Goal: Task Accomplishment & Management: Manage account settings

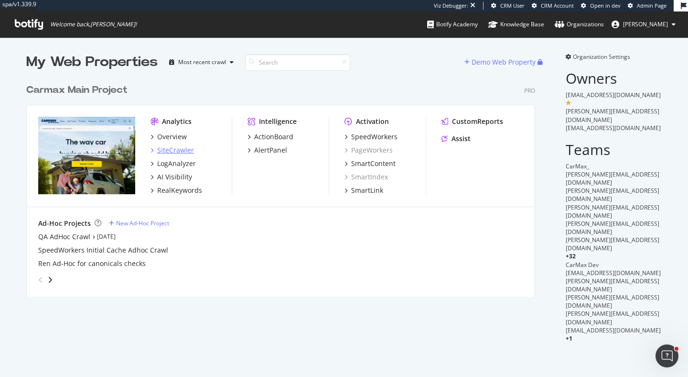
click at [179, 149] on div "SiteCrawler" at bounding box center [175, 150] width 37 height 10
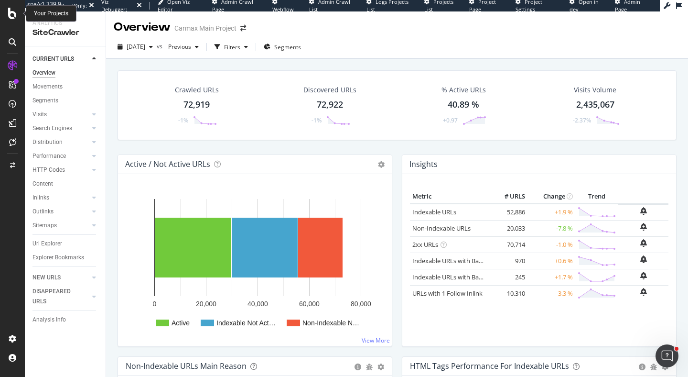
click at [11, 16] on icon at bounding box center [12, 13] width 9 height 11
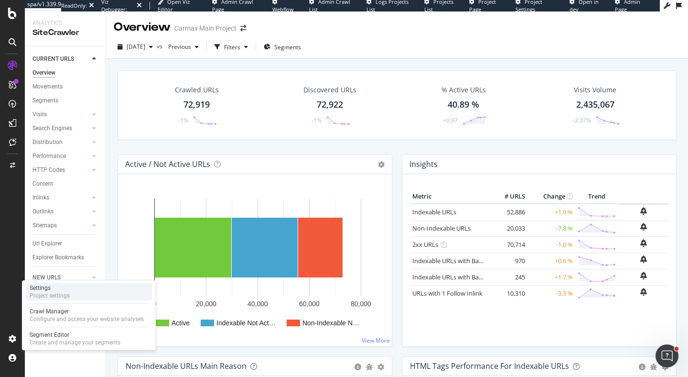
click at [78, 293] on div "Settings Project settings" at bounding box center [89, 291] width 126 height 17
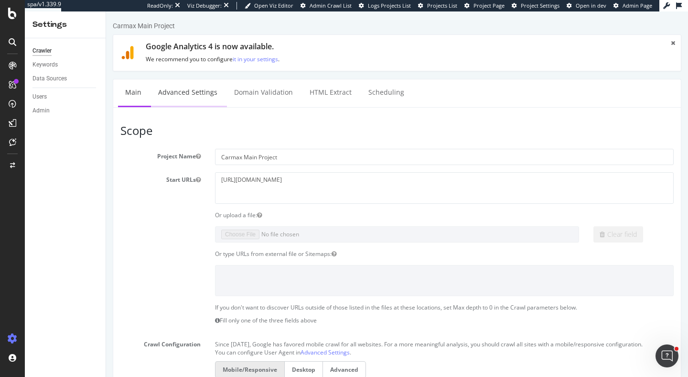
click at [211, 94] on link "Advanced Settings" at bounding box center [188, 92] width 74 height 26
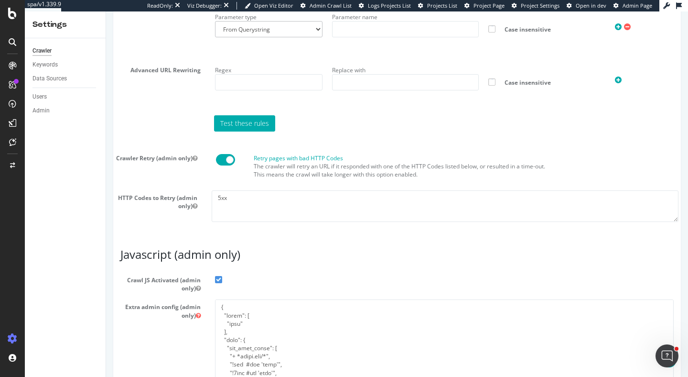
scroll to position [865, 0]
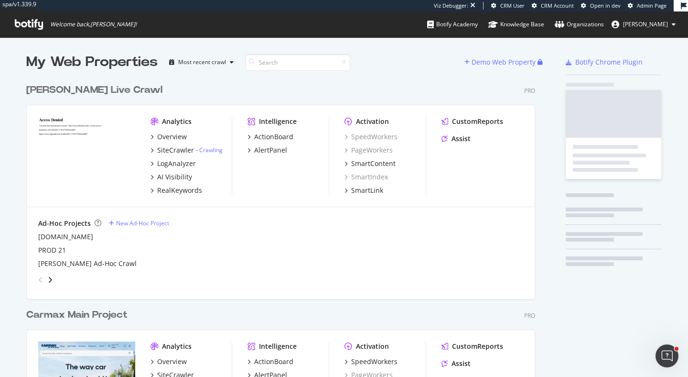
scroll to position [449, 517]
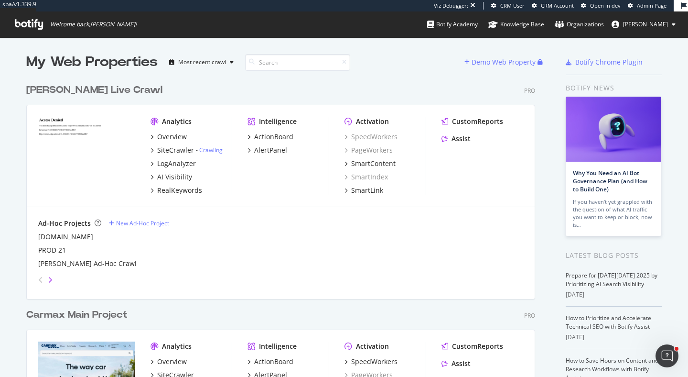
click at [51, 276] on icon "angle-right" at bounding box center [50, 280] width 5 height 8
click at [41, 278] on icon "angle-left" at bounding box center [40, 280] width 5 height 8
click at [145, 221] on div "New Ad-Hoc Project" at bounding box center [142, 223] width 53 height 8
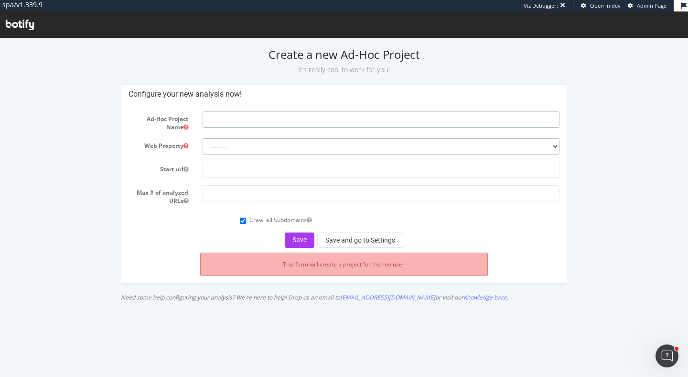
click at [238, 118] on input "text" at bounding box center [381, 119] width 357 height 16
type input "HTML only crawl"
click at [252, 142] on select "--------- carmax.com" at bounding box center [381, 146] width 357 height 16
select select "296"
click at [203, 138] on select "--------- carmax.com" at bounding box center [381, 146] width 357 height 16
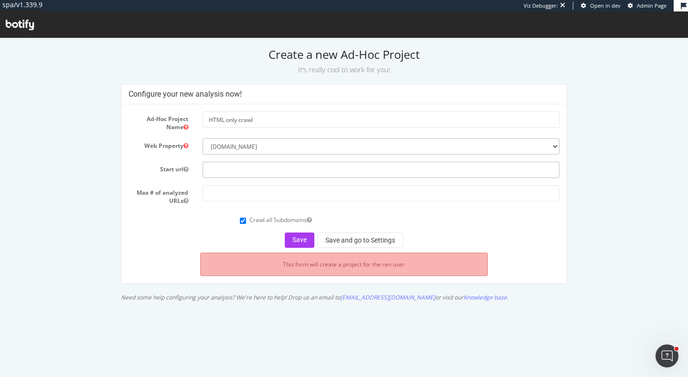
click at [248, 176] on input "text" at bounding box center [381, 170] width 357 height 16
type input "[DOMAIN_NAME]"
type input "4"
type input "30"
click at [340, 238] on button "Save and go to Settings" at bounding box center [360, 239] width 86 height 15
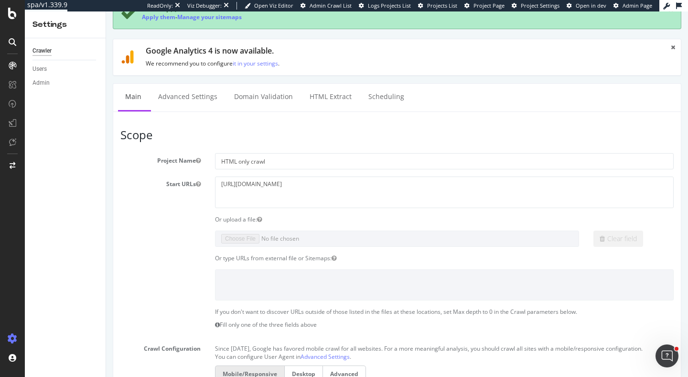
scroll to position [91, 0]
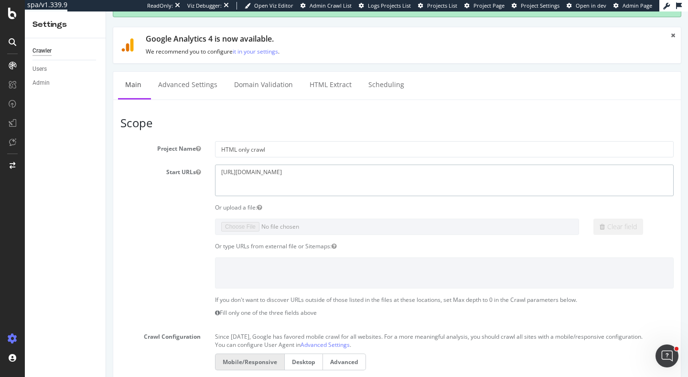
click at [288, 172] on textarea "https://carmax.com" at bounding box center [444, 179] width 459 height 31
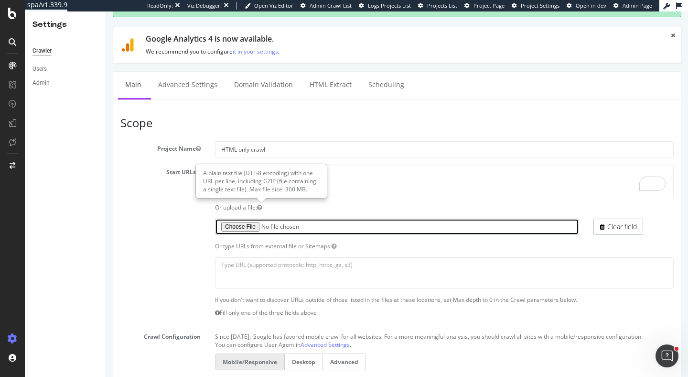
click at [253, 225] on input "file" at bounding box center [397, 226] width 364 height 16
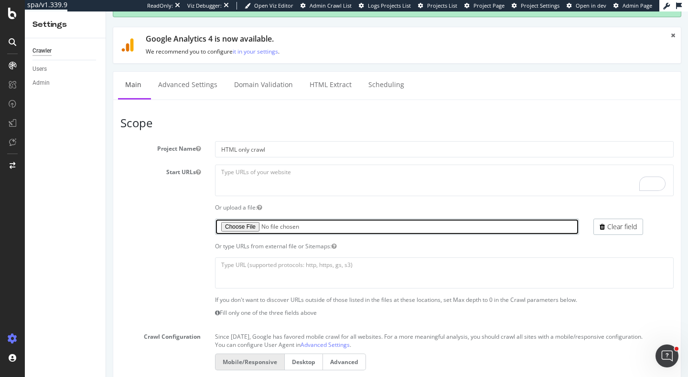
click at [243, 225] on input "file" at bounding box center [397, 226] width 364 height 16
type input "C:\fakepath\CarMax-_-SpeedWorkers-Project-Plan-Sheet15-_1_.txt"
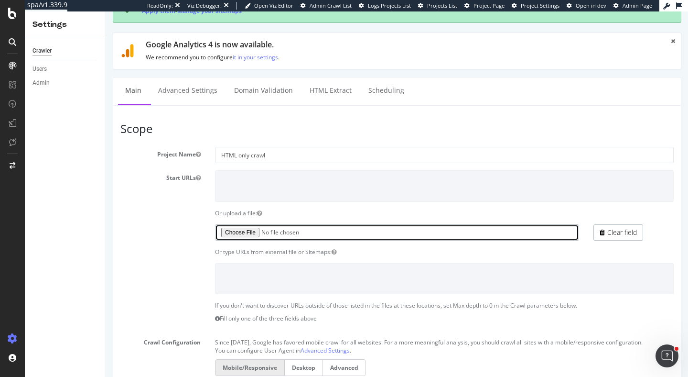
scroll to position [0, 0]
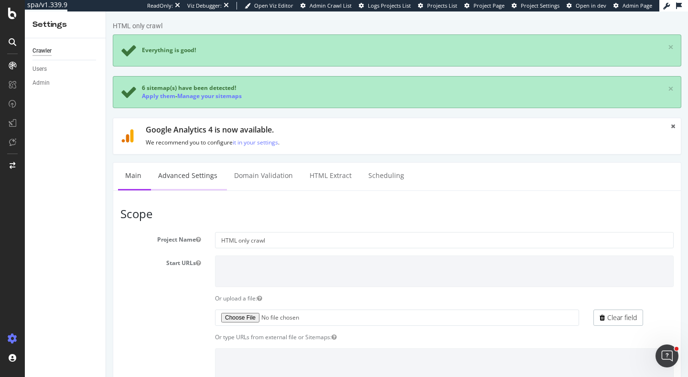
click at [174, 181] on link "Advanced Settings" at bounding box center [188, 175] width 74 height 26
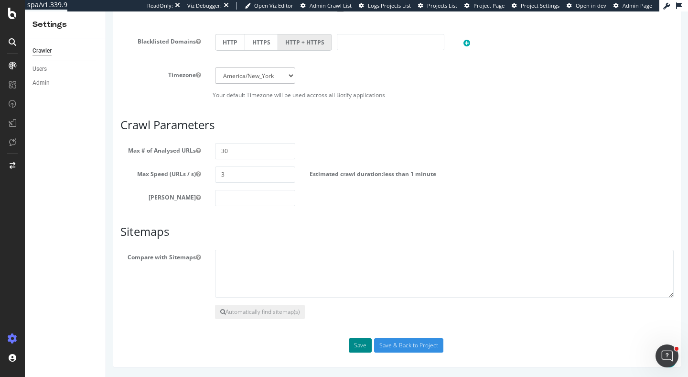
click at [359, 346] on button "Save" at bounding box center [360, 345] width 23 height 14
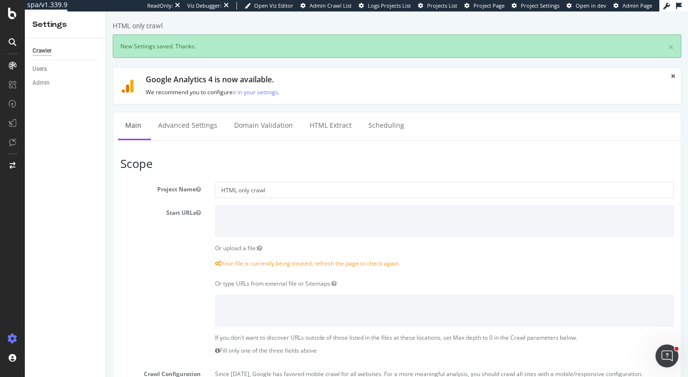
scroll to position [0, 0]
click at [178, 125] on link "Advanced Settings" at bounding box center [188, 125] width 74 height 26
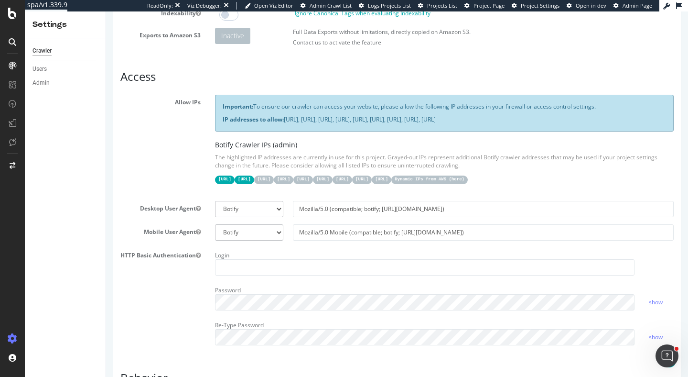
scroll to position [45, 0]
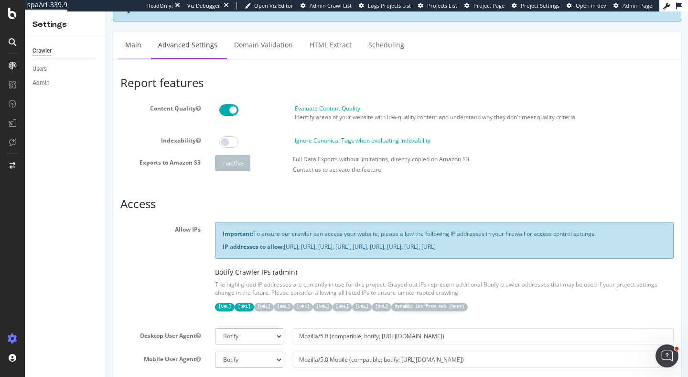
click at [137, 43] on link "Main" at bounding box center [133, 45] width 31 height 26
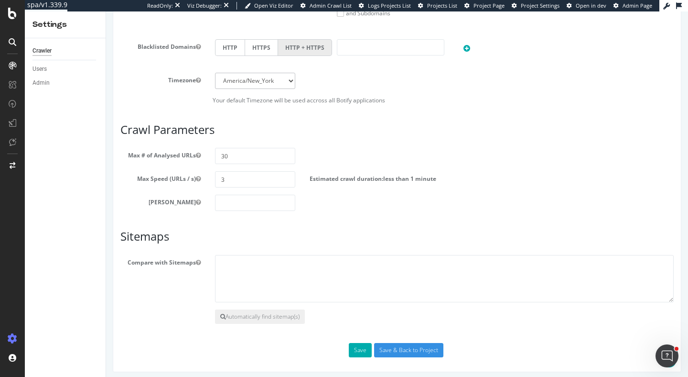
scroll to position [486, 0]
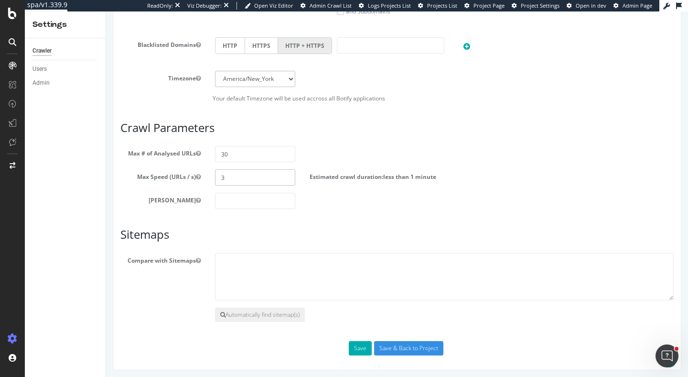
click at [269, 182] on input "3" at bounding box center [255, 177] width 80 height 16
drag, startPoint x: 238, startPoint y: 175, endPoint x: 192, endPoint y: 175, distance: 45.9
click at [192, 175] on div "Max Speed (URLs / s) 3 Estimated crawl duration: less than 1 minute" at bounding box center [397, 177] width 568 height 16
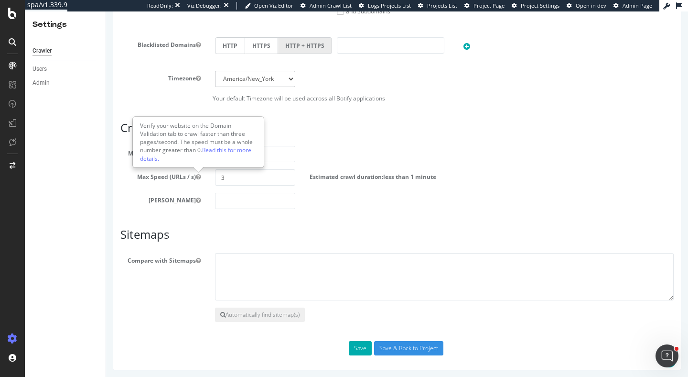
click at [194, 219] on div "Scope Project Name HTML only crawl Start URLs Or upload a file: File uploaded: …" at bounding box center [396, 18] width 553 height 676
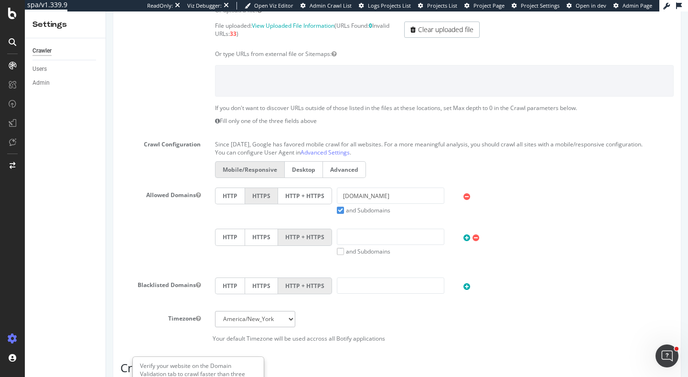
scroll to position [0, 0]
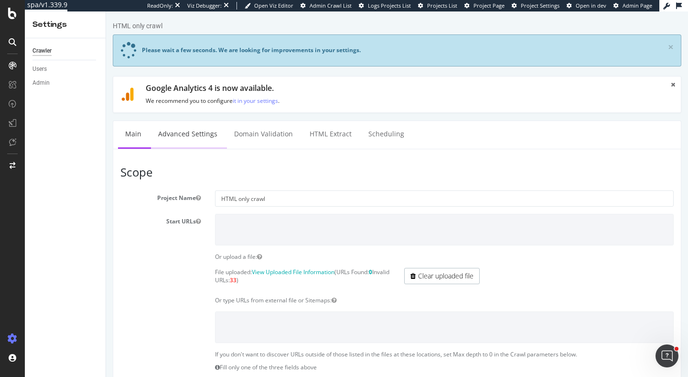
click at [204, 131] on link "Advanced Settings" at bounding box center [188, 134] width 74 height 26
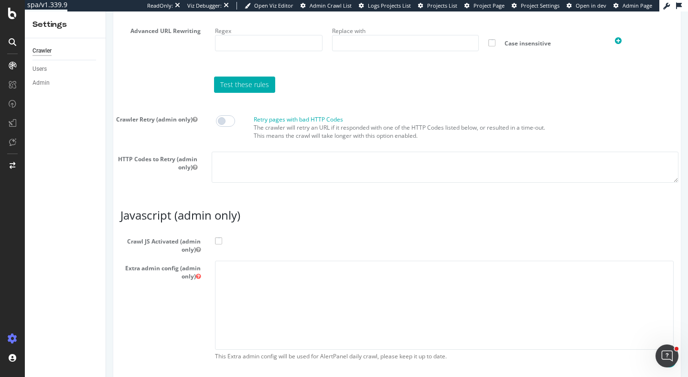
scroll to position [861, 0]
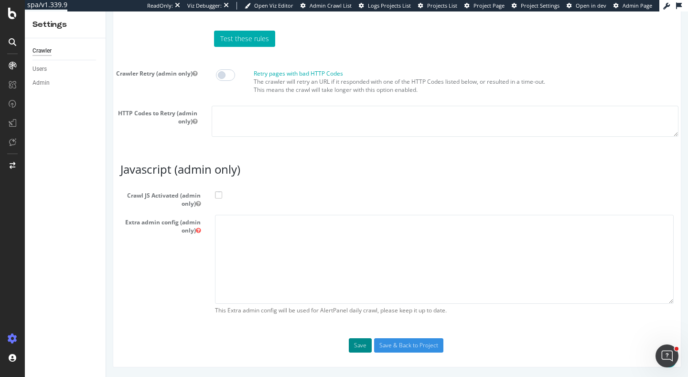
click at [360, 343] on button "Save" at bounding box center [360, 345] width 23 height 14
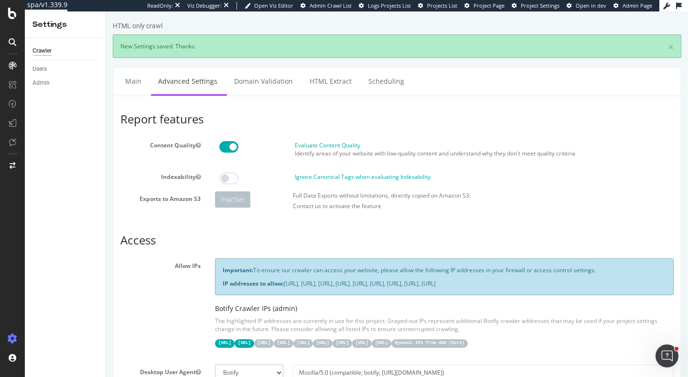
scroll to position [0, 0]
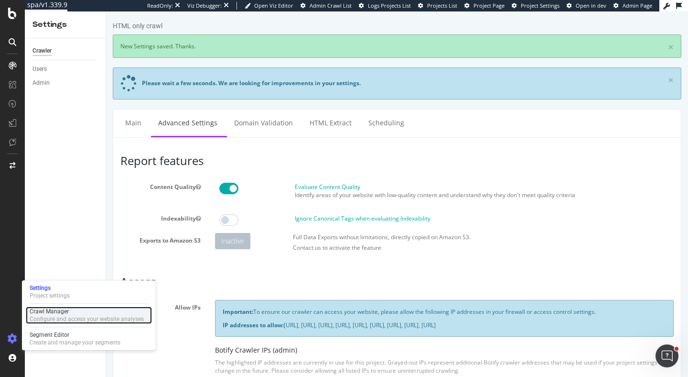
click at [42, 315] on div "Configure and access your website analyses" at bounding box center [87, 319] width 114 height 8
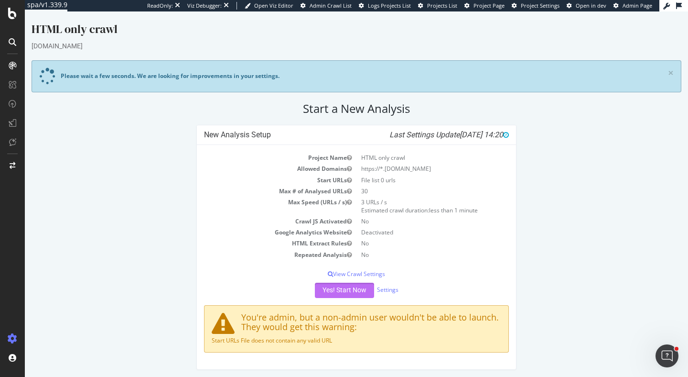
click at [338, 285] on button "Yes! Start Now" at bounding box center [344, 289] width 59 height 15
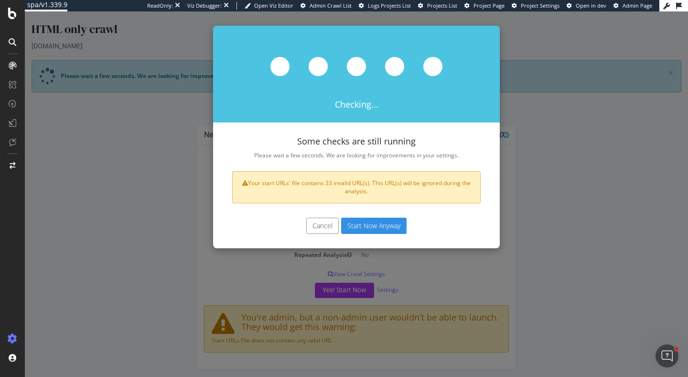
click at [324, 226] on button "Cancel" at bounding box center [322, 225] width 32 height 16
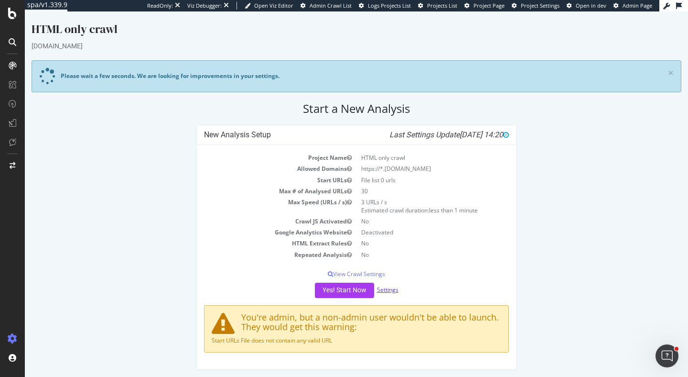
click at [392, 289] on link "Settings" at bounding box center [388, 289] width 22 height 8
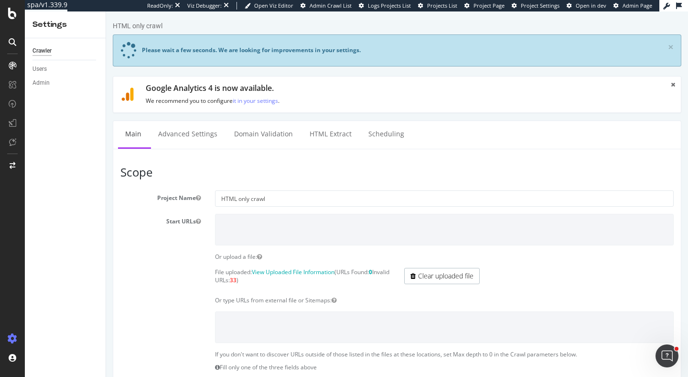
scroll to position [122, 0]
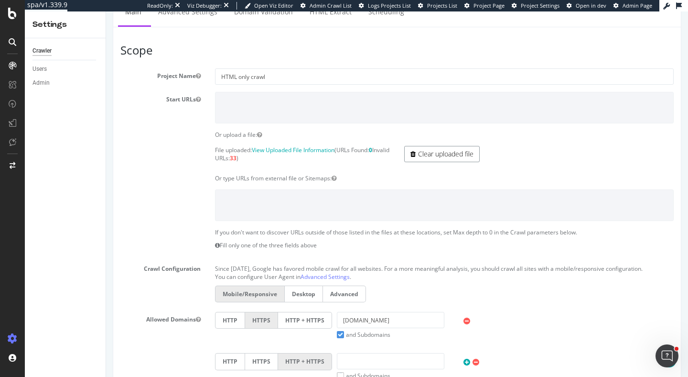
click at [423, 154] on link "Clear uploaded file" at bounding box center [442, 154] width 76 height 16
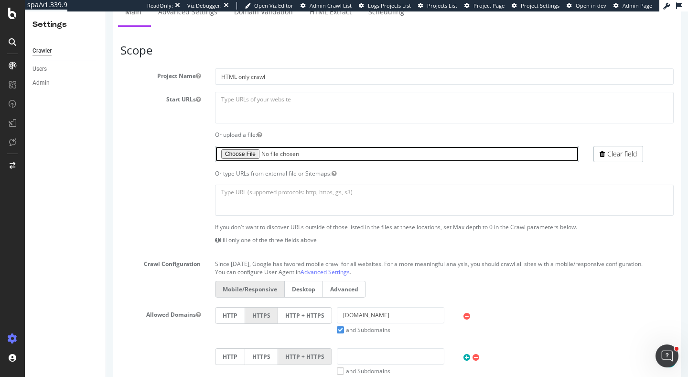
click at [251, 153] on input "file" at bounding box center [397, 154] width 364 height 16
type input "C:\fakepath\carmax_urls.txt"
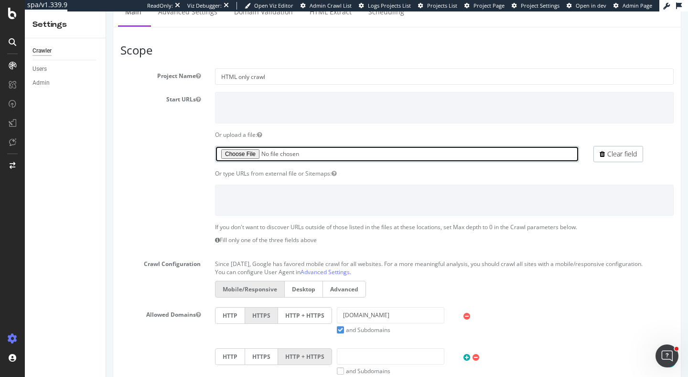
scroll to position [487, 0]
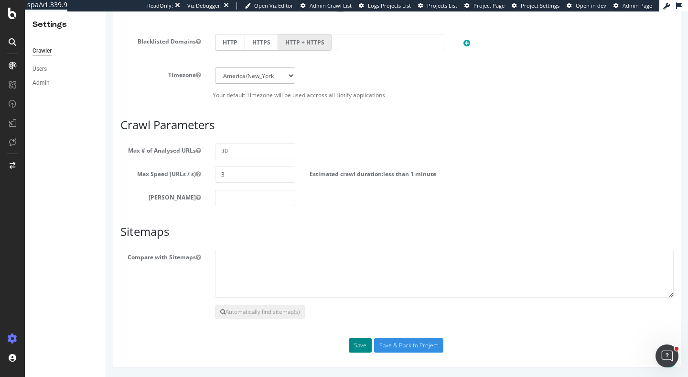
click at [362, 346] on button "Save" at bounding box center [360, 345] width 23 height 14
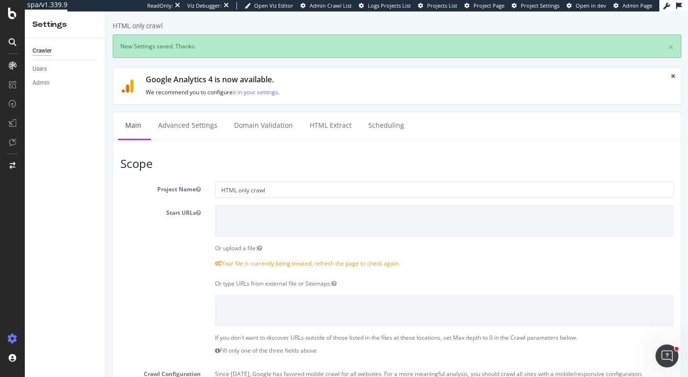
scroll to position [0, 0]
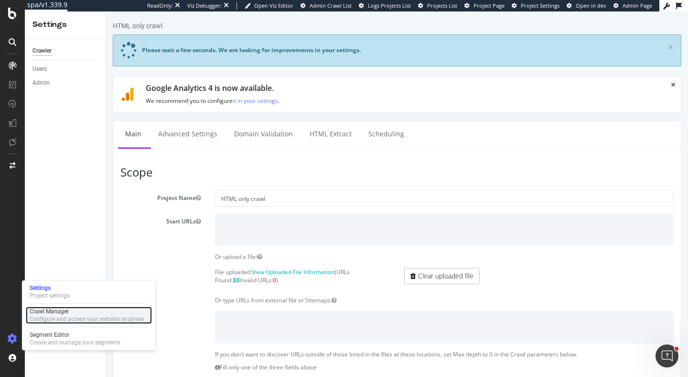
click at [44, 316] on div "Configure and access your website analyses" at bounding box center [87, 319] width 114 height 8
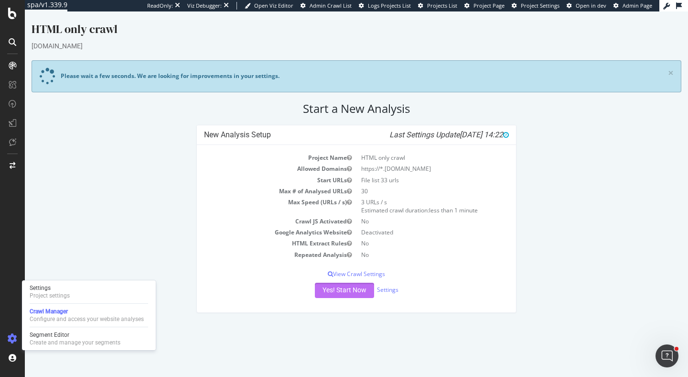
click at [348, 292] on button "Yes! Start Now" at bounding box center [344, 289] width 59 height 15
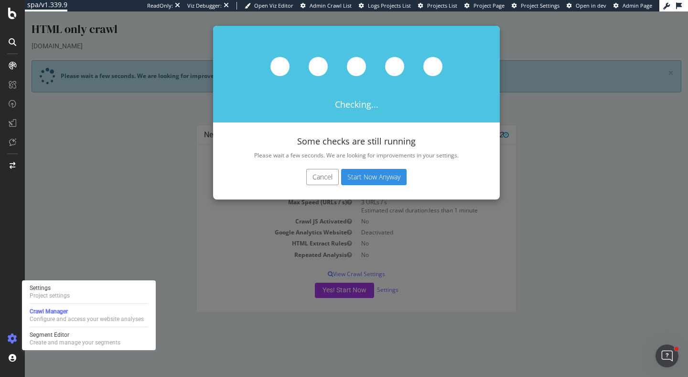
click at [391, 164] on div "Cancel Start Now Anyway" at bounding box center [356, 181] width 287 height 35
click at [391, 177] on button "Start Now Anyway" at bounding box center [373, 177] width 65 height 16
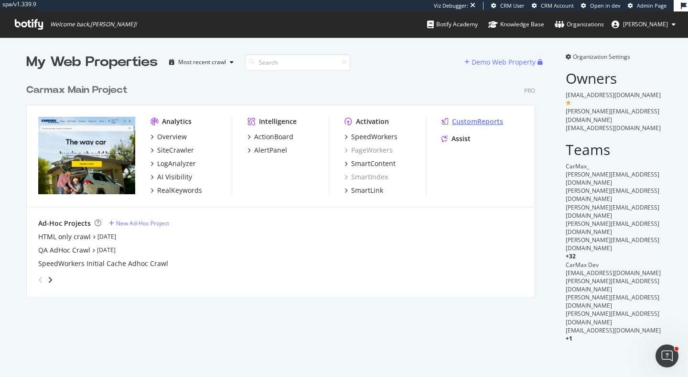
click at [466, 121] on div "CustomReports" at bounding box center [477, 122] width 51 height 10
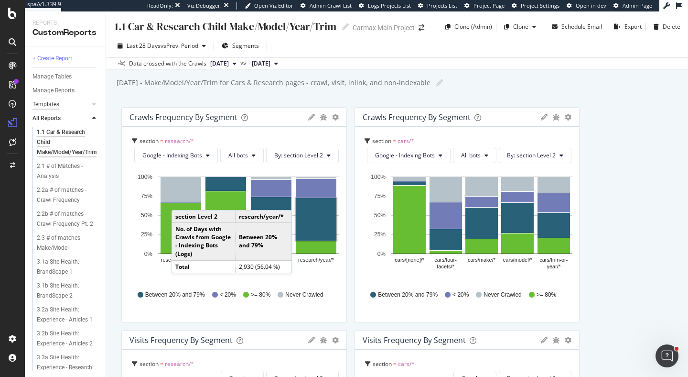
click at [47, 105] on div "Templates" at bounding box center [45, 104] width 27 height 10
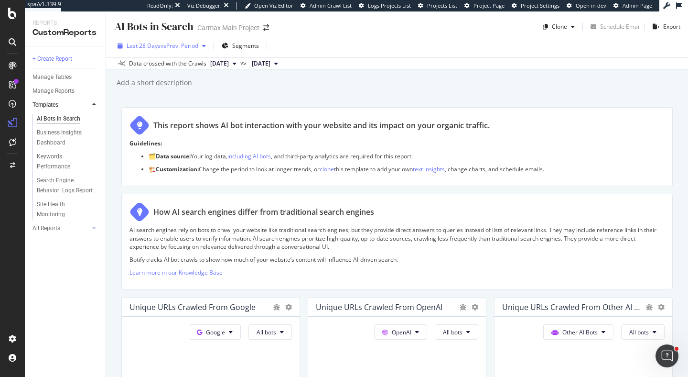
click at [185, 52] on div "Last 28 Days vs Prev. Period" at bounding box center [162, 46] width 96 height 14
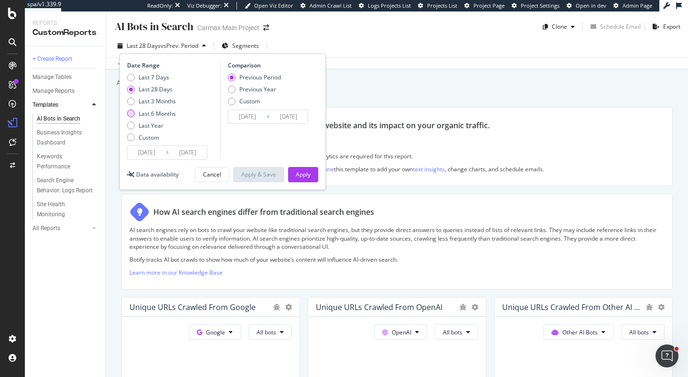
click at [171, 112] on div "Last 6 Months" at bounding box center [157, 113] width 37 height 8
type input "2025/04/14"
type input "2024/10/13"
type input "2025/04/13"
click at [310, 176] on div "Apply" at bounding box center [303, 174] width 15 height 8
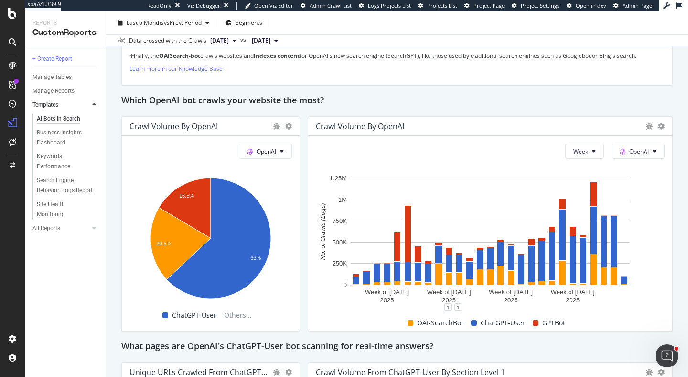
scroll to position [784, 0]
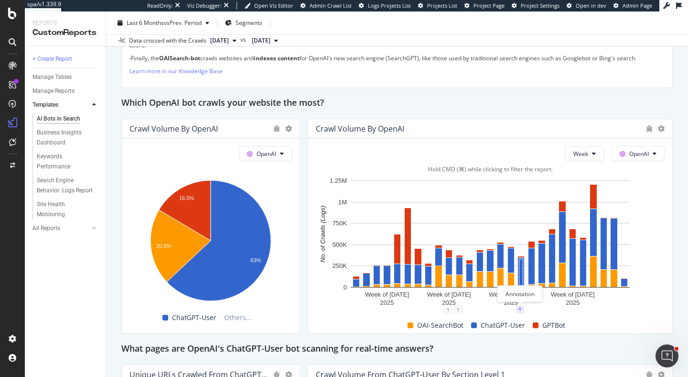
click at [521, 308] on icon "plus" at bounding box center [520, 309] width 5 height 6
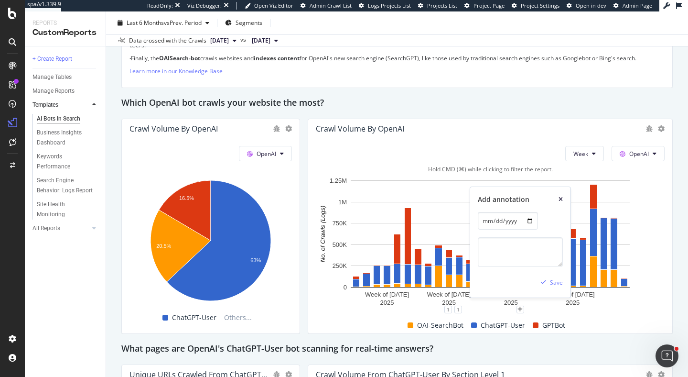
click at [561, 199] on icon "xmark" at bounding box center [561, 199] width 4 height 6
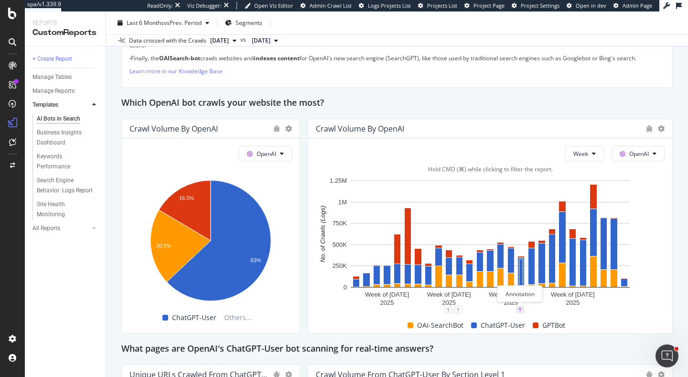
click at [519, 309] on icon "plus" at bounding box center [520, 309] width 5 height 6
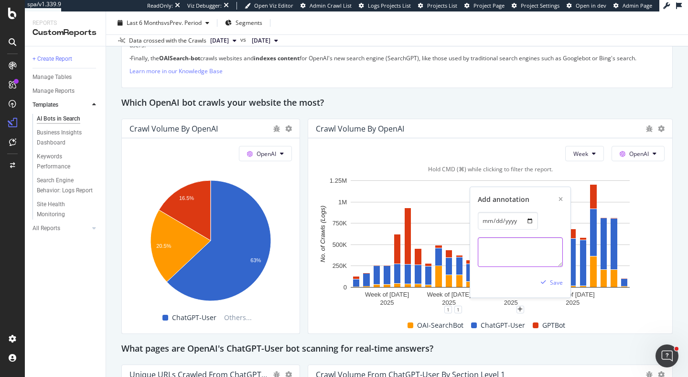
click at [517, 251] on textarea at bounding box center [520, 252] width 85 height 30
type textarea "SW LIVE"
click at [551, 284] on div "Save" at bounding box center [556, 282] width 13 height 8
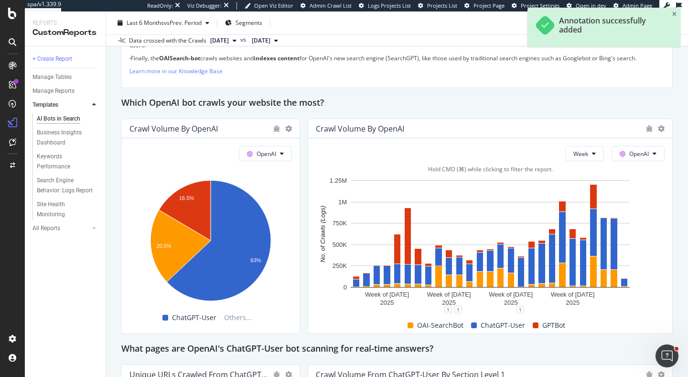
click at [102, 282] on div "+ Create Report Manage Tables Manage Reports Templates AI Bots in Search Busine…" at bounding box center [65, 211] width 81 height 330
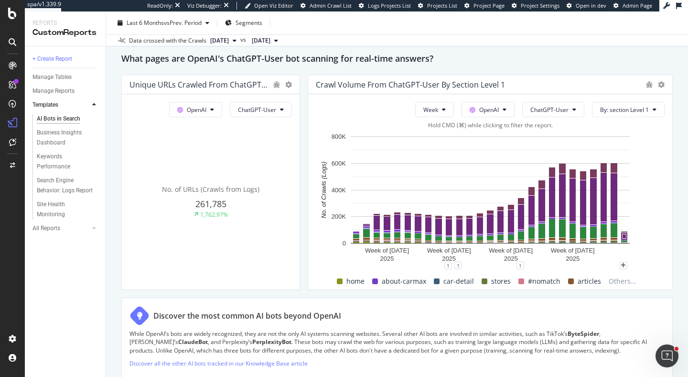
scroll to position [1075, 0]
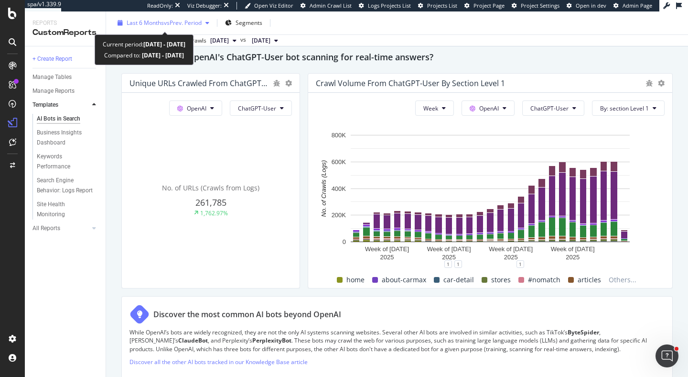
click at [181, 26] on span "vs Prev. Period" at bounding box center [183, 23] width 38 height 8
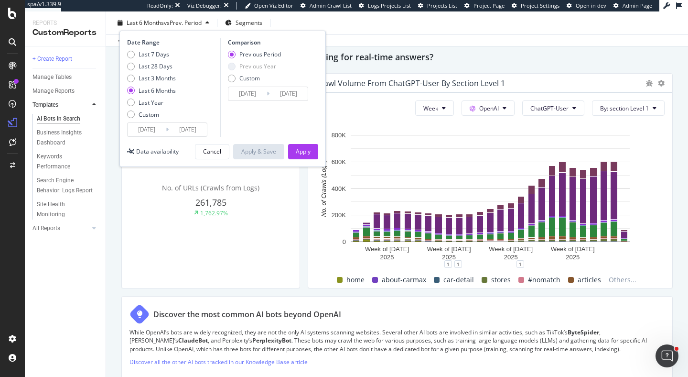
click at [156, 129] on input "2025/04/14" at bounding box center [147, 129] width 38 height 13
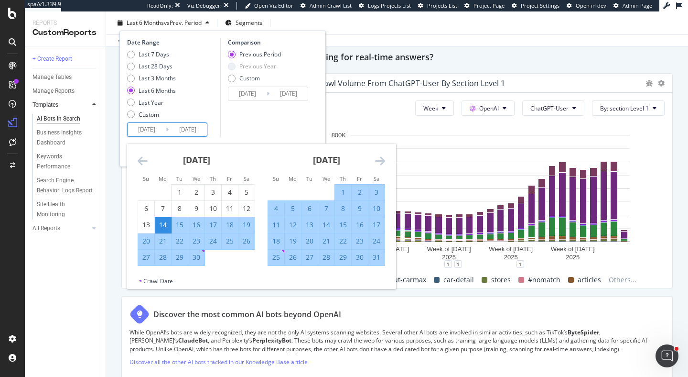
click at [377, 157] on icon "Move forward to switch to the next month." at bounding box center [380, 160] width 10 height 11
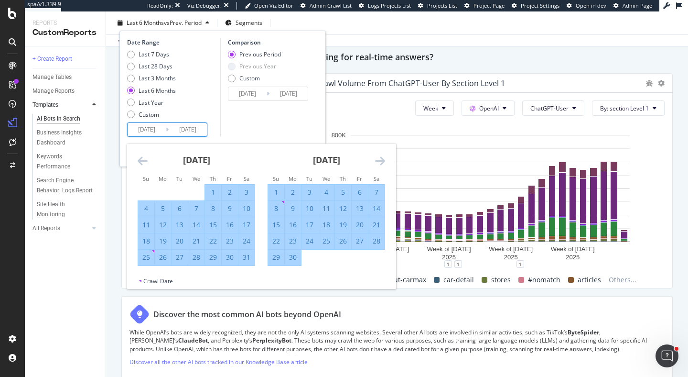
click at [378, 158] on icon "Move forward to switch to the next month." at bounding box center [380, 160] width 10 height 11
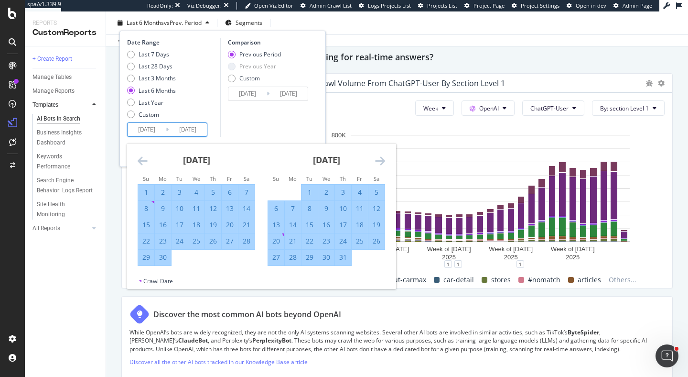
click at [344, 240] on div "24" at bounding box center [343, 241] width 16 height 10
type input "2025/07/24"
type input "2025/05/03"
type input "2025/07/23"
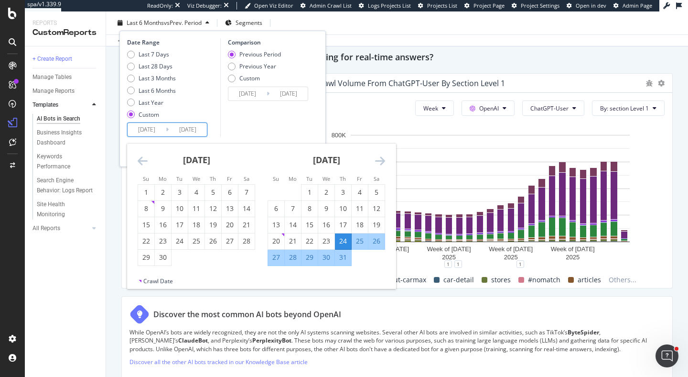
click at [370, 161] on div "July 2025" at bounding box center [327, 163] width 118 height 41
click at [378, 161] on icon "Move forward to switch to the next month." at bounding box center [380, 160] width 10 height 11
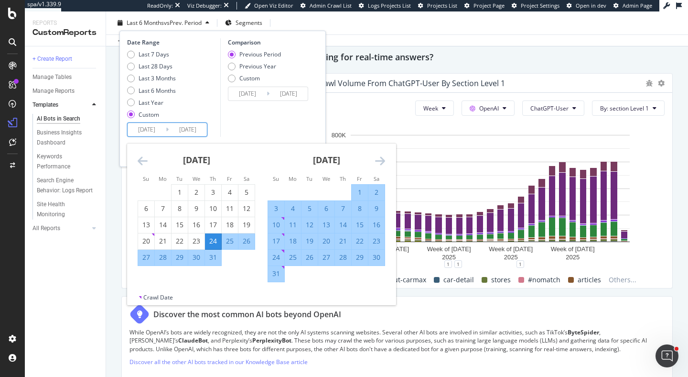
click at [378, 161] on icon "Move forward to switch to the next month." at bounding box center [380, 160] width 10 height 11
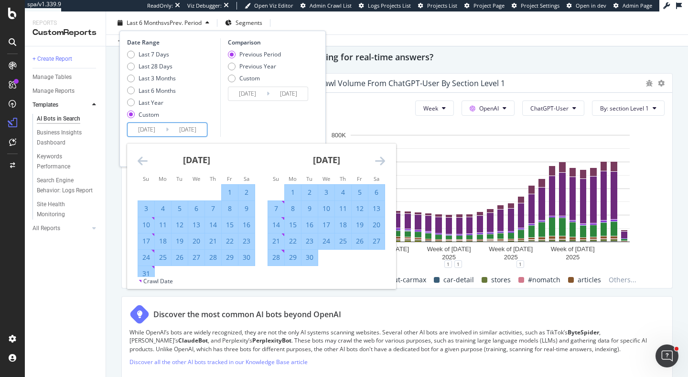
click at [378, 161] on icon "Move forward to switch to the next month." at bounding box center [380, 160] width 10 height 11
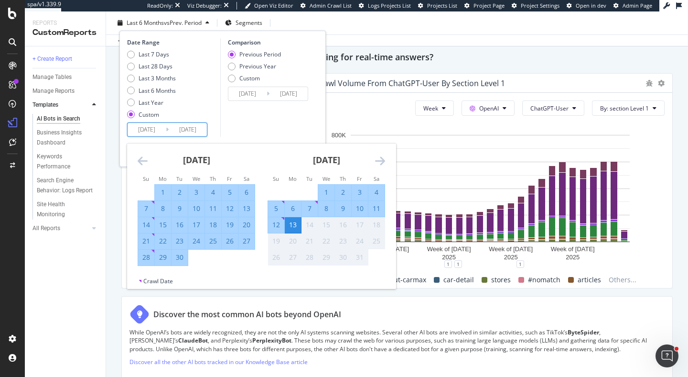
click at [251, 135] on div "Comparison Previous Period Previous Year Custom 2025/05/03 Navigate forward to …" at bounding box center [265, 87] width 91 height 98
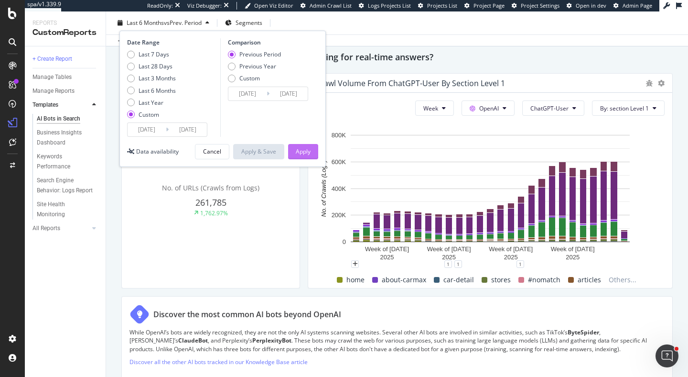
click at [305, 149] on div "Apply" at bounding box center [303, 151] width 15 height 8
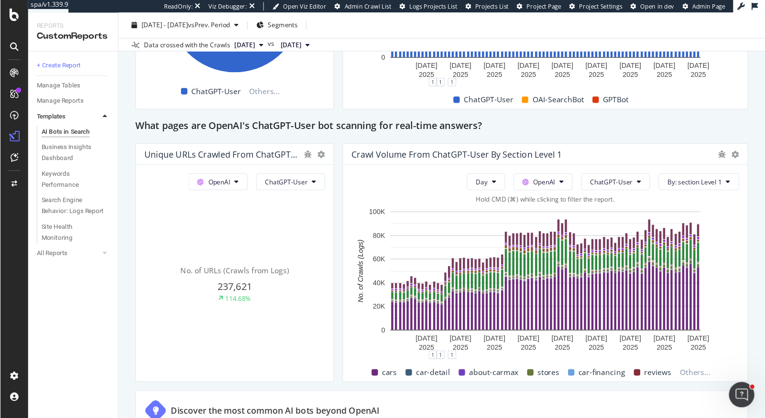
scroll to position [1042, 0]
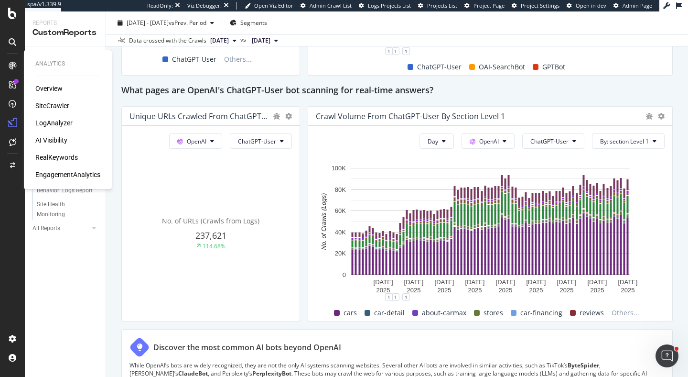
click at [68, 159] on div "RealKeywords" at bounding box center [56, 157] width 43 height 10
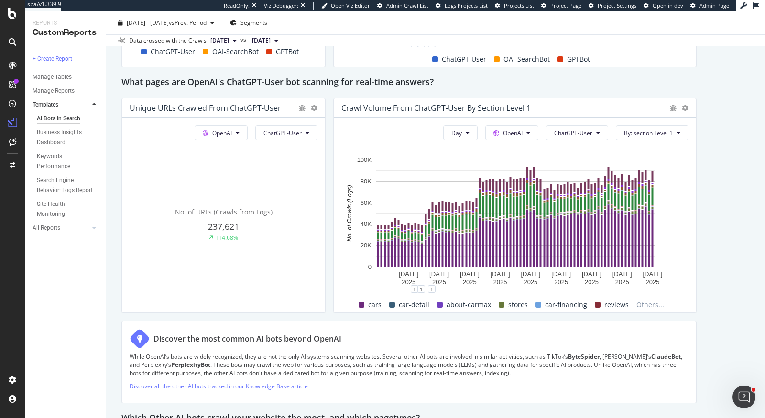
scroll to position [1050, 0]
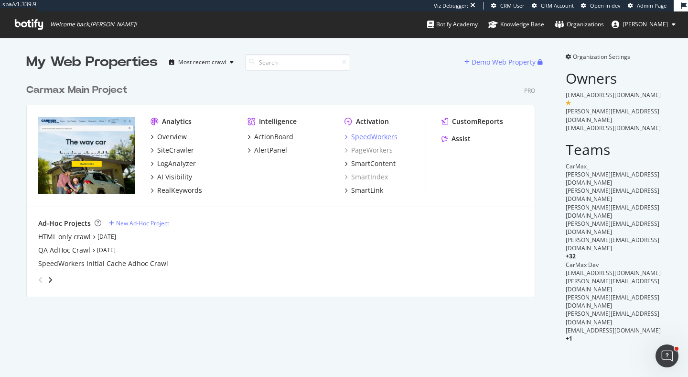
click at [389, 134] on div "SpeedWorkers" at bounding box center [374, 137] width 46 height 10
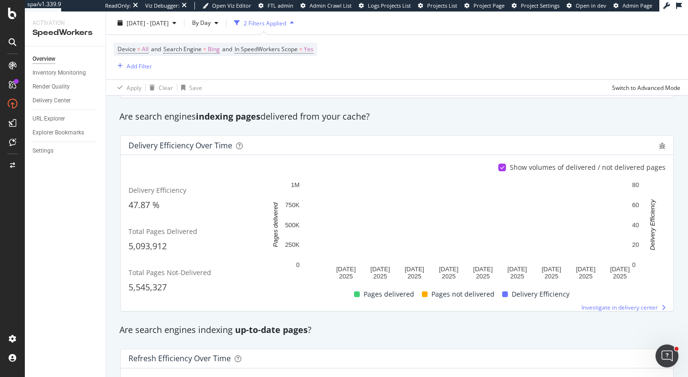
scroll to position [138, 0]
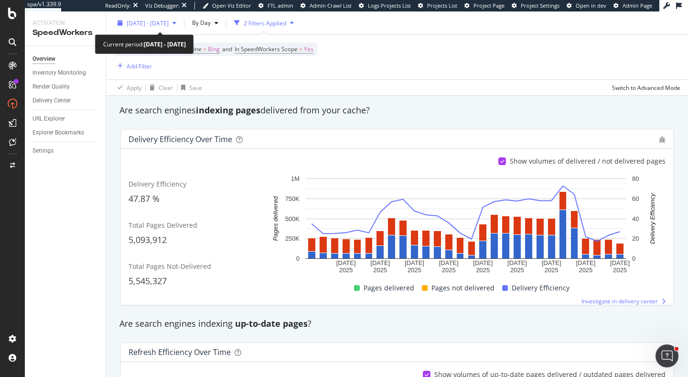
click at [169, 25] on span "2025 Sep. 18th - Oct. 15th" at bounding box center [148, 23] width 42 height 8
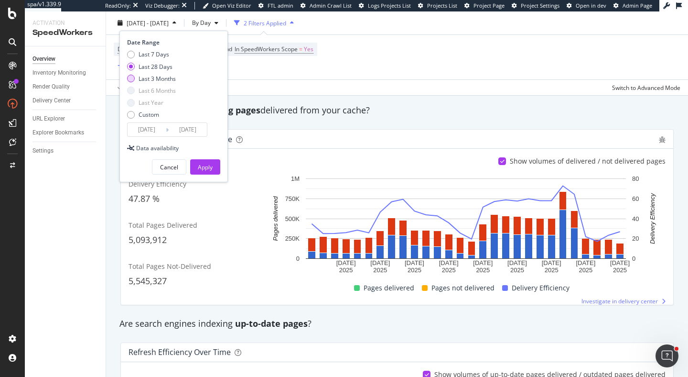
click at [166, 78] on div "Last 3 Months" at bounding box center [157, 78] width 37 height 8
type input "2025/07/16"
click at [201, 168] on div "Apply" at bounding box center [205, 167] width 15 height 8
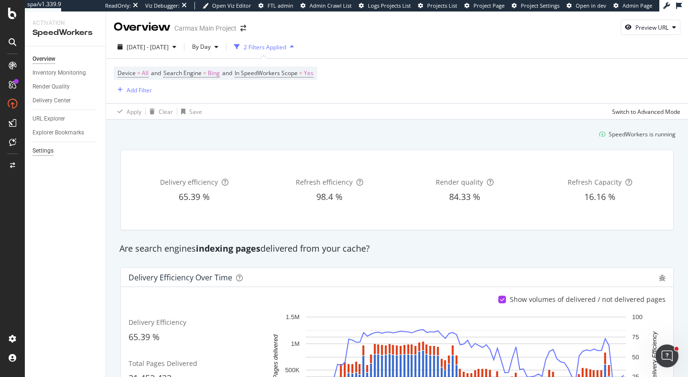
click at [41, 150] on div "Settings" at bounding box center [42, 151] width 21 height 10
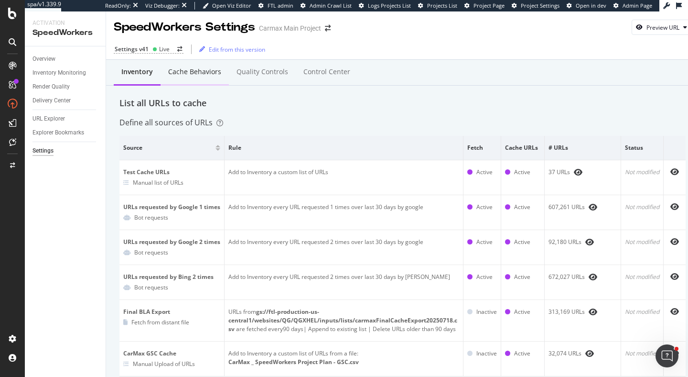
click at [188, 75] on div "Cache behaviors" at bounding box center [194, 72] width 53 height 10
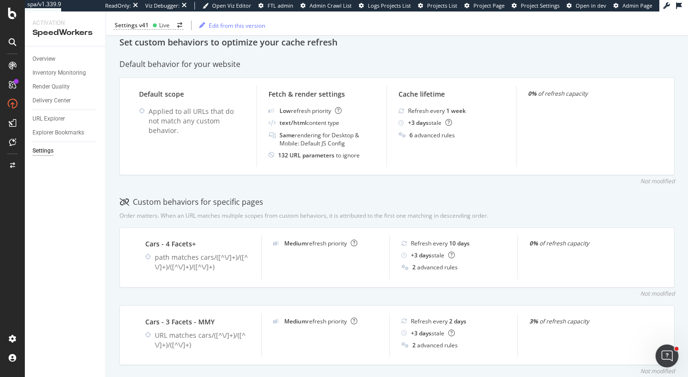
scroll to position [243, 0]
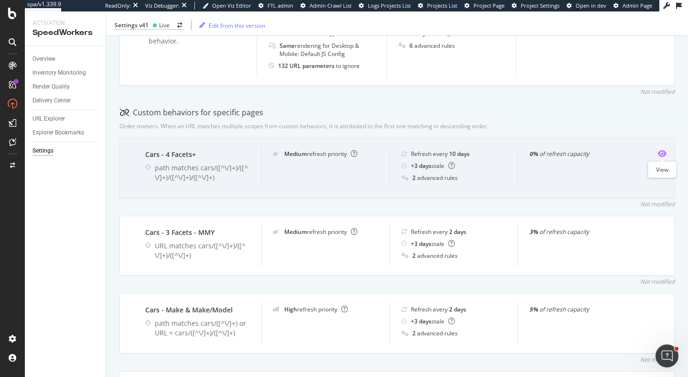
click at [663, 154] on icon "eye" at bounding box center [662, 154] width 9 height 8
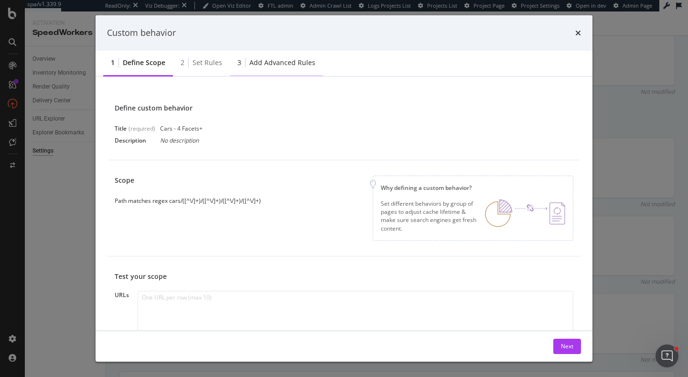
click at [287, 72] on div "3 Add advanced rules" at bounding box center [276, 63] width 93 height 26
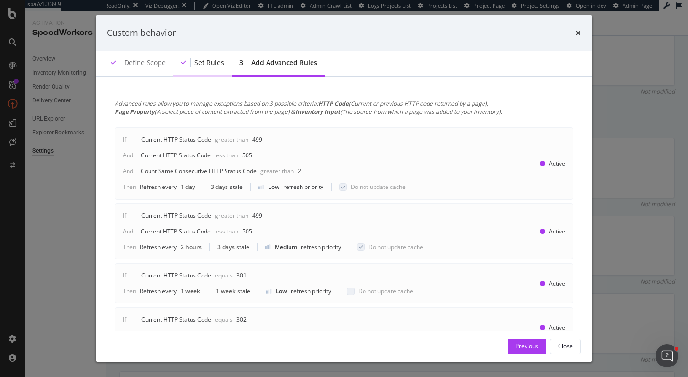
click at [216, 60] on div "Set rules" at bounding box center [209, 63] width 30 height 10
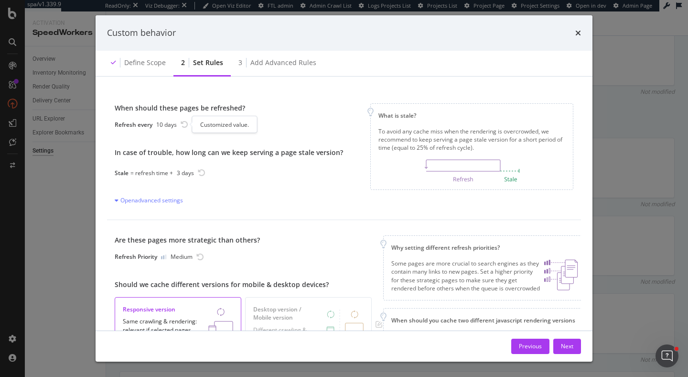
click at [184, 125] on icon "rotate-left" at bounding box center [185, 124] width 8 height 8
click at [172, 124] on div "10 days" at bounding box center [166, 124] width 21 height 8
click at [579, 34] on icon "times" at bounding box center [578, 33] width 6 height 8
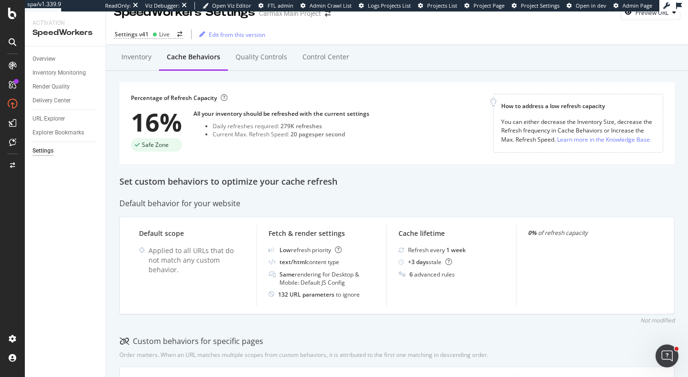
scroll to position [0, 0]
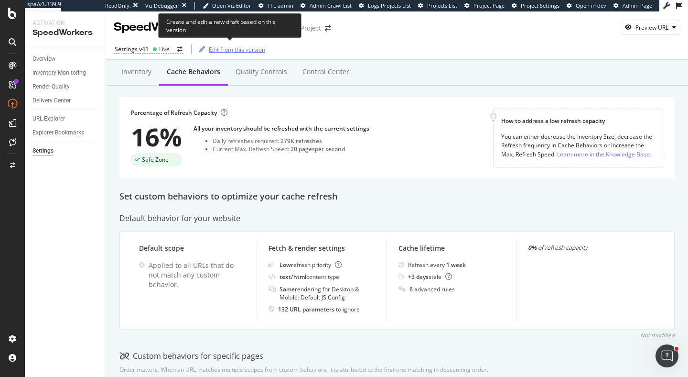
click at [244, 52] on div "Edit from this version" at bounding box center [237, 49] width 56 height 8
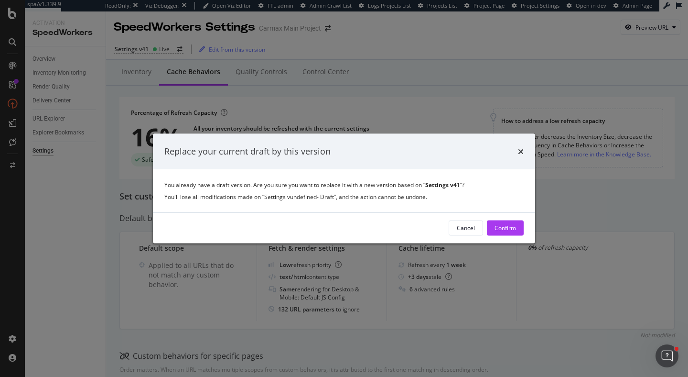
click at [516, 216] on div "Cancel Confirm" at bounding box center [344, 227] width 382 height 31
click at [516, 223] on div "Confirm" at bounding box center [506, 227] width 22 height 14
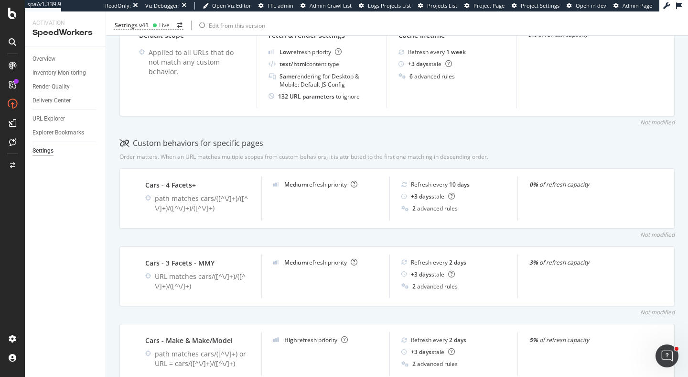
scroll to position [289, 0]
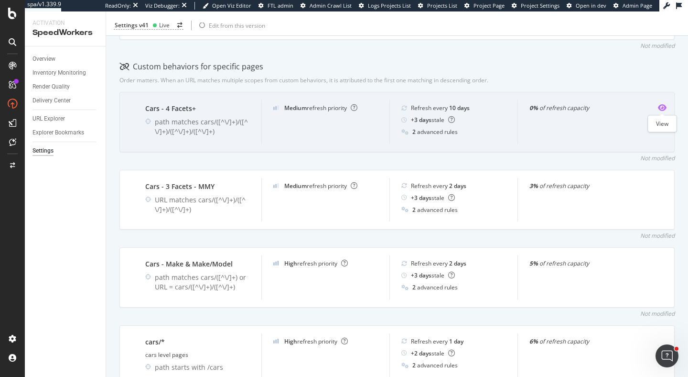
click at [664, 106] on icon "eye" at bounding box center [662, 108] width 9 height 8
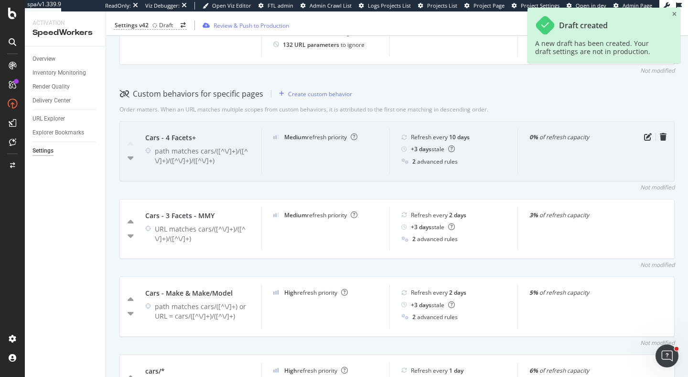
scroll to position [236, 0]
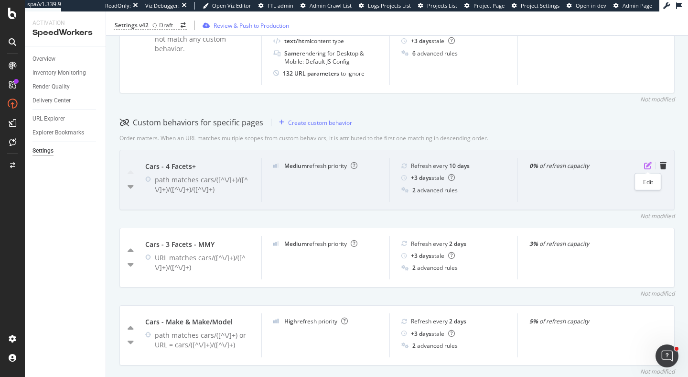
click at [650, 164] on icon "pen-to-square" at bounding box center [648, 166] width 8 height 8
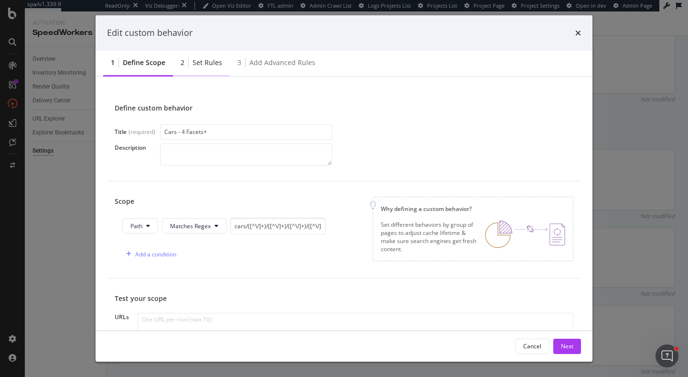
click at [197, 60] on div "Set rules" at bounding box center [208, 63] width 30 height 10
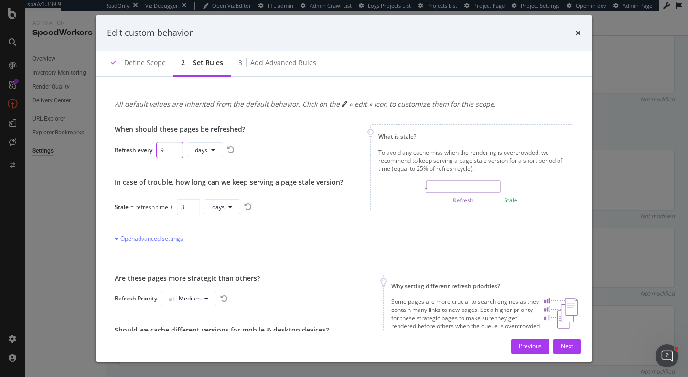
click at [174, 152] on input "9" at bounding box center [169, 149] width 27 height 17
click at [174, 152] on input "8" at bounding box center [167, 149] width 23 height 17
click at [174, 152] on input "7" at bounding box center [167, 149] width 23 height 17
click at [174, 152] on input "6" at bounding box center [167, 149] width 23 height 17
type input "5"
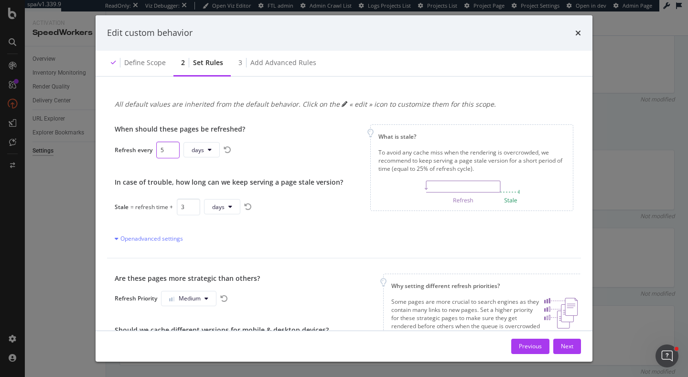
click at [174, 152] on input "5" at bounding box center [167, 149] width 23 height 17
click at [192, 208] on input "2" at bounding box center [188, 206] width 23 height 17
click at [192, 208] on input "1" at bounding box center [188, 206] width 23 height 17
click at [192, 202] on input "2" at bounding box center [188, 206] width 23 height 17
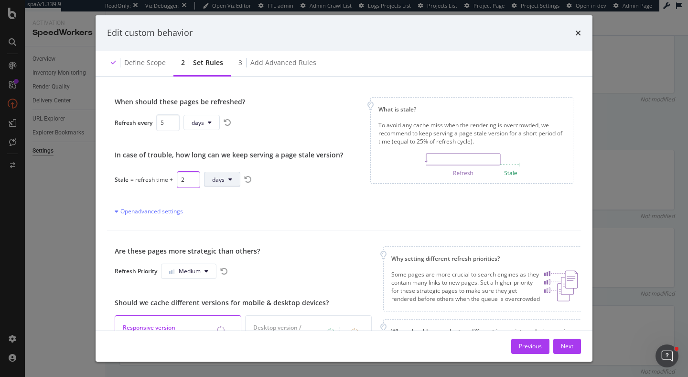
scroll to position [0, 0]
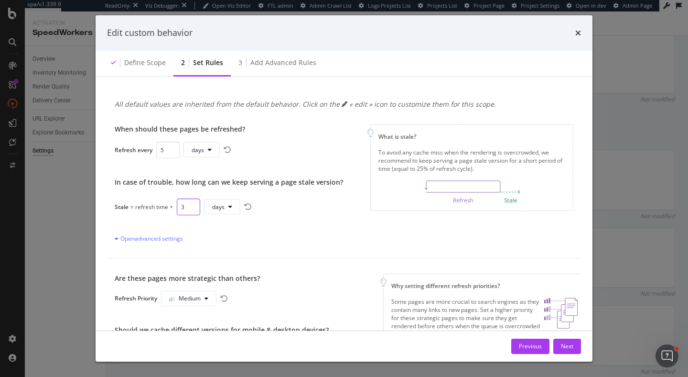
type input "3"
click at [192, 205] on input "3" at bounding box center [188, 206] width 23 height 17
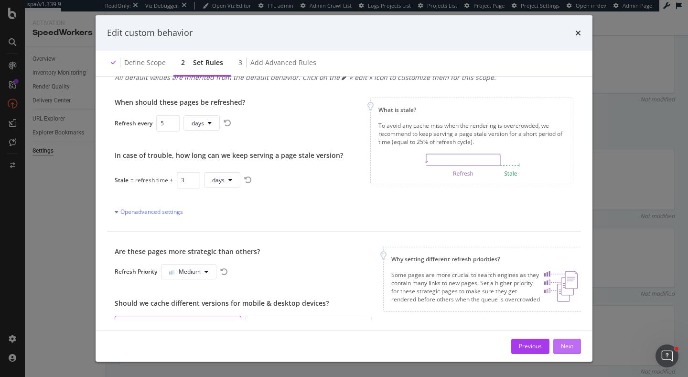
click at [561, 346] on div "Next" at bounding box center [567, 346] width 12 height 8
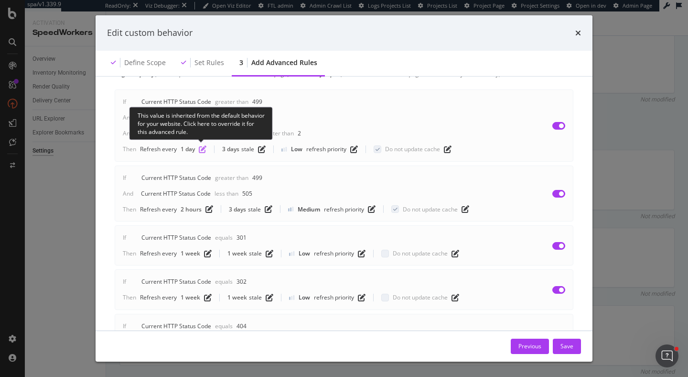
scroll to position [39, 0]
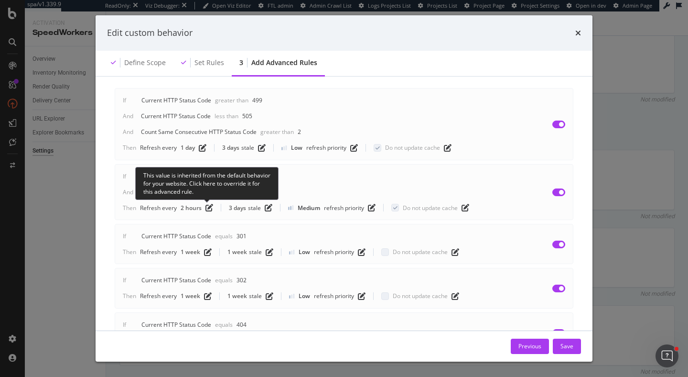
click at [205, 205] on span "modal" at bounding box center [207, 208] width 11 height 8
click at [209, 210] on icon "pen-to-square" at bounding box center [209, 208] width 8 height 8
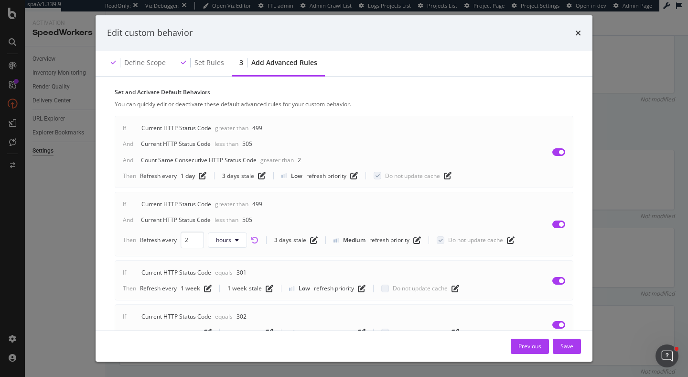
scroll to position [67, 0]
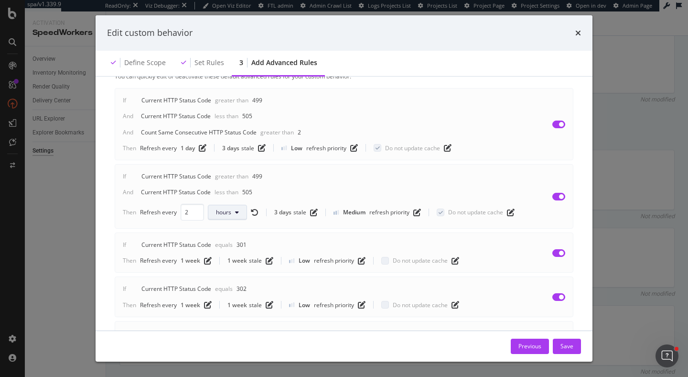
click at [218, 214] on span "hours" at bounding box center [223, 212] width 15 height 8
click at [237, 264] on div "days" at bounding box center [226, 266] width 37 height 14
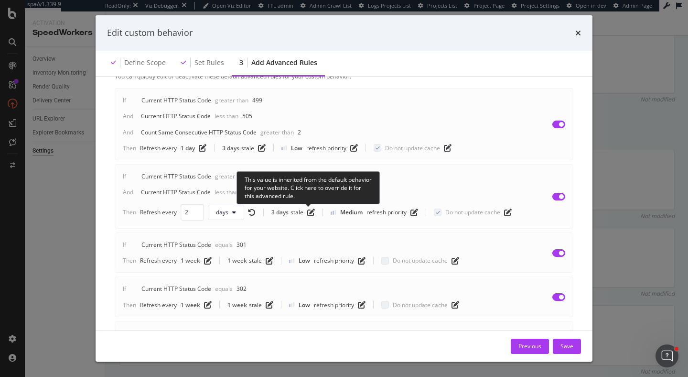
click at [309, 178] on div "This value is inherited from the default behavior for your website. Click here …" at bounding box center [308, 187] width 127 height 24
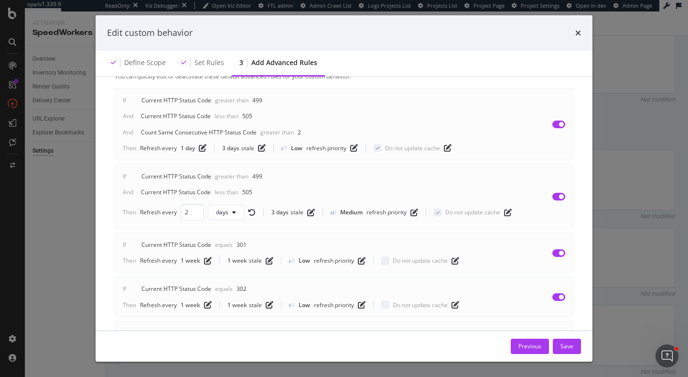
click at [197, 190] on div "Current HTTP Status Code" at bounding box center [176, 192] width 70 height 8
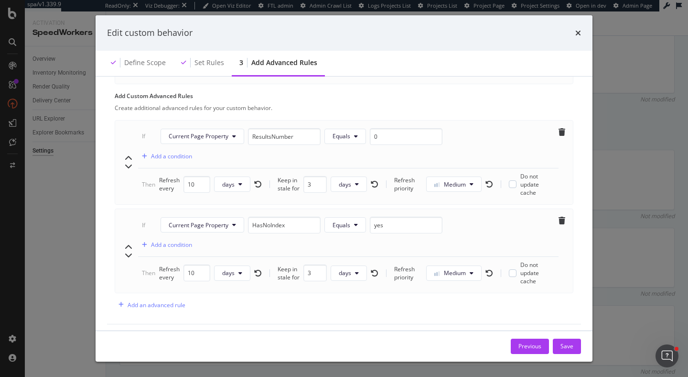
scroll to position [393, 0]
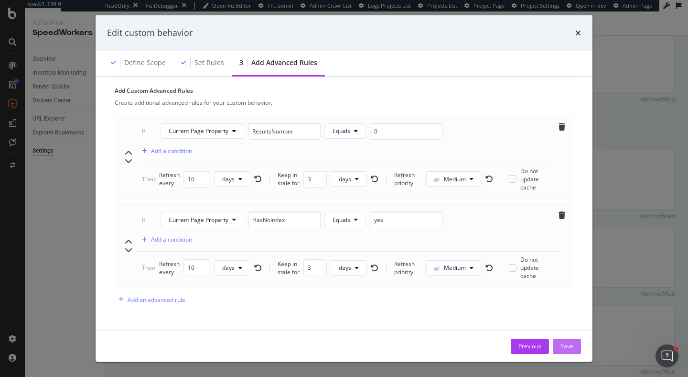
click at [577, 343] on button "Save" at bounding box center [567, 345] width 28 height 15
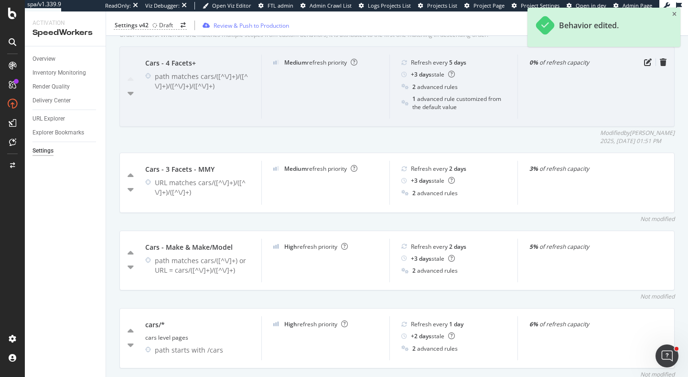
scroll to position [367, 0]
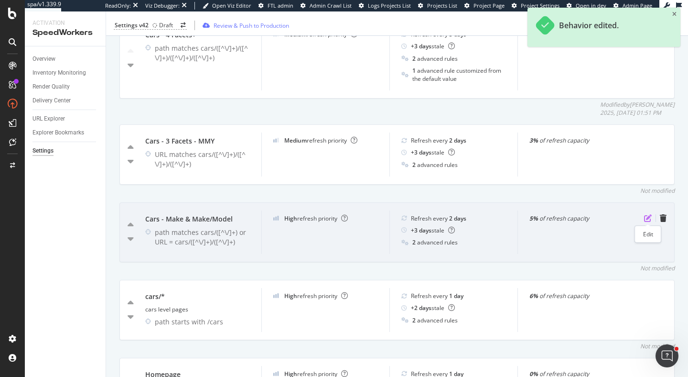
click at [648, 218] on icon "pen-to-square" at bounding box center [648, 218] width 8 height 8
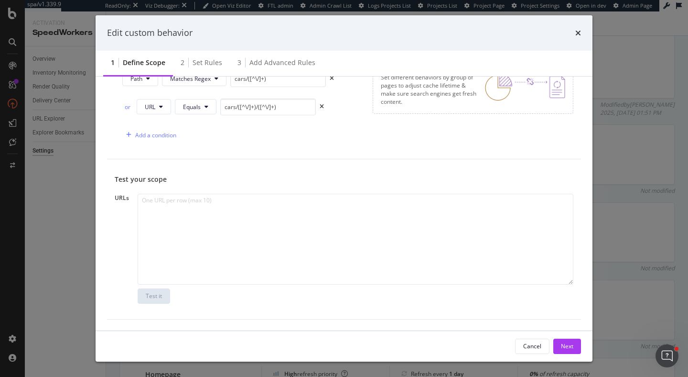
scroll to position [0, 0]
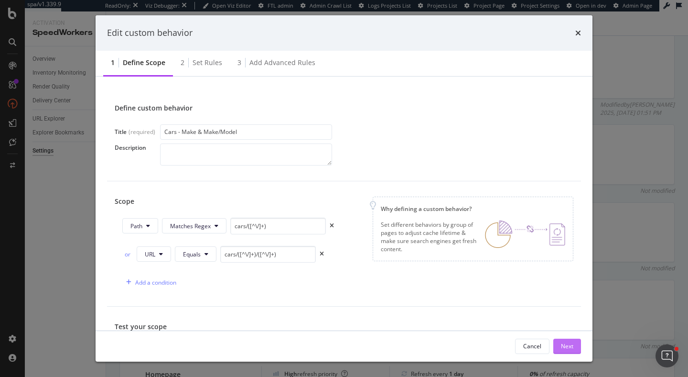
click at [560, 343] on button "Next" at bounding box center [567, 345] width 28 height 15
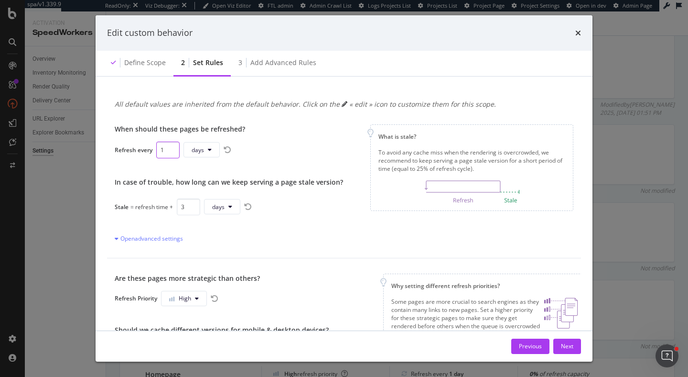
type input "1"
click at [170, 151] on input "1" at bounding box center [167, 149] width 23 height 17
type input "2"
click at [192, 207] on input "2" at bounding box center [188, 206] width 23 height 17
click at [558, 345] on button "Next" at bounding box center [567, 345] width 28 height 15
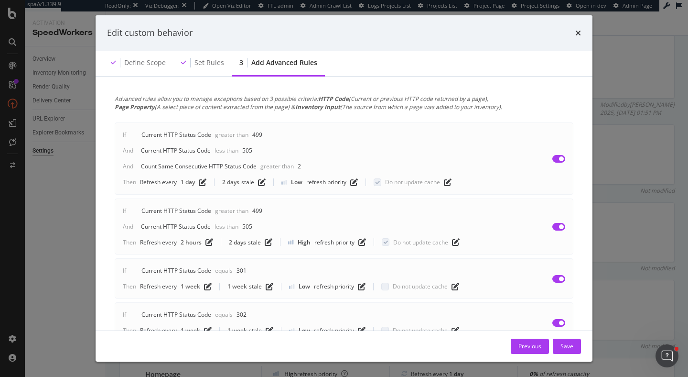
scroll to position [42, 0]
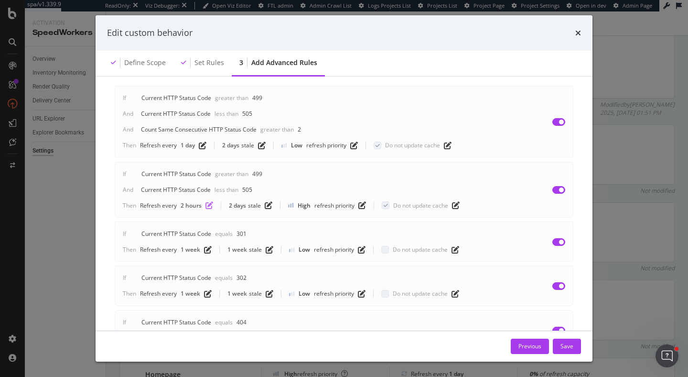
click at [208, 208] on icon "pen-to-square" at bounding box center [209, 205] width 8 height 8
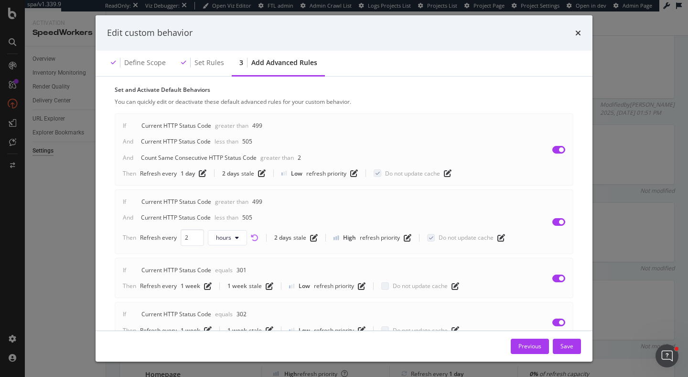
scroll to position [69, 0]
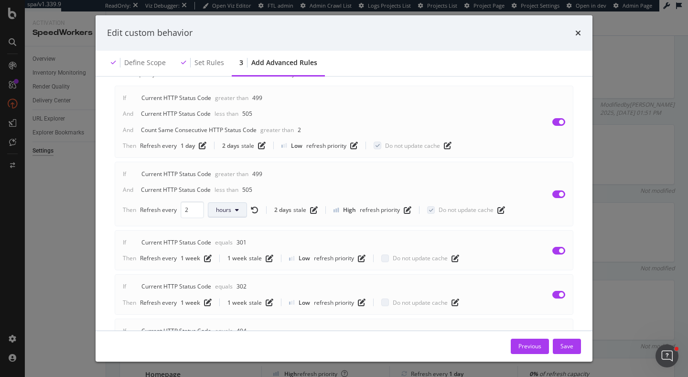
click at [224, 213] on span "hours" at bounding box center [223, 209] width 15 height 8
click at [233, 268] on div "days" at bounding box center [226, 264] width 37 height 14
click at [319, 182] on div "If Current HTTP Status Code Greater than 499 And Current HTTP Status Code Less …" at bounding box center [316, 194] width 387 height 48
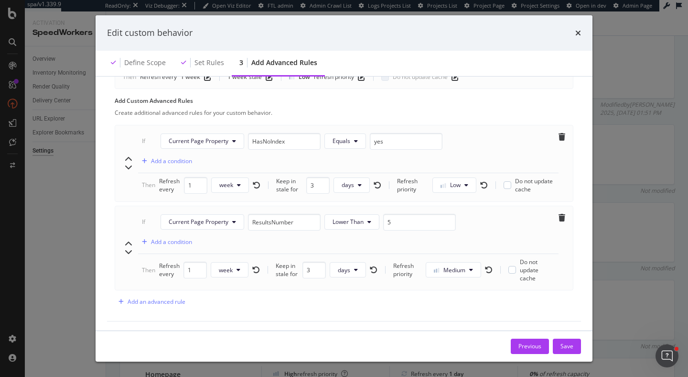
scroll to position [385, 0]
click at [410, 219] on input "5" at bounding box center [419, 220] width 73 height 17
click at [560, 346] on button "Save" at bounding box center [567, 345] width 28 height 15
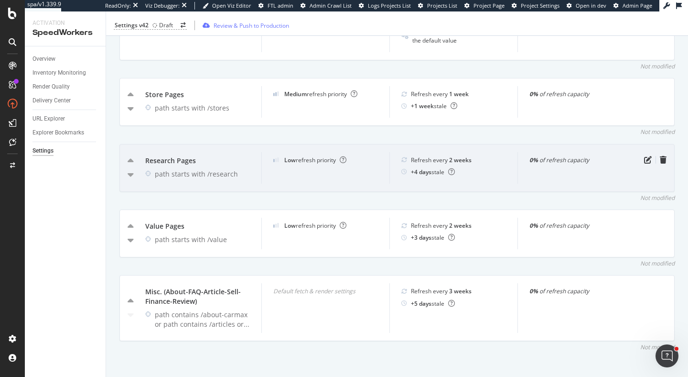
scroll to position [780, 0]
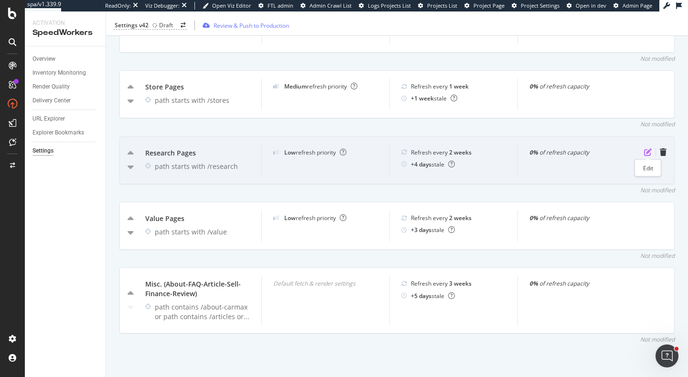
click at [646, 151] on icon "pen-to-square" at bounding box center [648, 152] width 8 height 8
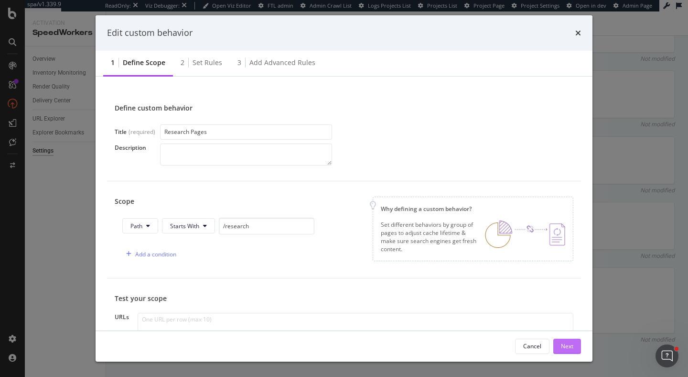
click at [568, 345] on div "Next" at bounding box center [567, 346] width 12 height 8
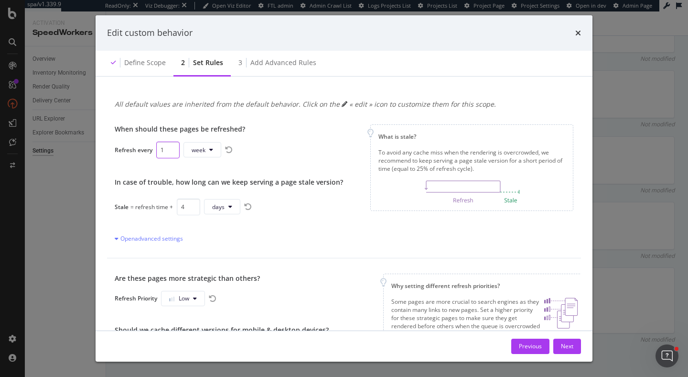
type input "1"
click at [168, 154] on input "1" at bounding box center [167, 149] width 23 height 17
type input "3"
click at [191, 209] on input "3" at bounding box center [188, 206] width 23 height 17
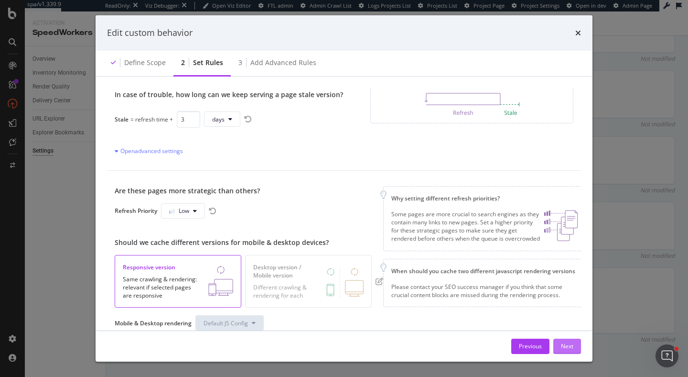
click at [573, 346] on button "Next" at bounding box center [567, 345] width 28 height 15
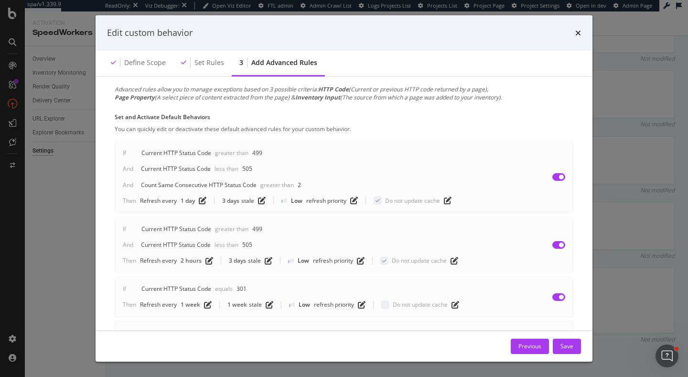
scroll to position [29, 0]
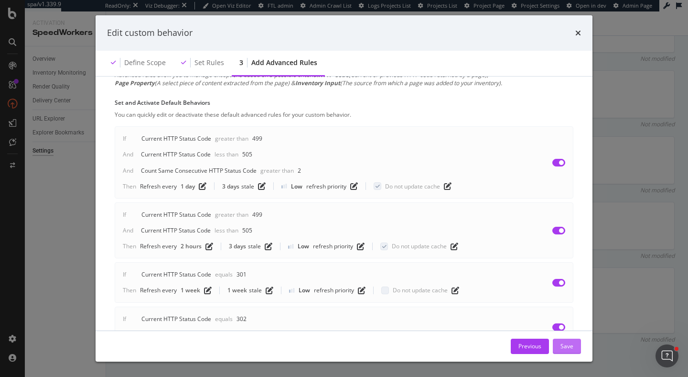
click at [572, 351] on div "Save" at bounding box center [567, 346] width 13 height 14
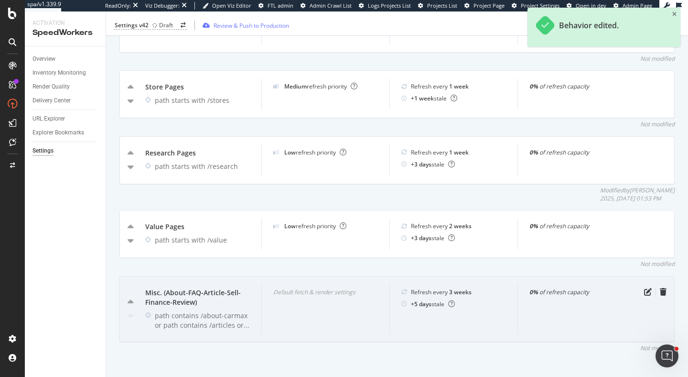
scroll to position [789, 0]
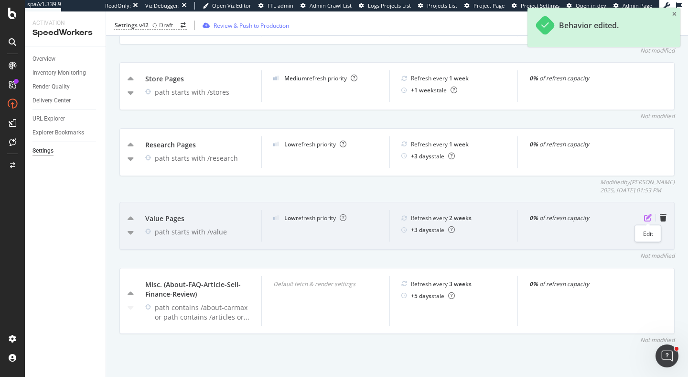
click at [647, 217] on icon "pen-to-square" at bounding box center [648, 218] width 8 height 8
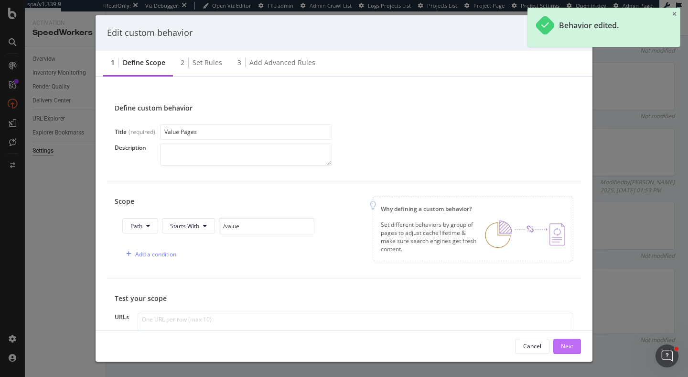
click at [566, 351] on div "Next" at bounding box center [567, 346] width 12 height 14
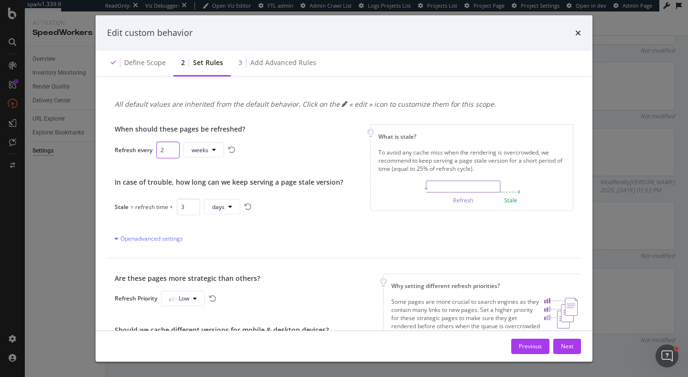
click at [175, 152] on input "2" at bounding box center [167, 149] width 23 height 17
type input "1"
click at [172, 151] on input "1" at bounding box center [167, 149] width 23 height 17
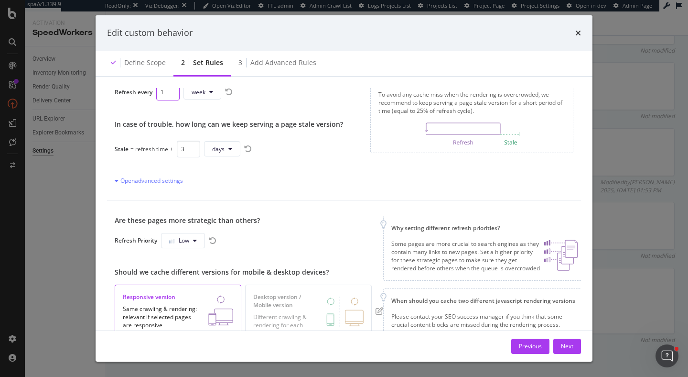
scroll to position [87, 0]
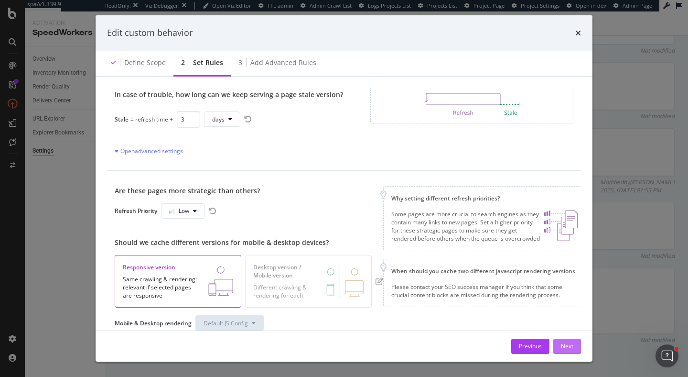
click at [575, 348] on button "Next" at bounding box center [567, 345] width 28 height 15
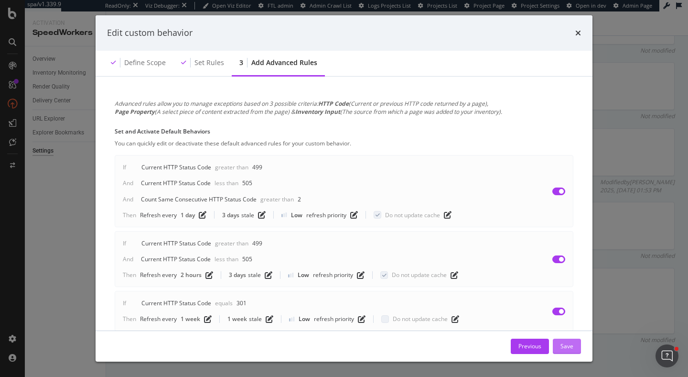
click at [575, 348] on button "Save" at bounding box center [567, 345] width 28 height 15
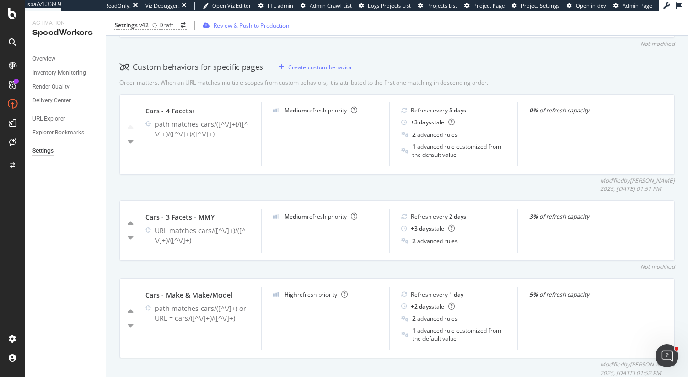
scroll to position [286, 0]
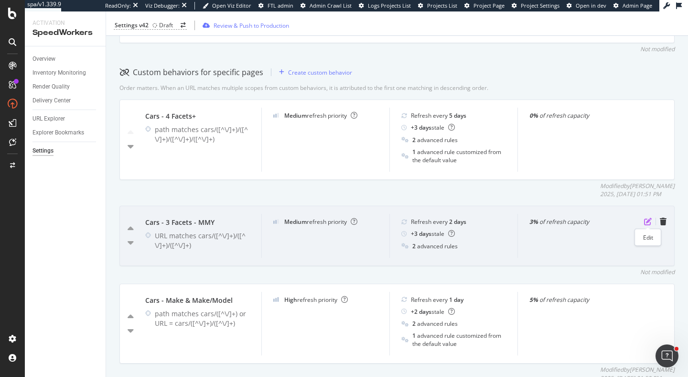
click at [648, 219] on icon "pen-to-square" at bounding box center [648, 221] width 8 height 8
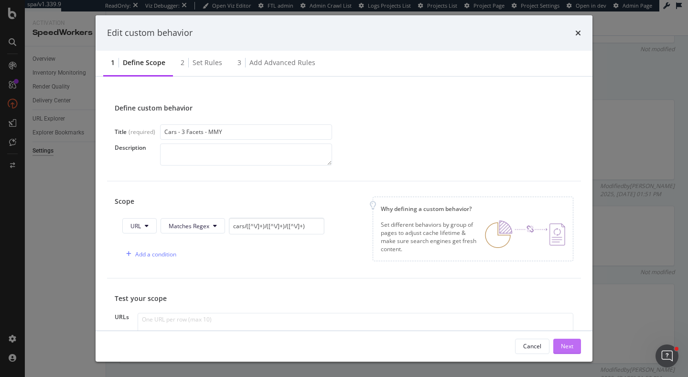
click at [571, 347] on div "Next" at bounding box center [567, 346] width 12 height 8
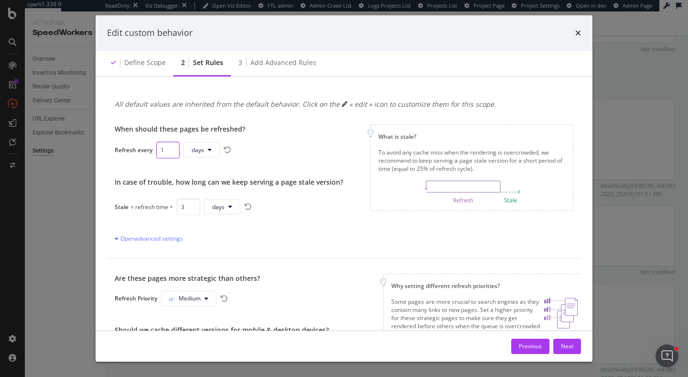
type input "1"
click at [173, 151] on input "1" at bounding box center [167, 149] width 23 height 17
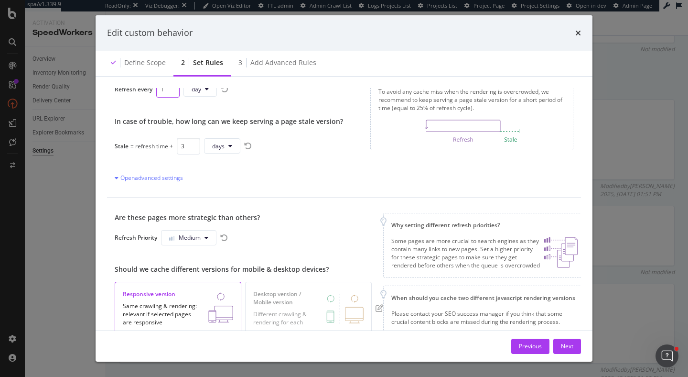
scroll to position [76, 0]
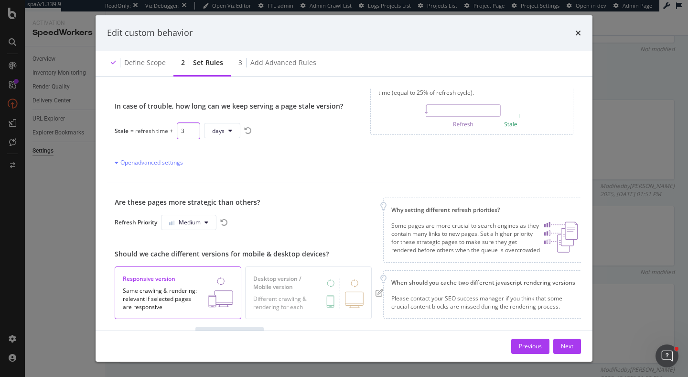
click at [196, 133] on input "3" at bounding box center [188, 130] width 23 height 17
type input "2"
click at [194, 132] on input "2" at bounding box center [188, 130] width 23 height 17
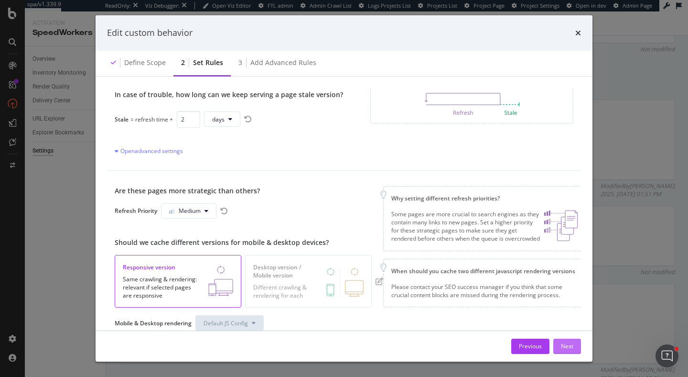
click at [572, 346] on div "Next" at bounding box center [567, 346] width 12 height 8
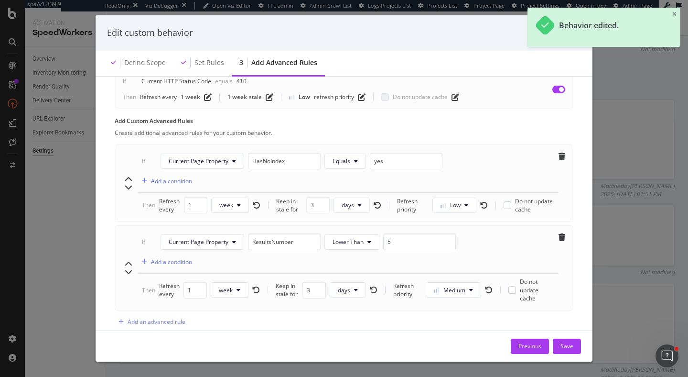
scroll to position [348, 0]
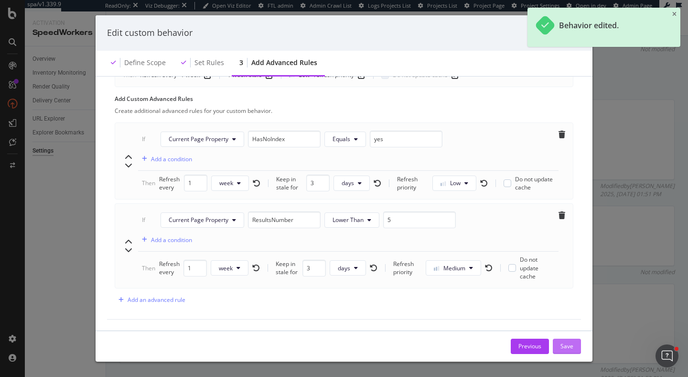
click at [571, 346] on div "Save" at bounding box center [567, 346] width 13 height 8
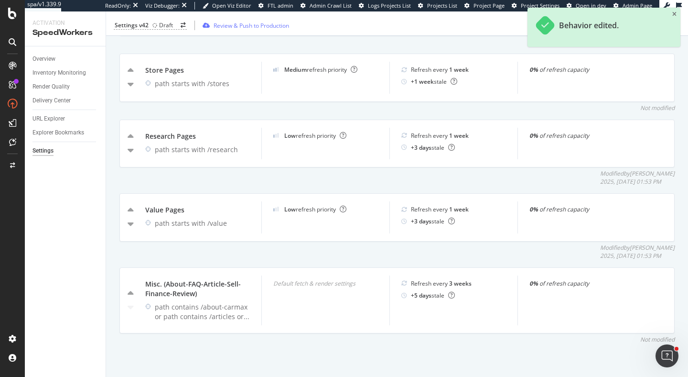
scroll to position [0, 0]
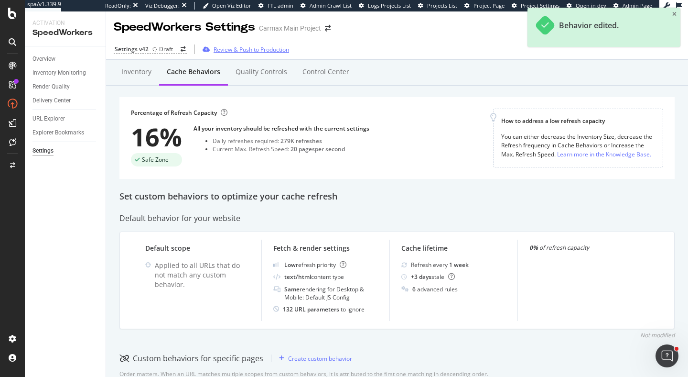
click at [267, 49] on div "Review & Push to Production" at bounding box center [252, 49] width 76 height 8
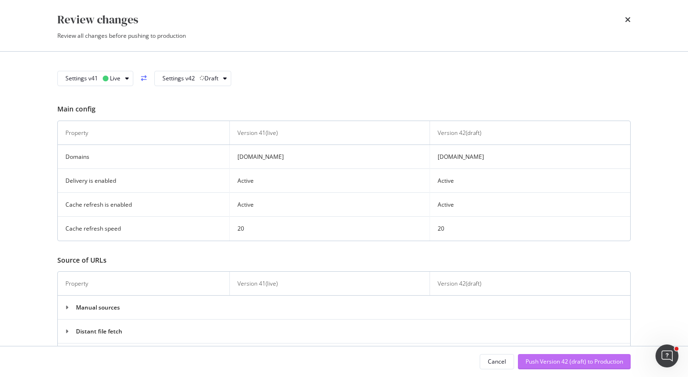
click at [534, 360] on div "Push Version 42 (draft) to Production" at bounding box center [574, 361] width 97 height 8
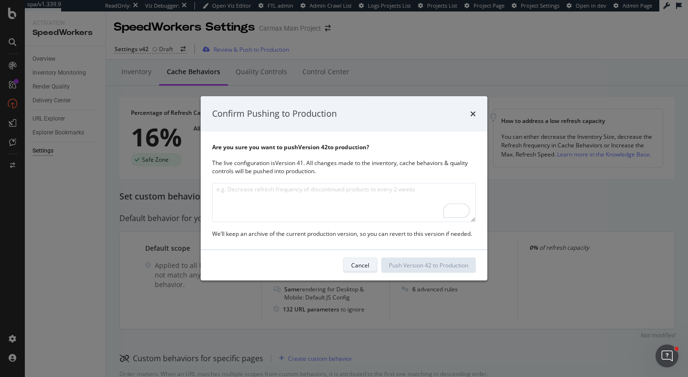
click at [360, 262] on div "Cancel" at bounding box center [360, 265] width 18 height 8
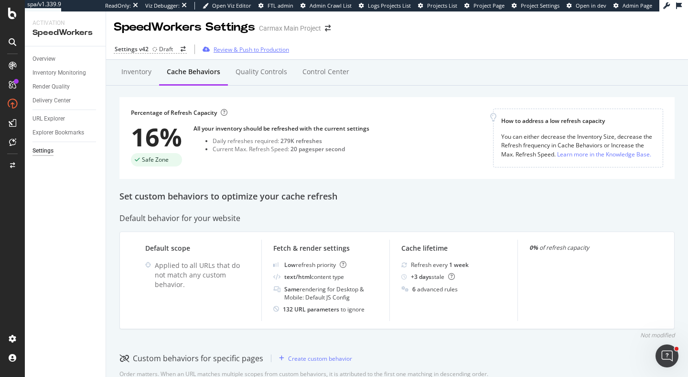
click at [233, 48] on div "Review & Push to Production" at bounding box center [252, 49] width 76 height 8
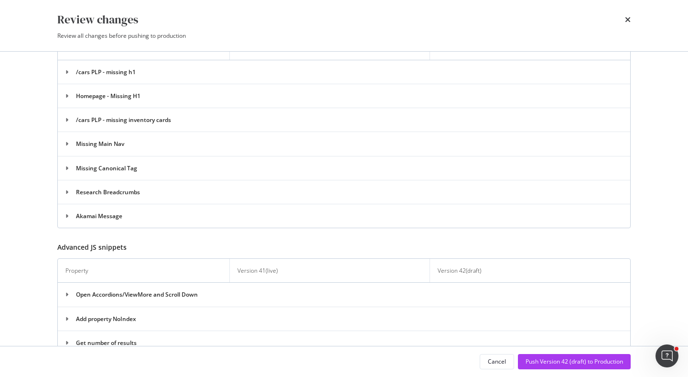
scroll to position [2133, 0]
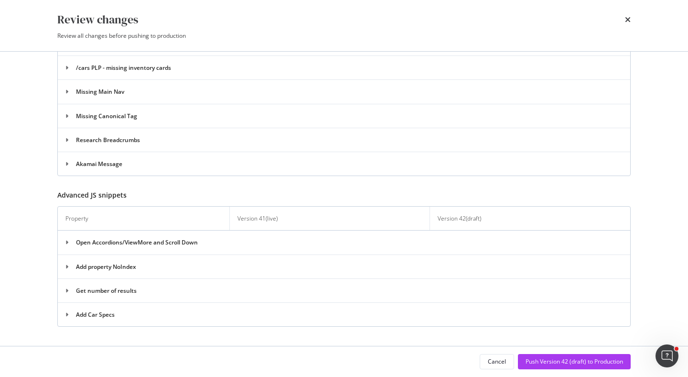
click at [547, 370] on div "Cancel Push Version 42 (draft) to Production" at bounding box center [344, 361] width 612 height 31
click at [545, 359] on div "Push Version 42 (draft) to Production" at bounding box center [574, 361] width 97 height 8
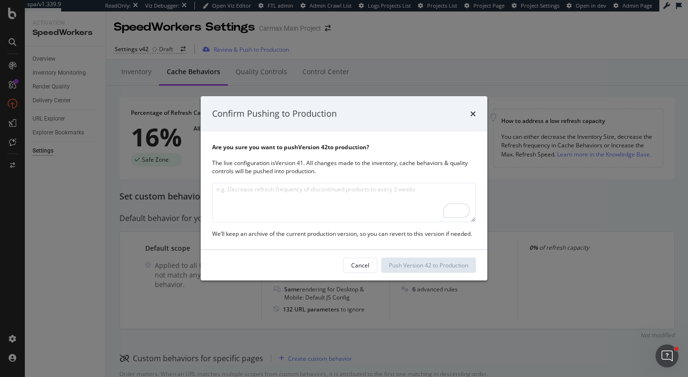
click at [372, 201] on textarea "To enrich screen reader interactions, please activate Accessibility in Grammarl…" at bounding box center [344, 202] width 264 height 39
type textarea "Upped the frequency of cache refreshes to all cache behaviors"
click at [433, 268] on div "Push Version 42 to Production" at bounding box center [428, 265] width 79 height 8
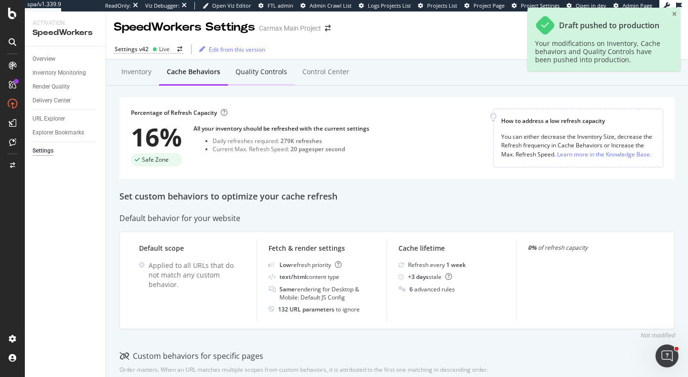
click at [284, 76] on div "Quality Controls" at bounding box center [262, 72] width 52 height 10
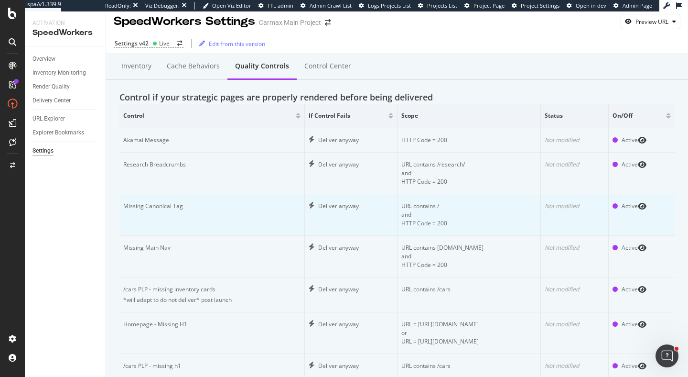
scroll to position [52, 0]
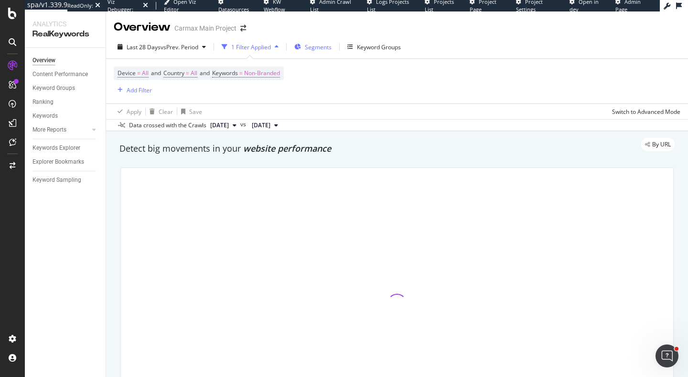
click at [327, 50] on span "Segments" at bounding box center [318, 47] width 27 height 8
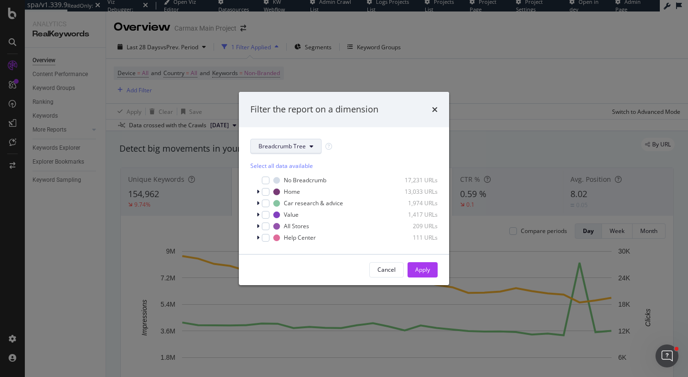
click at [290, 145] on span "Breadcrumb Tree" at bounding box center [282, 146] width 47 height 8
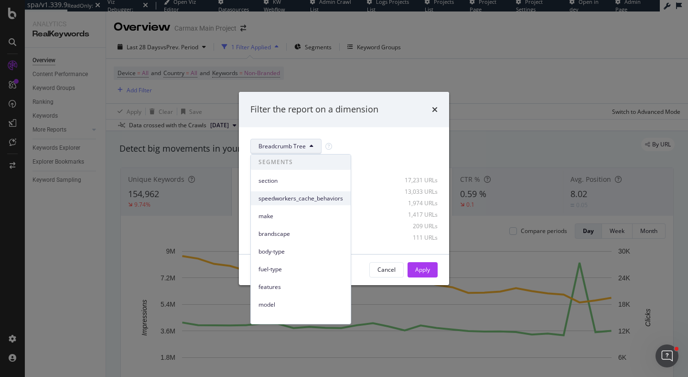
click at [307, 194] on span "speedworkers_cache_behaviors" at bounding box center [301, 198] width 85 height 9
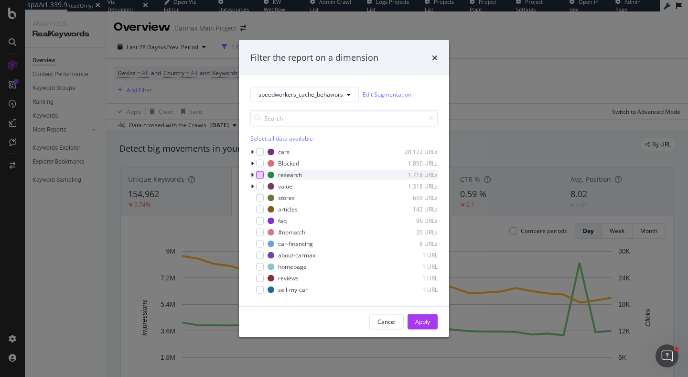
click at [261, 176] on div "modal" at bounding box center [260, 175] width 8 height 8
click at [427, 323] on div "Apply" at bounding box center [422, 321] width 15 height 8
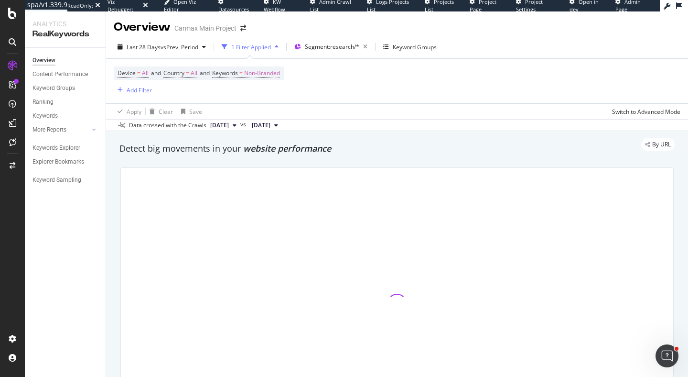
scroll to position [147, 0]
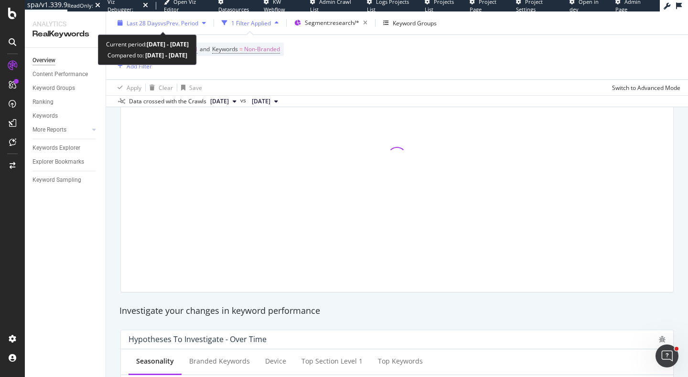
click at [173, 24] on span "vs Prev. Period" at bounding box center [180, 23] width 38 height 8
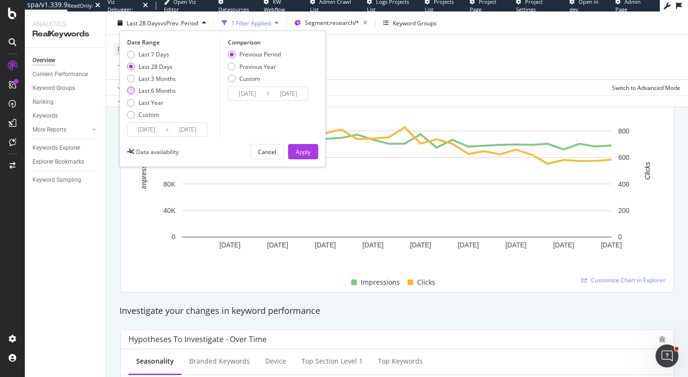
click at [173, 91] on div "Last 6 Months" at bounding box center [157, 90] width 37 height 8
type input "2025/04/13"
type input "[DATE]"
type input "2025/04/12"
click at [304, 146] on div "Apply" at bounding box center [303, 151] width 15 height 14
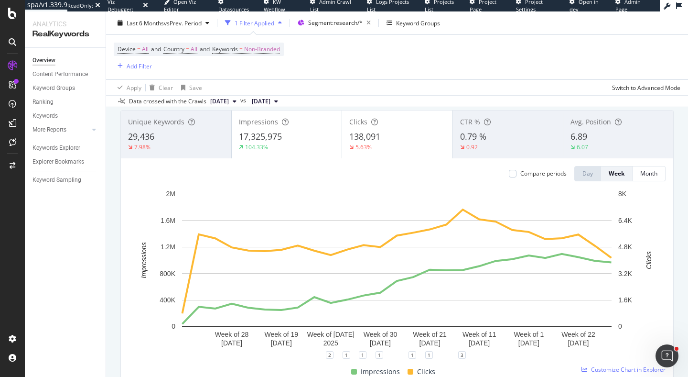
scroll to position [55, 0]
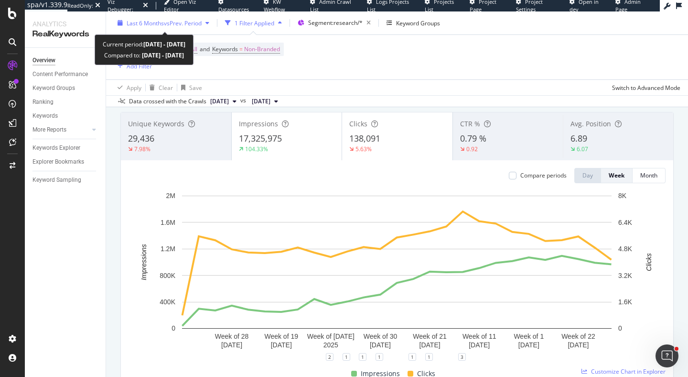
click at [167, 25] on span "vs Prev. Period" at bounding box center [183, 23] width 38 height 8
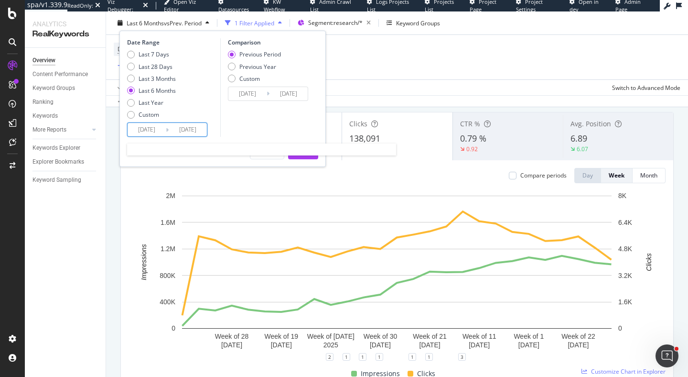
click at [147, 130] on input "2025/04/13" at bounding box center [147, 129] width 38 height 13
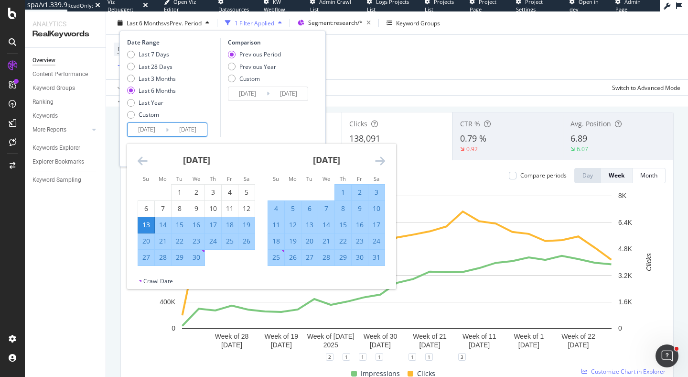
click at [377, 164] on icon "Move forward to switch to the next month." at bounding box center [380, 160] width 10 height 11
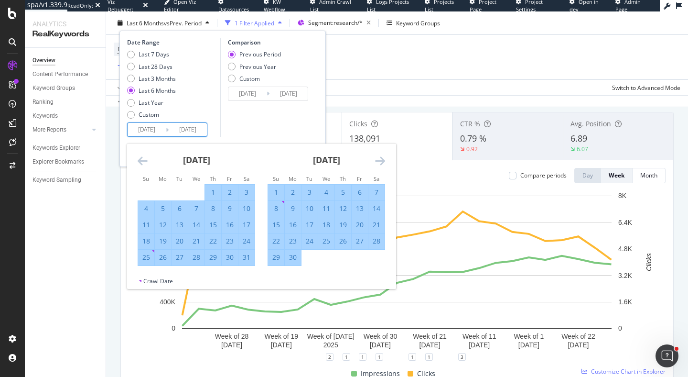
click at [377, 164] on icon "Move forward to switch to the next month." at bounding box center [380, 160] width 10 height 11
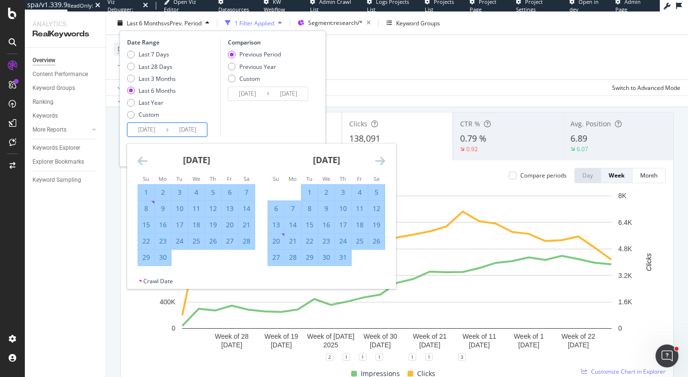
click at [342, 241] on div "24" at bounding box center [343, 241] width 16 height 10
type input "[DATE]"
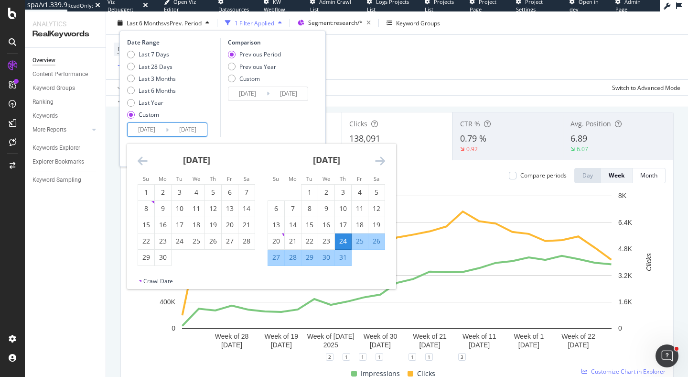
click at [297, 127] on div "Comparison Previous Period Previous Year Custom 2025/05/04 Navigate forward to …" at bounding box center [265, 87] width 91 height 98
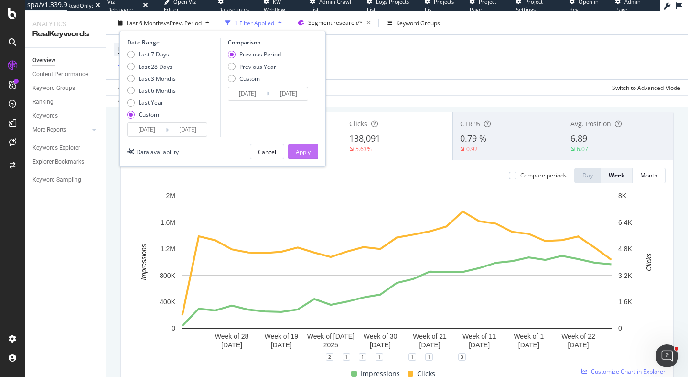
click at [301, 151] on div "Apply" at bounding box center [303, 151] width 15 height 8
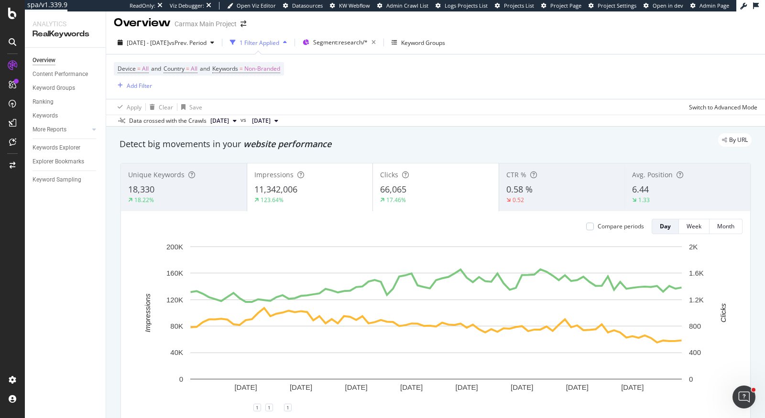
scroll to position [4, 0]
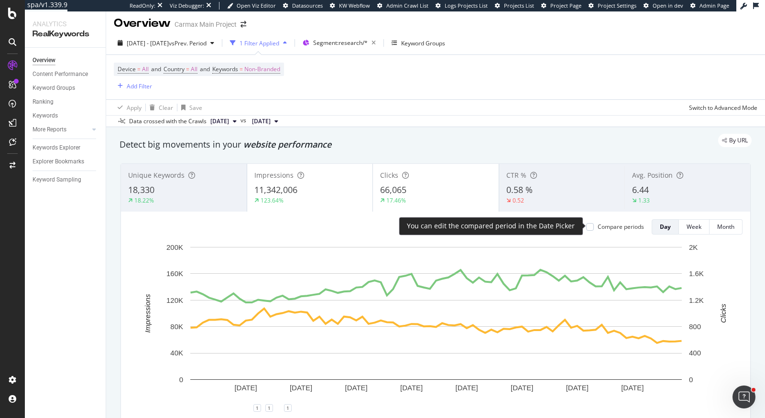
click at [624, 226] on div "Compare periods" at bounding box center [620, 227] width 46 height 8
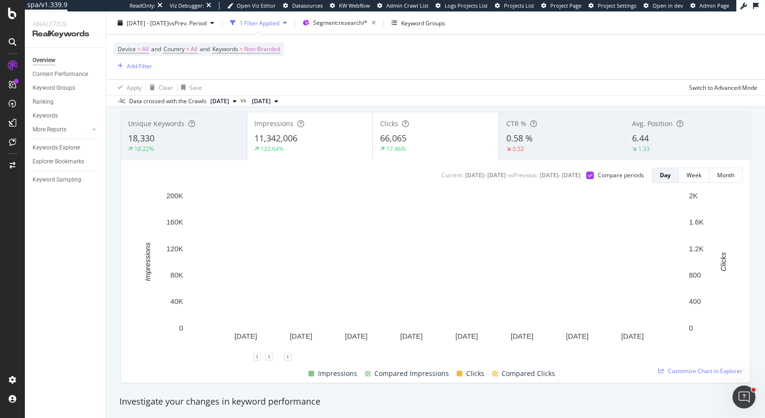
scroll to position [56, 0]
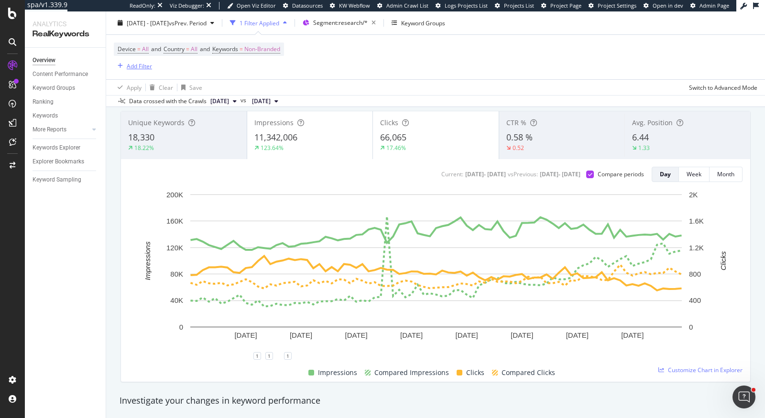
click at [127, 68] on div "Add Filter" at bounding box center [139, 66] width 25 height 8
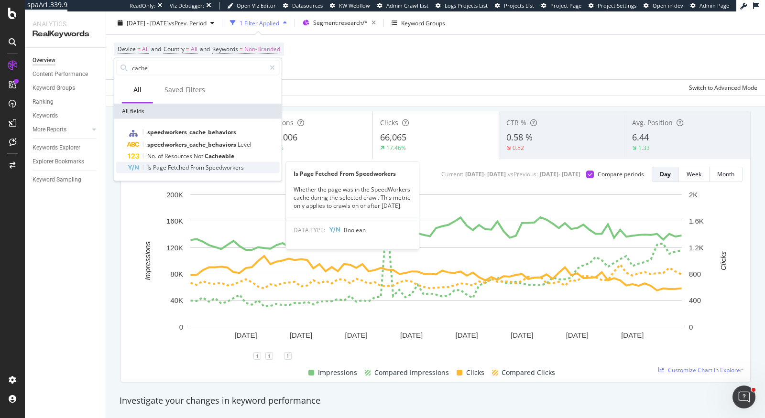
type input "cache"
click at [218, 169] on span "Speedworkers" at bounding box center [224, 167] width 38 height 8
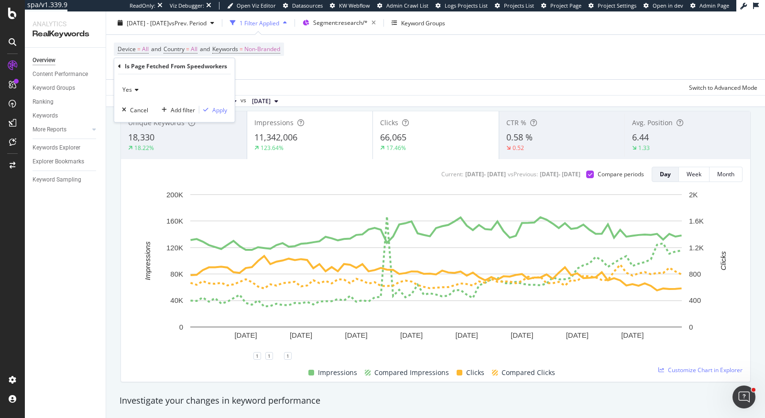
click at [216, 116] on div "Yes Cancel Add filter Apply" at bounding box center [174, 99] width 120 height 48
click at [219, 105] on button "Apply" at bounding box center [213, 110] width 28 height 10
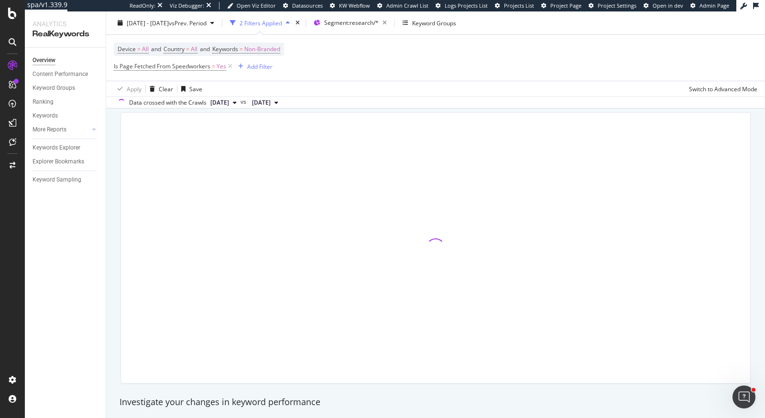
scroll to position [58, 0]
click at [390, 23] on icon "button" at bounding box center [384, 22] width 12 height 13
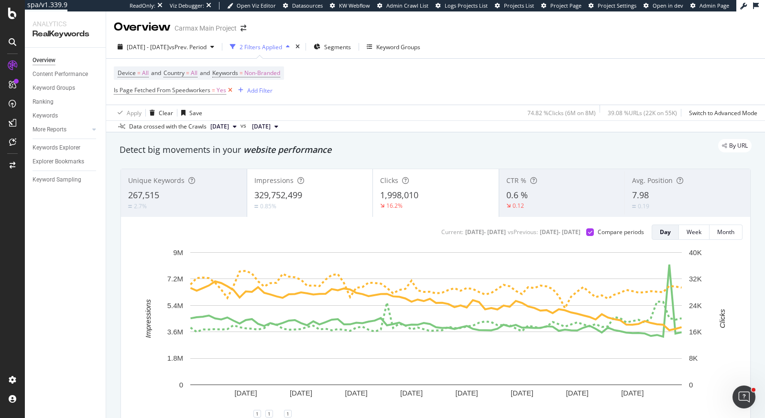
click at [230, 89] on icon at bounding box center [230, 91] width 8 height 10
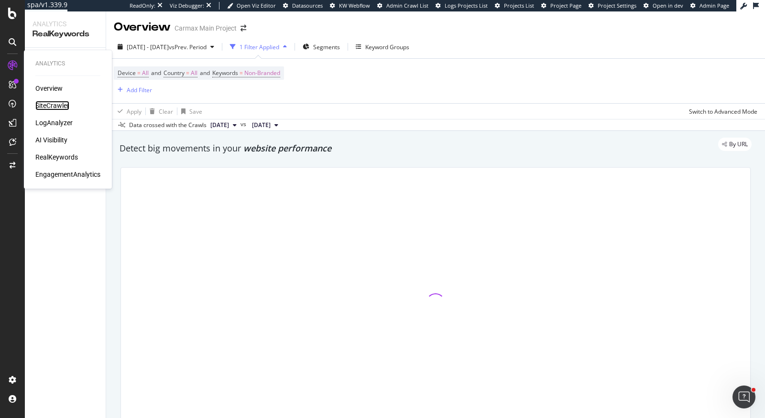
click at [65, 105] on div "SiteCrawler" at bounding box center [52, 106] width 34 height 10
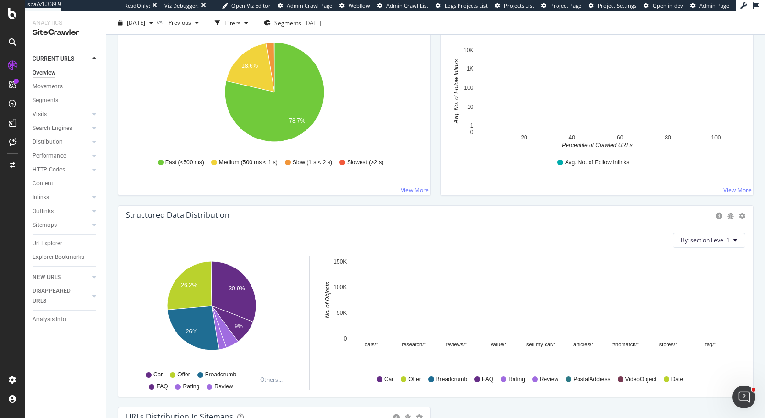
scroll to position [976, 0]
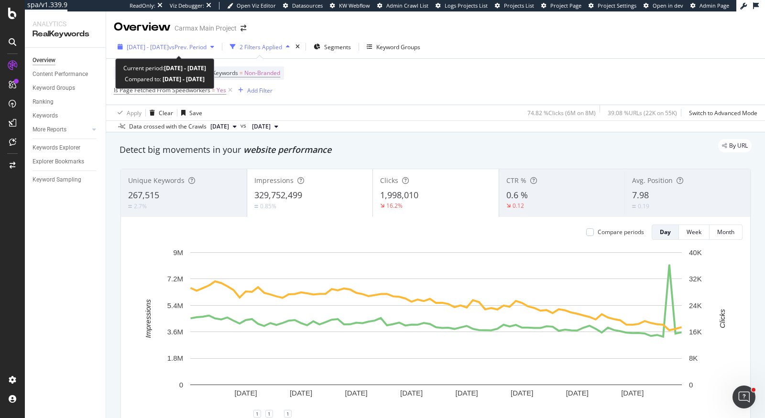
click at [171, 52] on div "[DATE] - [DATE] vs Prev. Period" at bounding box center [166, 47] width 104 height 14
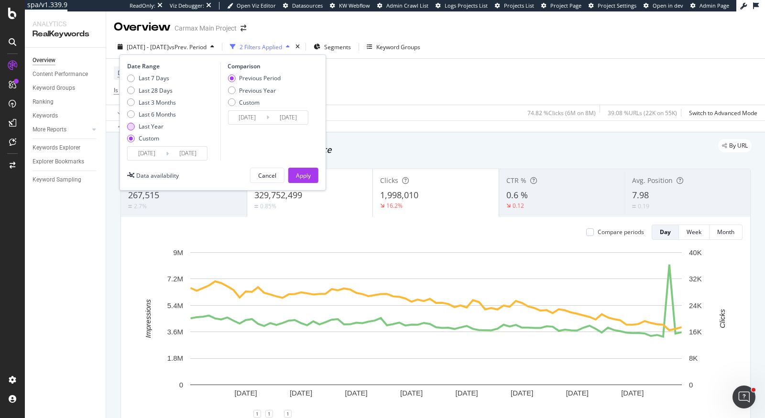
click at [156, 128] on div "Last Year" at bounding box center [151, 126] width 25 height 8
type input "[DATE]"
click at [299, 174] on div "Apply" at bounding box center [303, 176] width 15 height 8
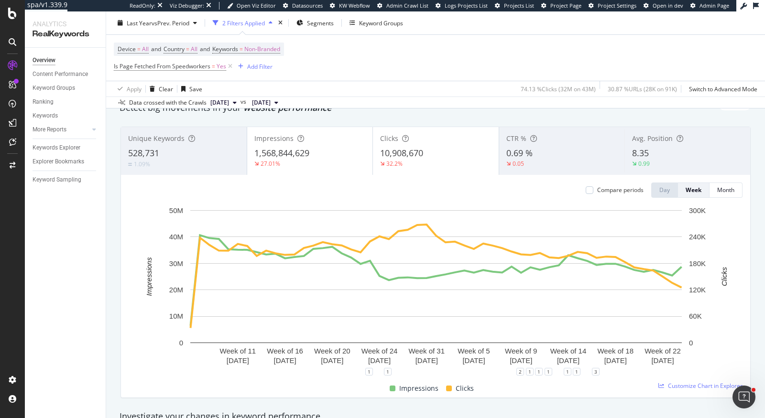
scroll to position [11, 0]
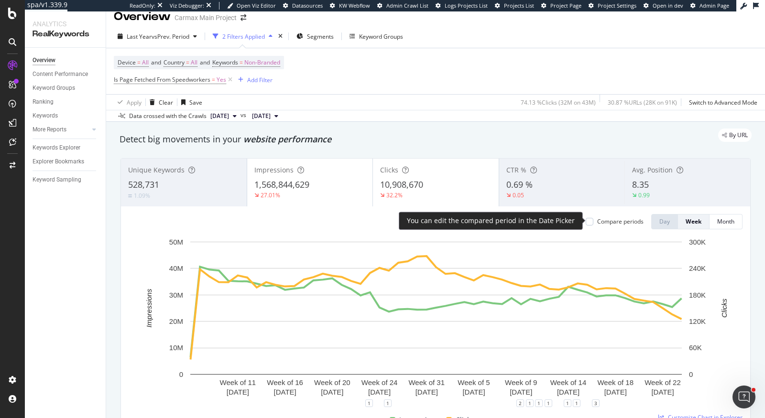
click at [608, 221] on div "Compare periods" at bounding box center [620, 221] width 46 height 8
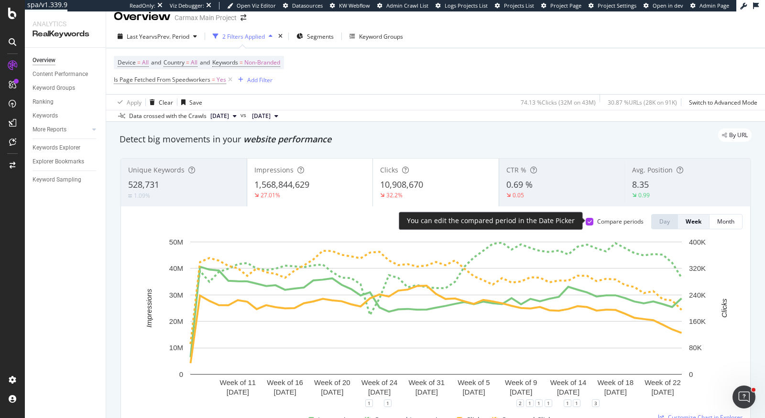
click at [608, 221] on div "Compare periods" at bounding box center [620, 221] width 46 height 8
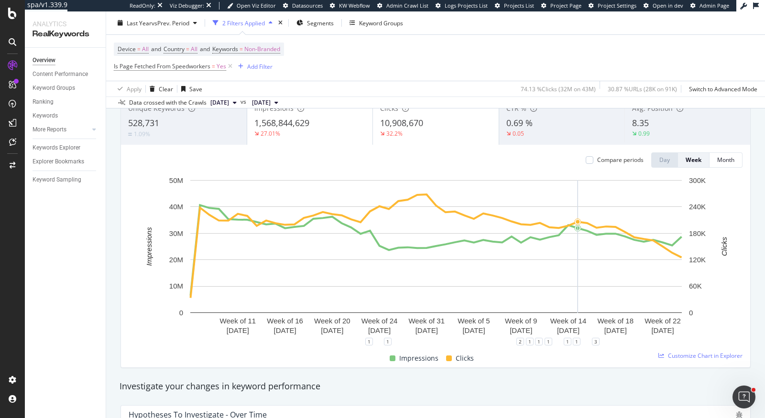
scroll to position [79, 0]
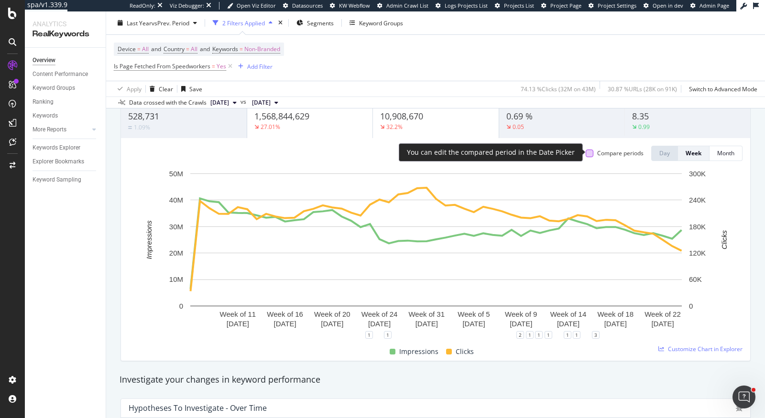
click at [590, 151] on div at bounding box center [589, 154] width 8 height 8
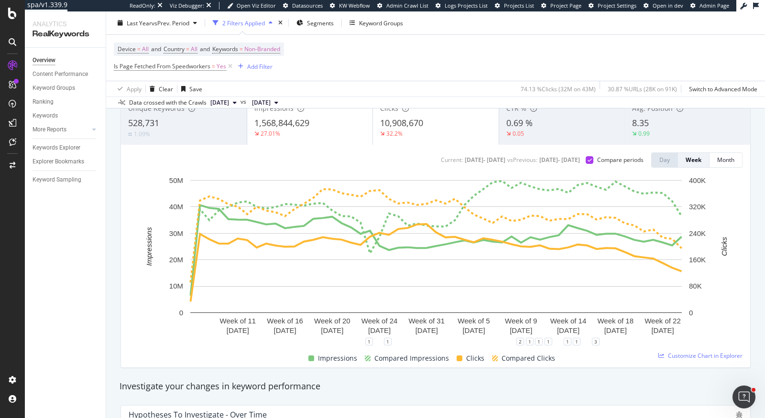
scroll to position [66, 0]
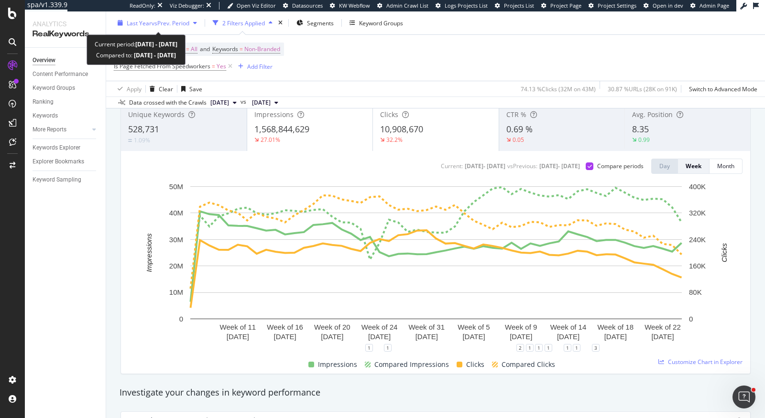
click at [179, 21] on span "vs Prev. Period" at bounding box center [170, 23] width 38 height 8
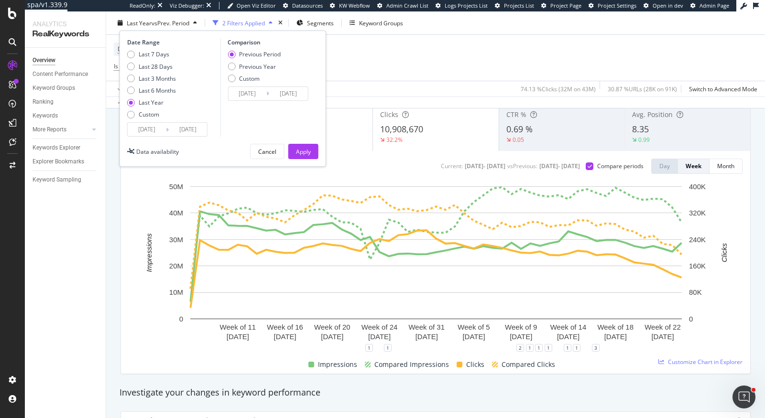
click at [258, 61] on div "Previous Period Previous Year Custom" at bounding box center [253, 68] width 53 height 36
click at [259, 65] on div "Previous Year" at bounding box center [257, 66] width 37 height 8
type input "[DATE]"
click at [300, 153] on div "Apply" at bounding box center [303, 151] width 15 height 8
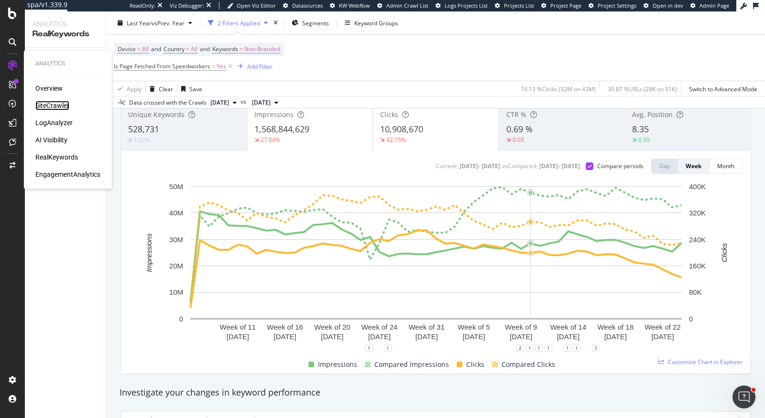
click at [52, 108] on div "SiteCrawler" at bounding box center [52, 106] width 34 height 10
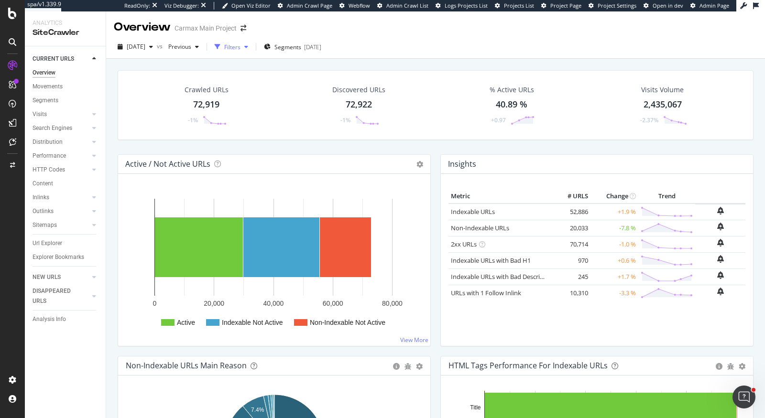
click at [240, 47] on div "Filters" at bounding box center [232, 47] width 16 height 8
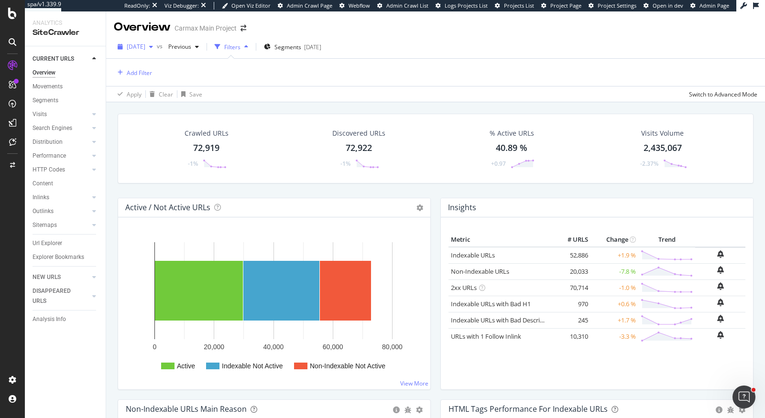
click at [145, 46] on span "2025 Oct. 12th" at bounding box center [136, 47] width 19 height 8
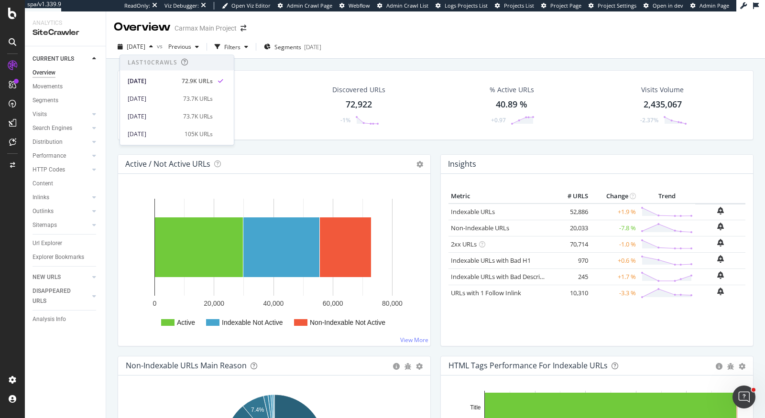
click at [466, 62] on div "Crawled URLs 72,919 -1% Discovered URLs 72,922 -1% % Active URLs 40.89 % +0.97 …" at bounding box center [435, 262] width 659 height 407
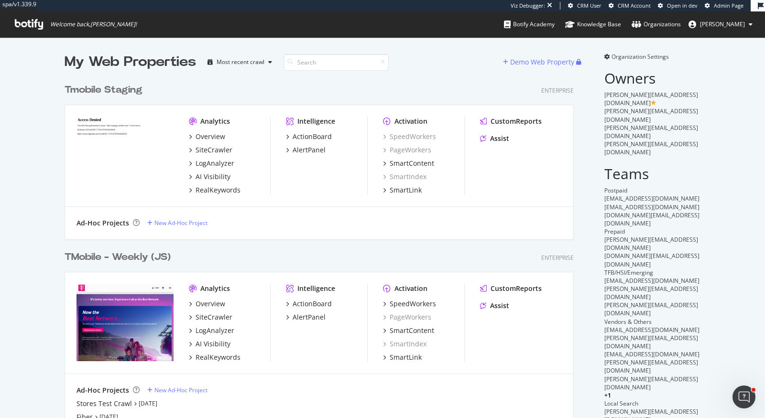
scroll to position [232, 0]
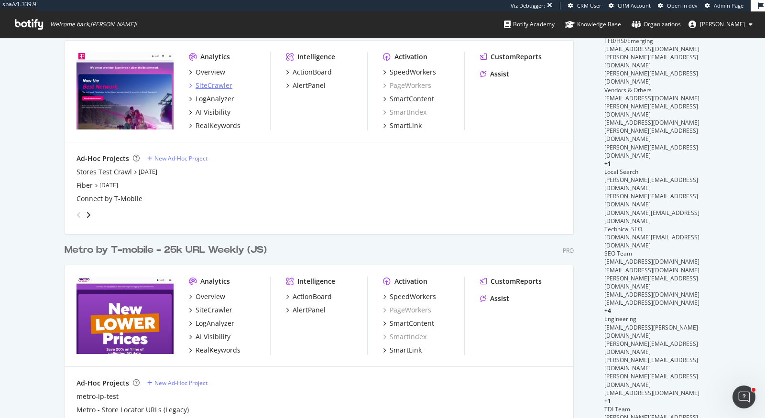
click at [216, 85] on div "SiteCrawler" at bounding box center [213, 86] width 37 height 10
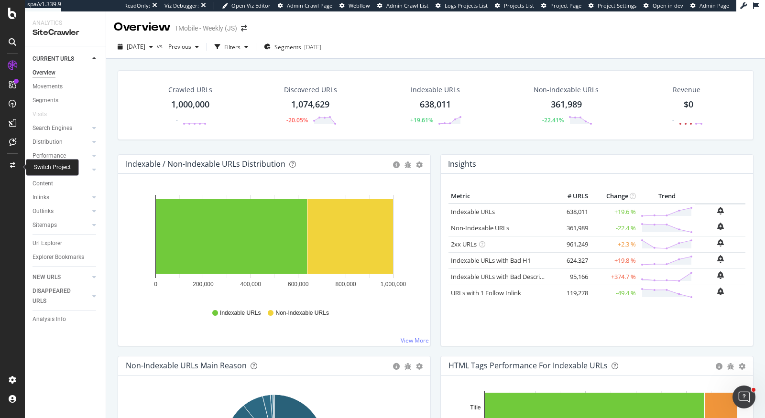
click at [9, 162] on div at bounding box center [12, 165] width 23 height 15
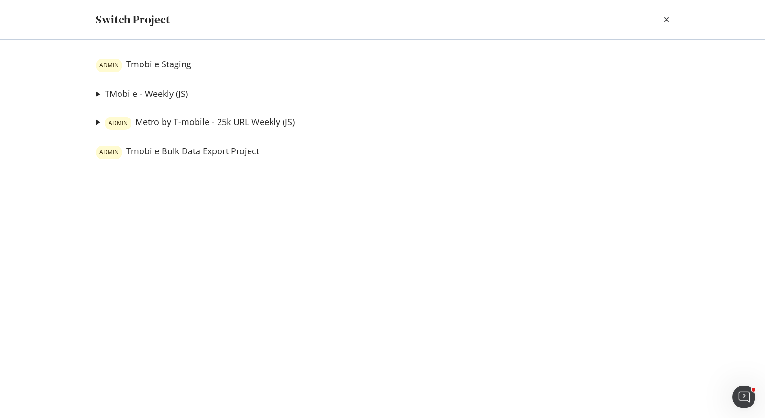
click at [666, 14] on div "times" at bounding box center [666, 19] width 6 height 16
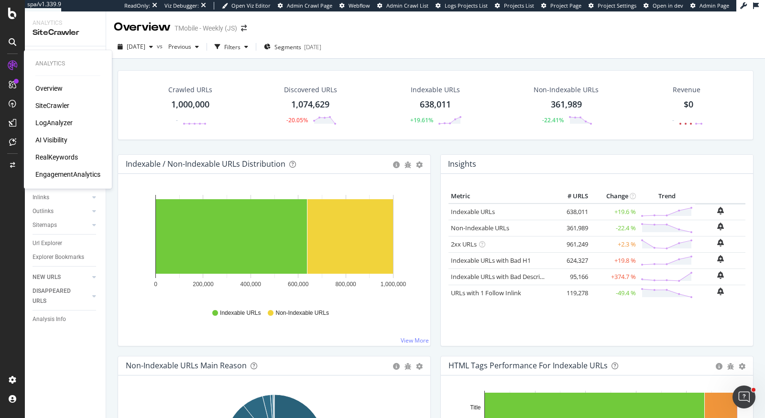
click at [59, 140] on div "AI Visibility" at bounding box center [51, 140] width 32 height 10
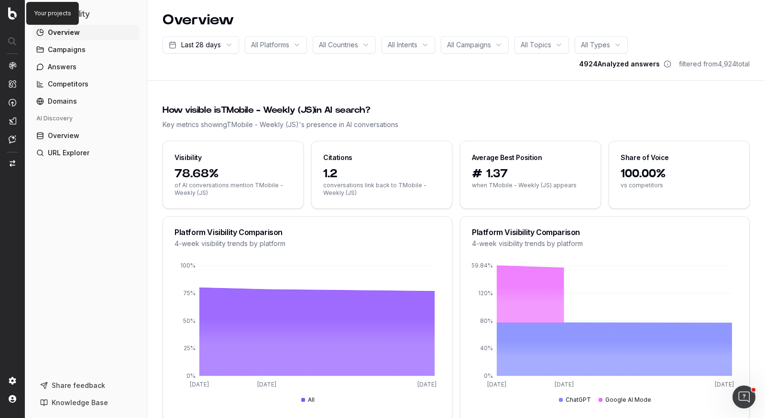
click at [15, 15] on img at bounding box center [12, 13] width 9 height 12
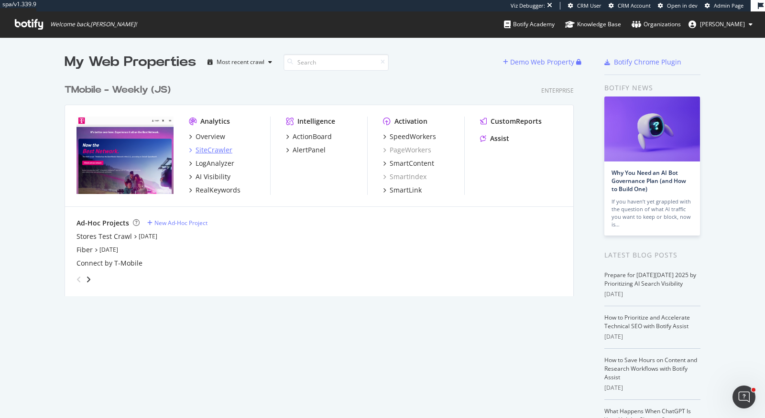
click at [215, 150] on div "SiteCrawler" at bounding box center [213, 150] width 37 height 10
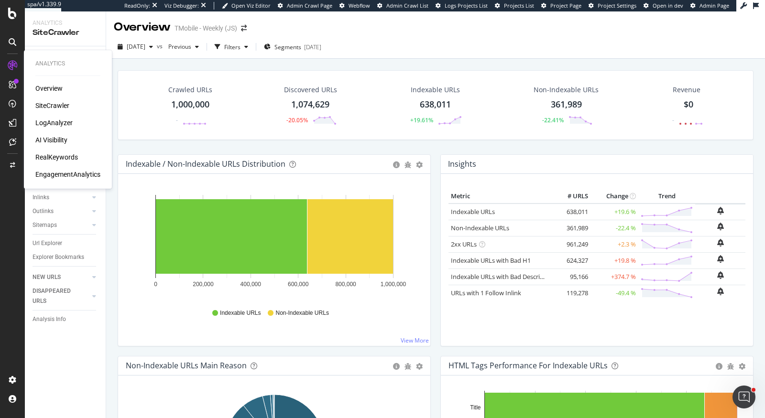
click at [61, 159] on div "RealKeywords" at bounding box center [56, 157] width 43 height 10
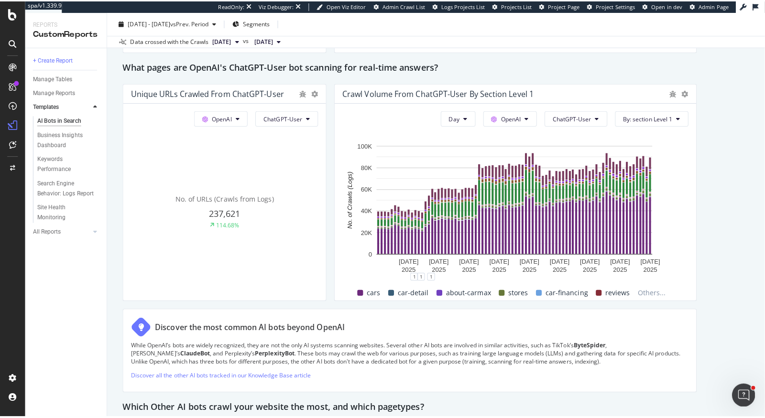
scroll to position [1050, 0]
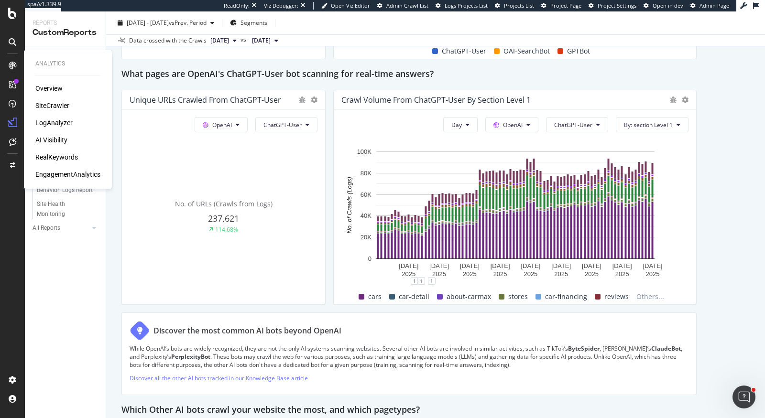
click at [49, 104] on div "SiteCrawler" at bounding box center [52, 106] width 34 height 10
click at [53, 119] on div "LogAnalyzer" at bounding box center [53, 123] width 37 height 10
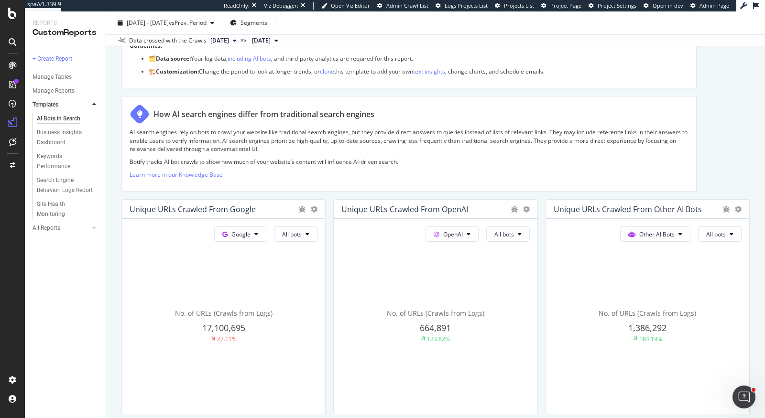
scroll to position [0, 0]
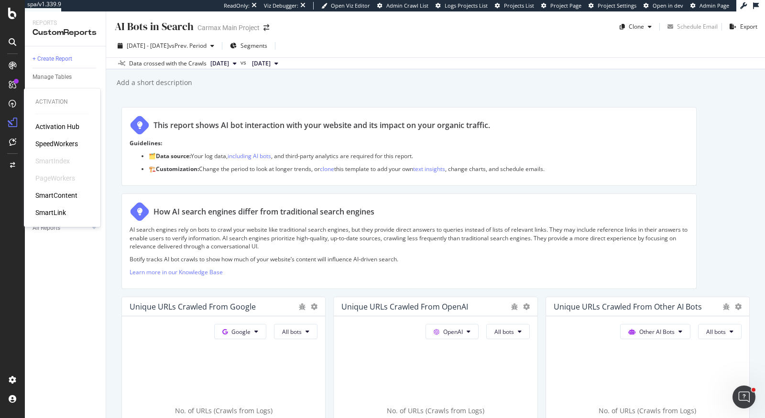
click at [57, 147] on div "SpeedWorkers" at bounding box center [56, 144] width 43 height 10
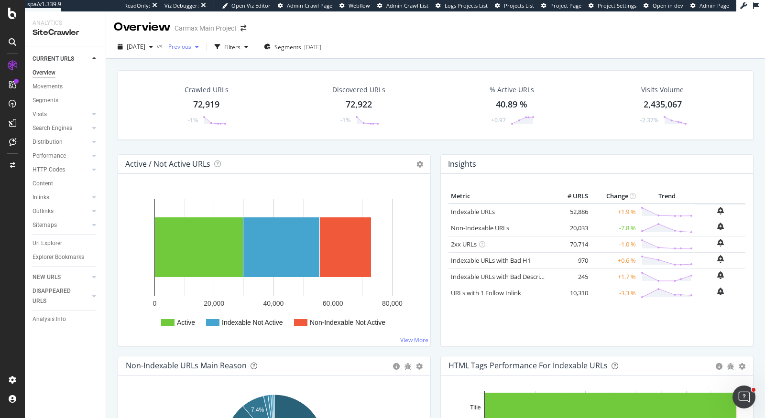
click at [191, 47] on span "Previous" at bounding box center [177, 47] width 27 height 8
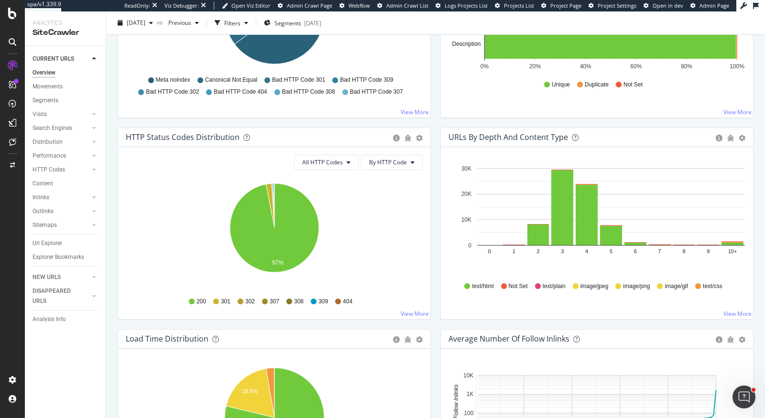
scroll to position [404, 0]
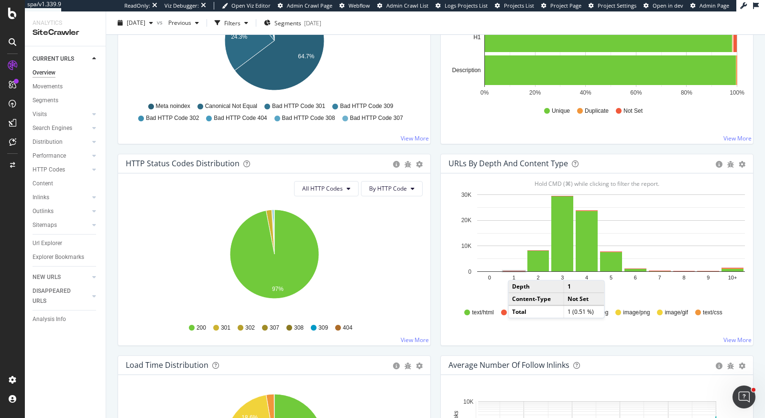
click at [517, 271] on rect "A chart." at bounding box center [514, 271] width 22 height 1
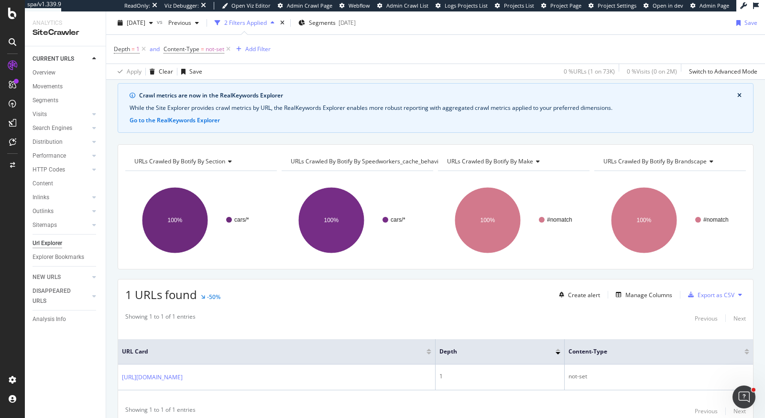
scroll to position [68, 0]
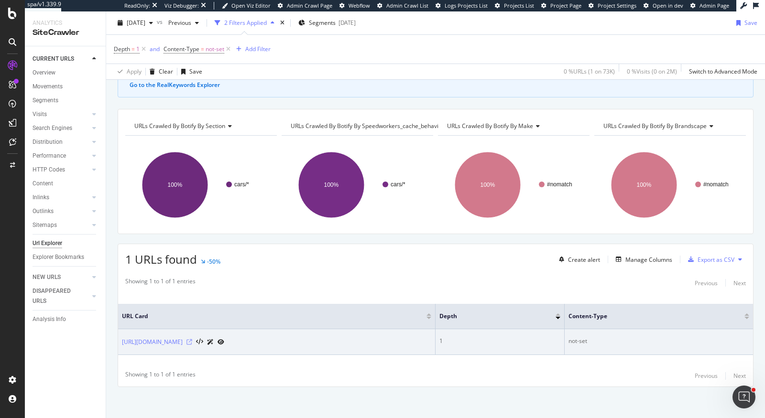
click at [192, 339] on icon at bounding box center [189, 342] width 6 height 6
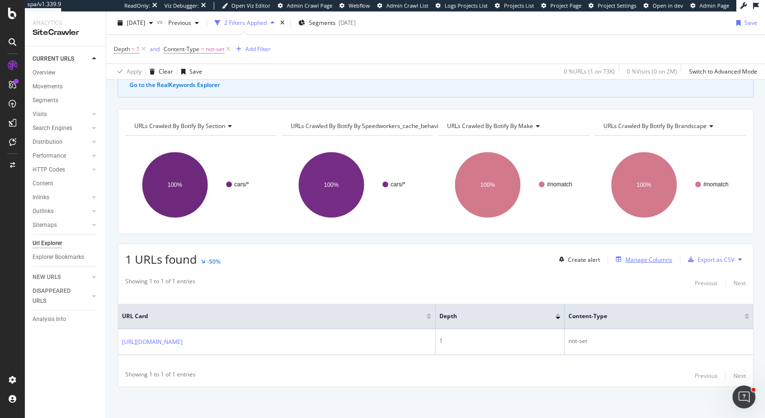
click at [639, 259] on div "Manage Columns" at bounding box center [648, 260] width 47 height 8
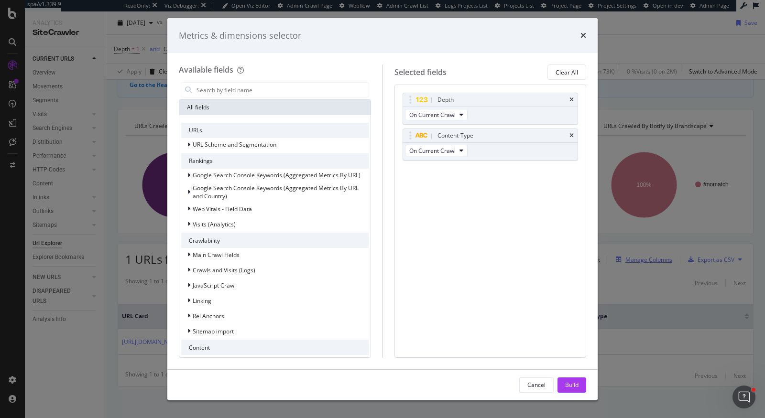
type input "d"
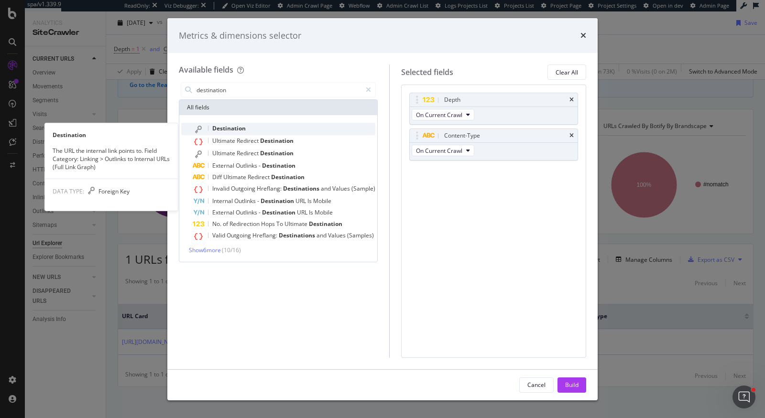
type input "destination"
click at [281, 128] on div "Destination" at bounding box center [284, 129] width 183 height 12
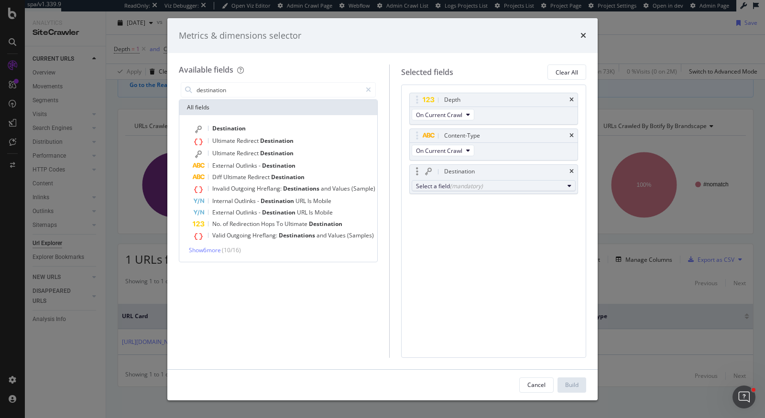
click at [490, 182] on div "Select a field (mandatory)" at bounding box center [490, 186] width 148 height 8
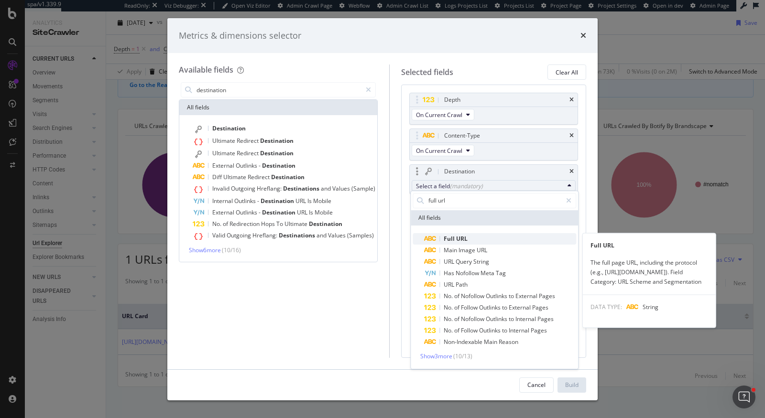
type input "full url"
click at [486, 234] on span "Full URL" at bounding box center [500, 238] width 152 height 11
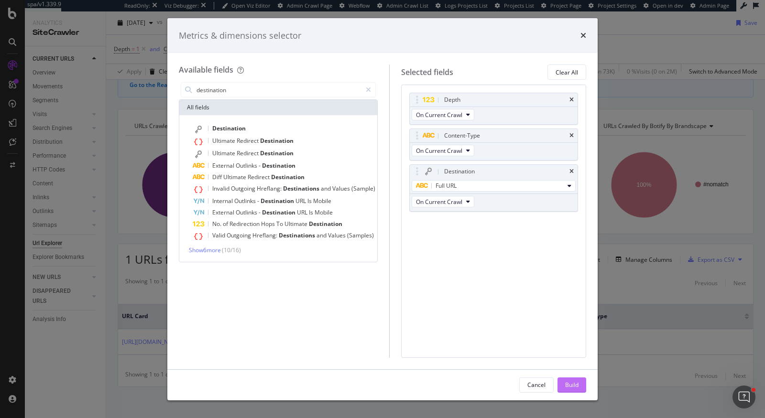
click at [574, 376] on div "Build" at bounding box center [571, 385] width 13 height 8
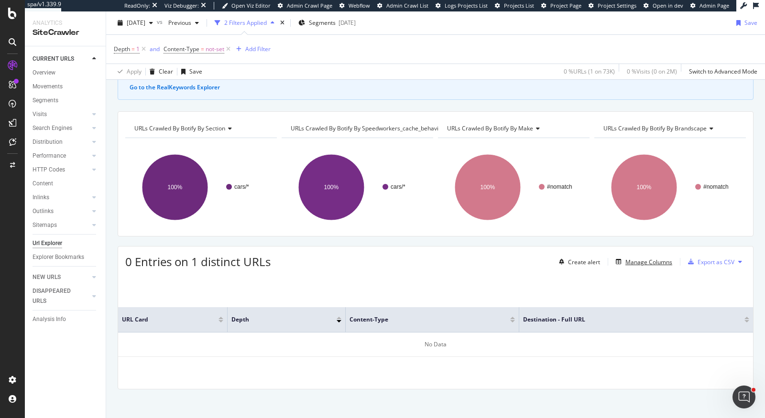
scroll to position [68, 0]
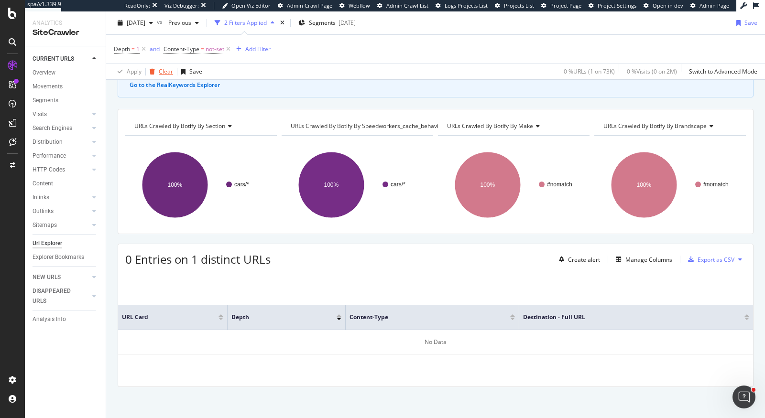
click at [161, 70] on div "Clear" at bounding box center [166, 71] width 14 height 8
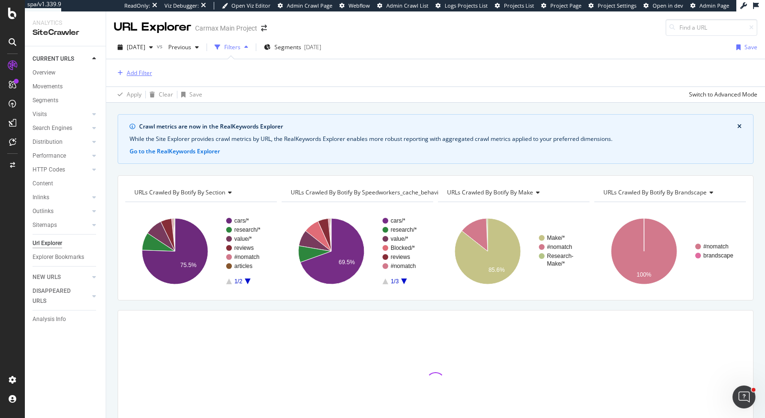
click at [148, 70] on div "Add Filter" at bounding box center [139, 73] width 25 height 8
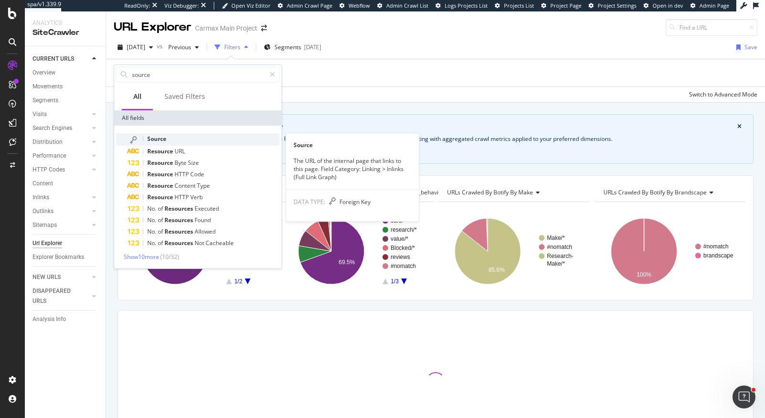
type input "source"
click at [152, 137] on span "Source" at bounding box center [156, 139] width 19 height 8
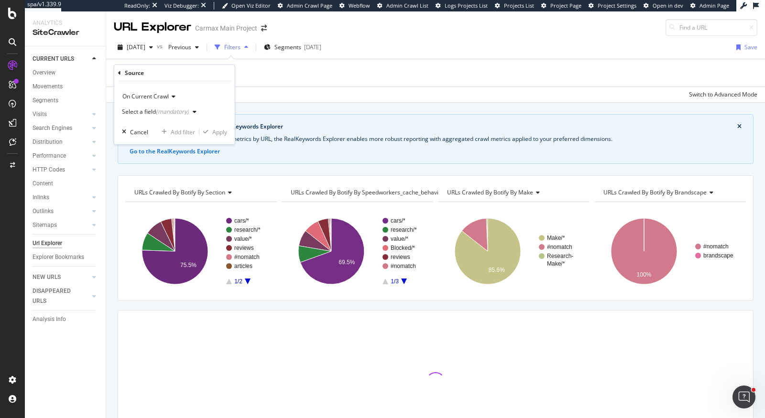
click at [149, 112] on div "Select a field (mandatory)" at bounding box center [155, 112] width 67 height 6
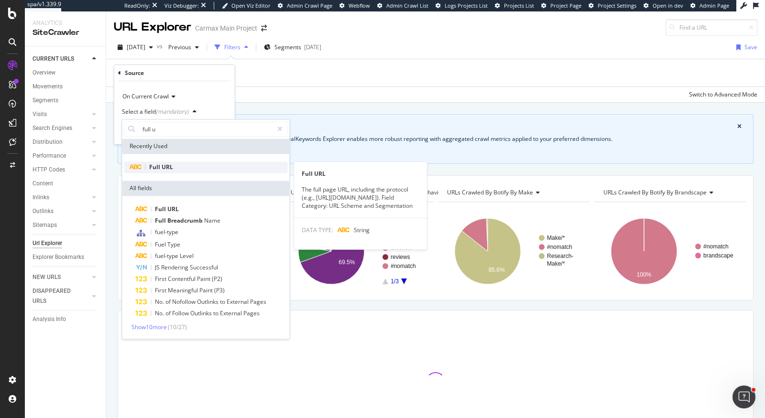
type input "full u"
click at [156, 167] on span "Full" at bounding box center [155, 167] width 12 height 8
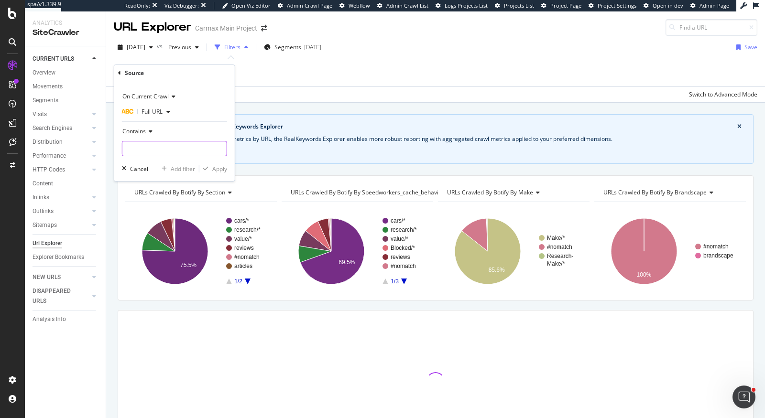
click at [162, 142] on input "text" at bounding box center [174, 148] width 104 height 15
type input "/cars/all/"
click at [216, 169] on div "Apply" at bounding box center [219, 169] width 15 height 8
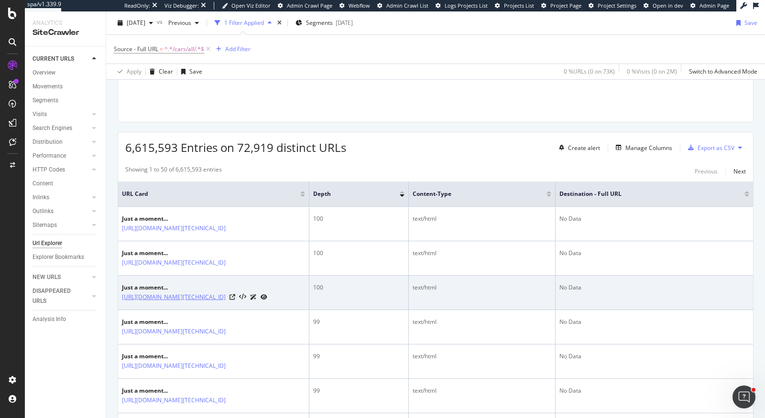
scroll to position [179, 0]
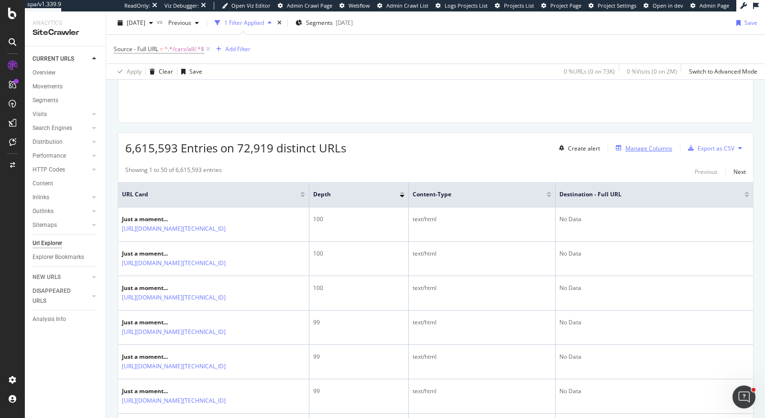
click at [657, 145] on div "Manage Columns" at bounding box center [648, 148] width 47 height 8
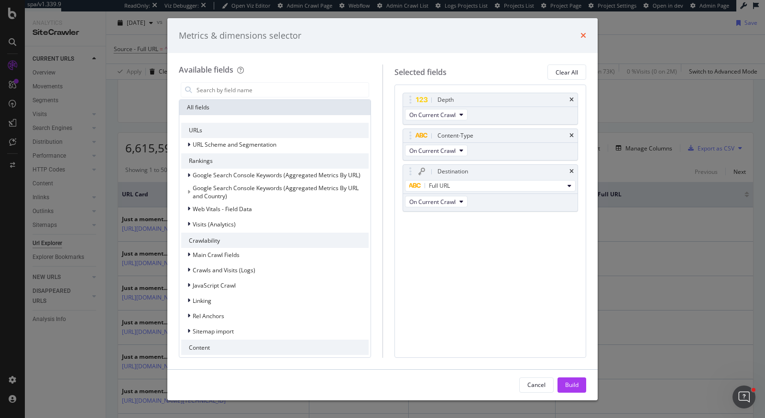
click at [581, 35] on icon "times" at bounding box center [583, 36] width 6 height 8
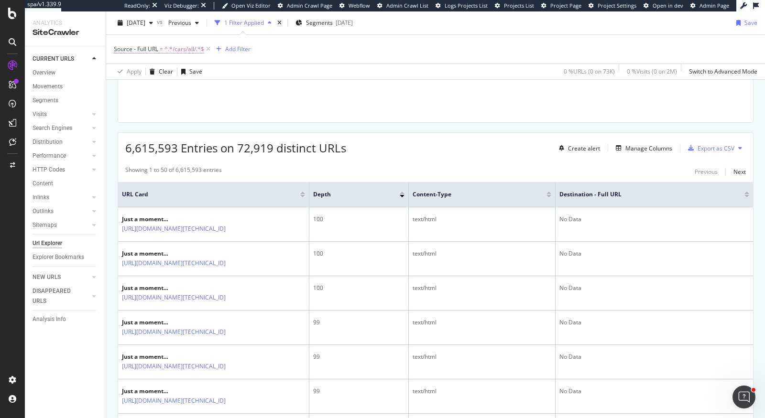
click at [180, 46] on span "^.*/cars/all/.*$" at bounding box center [184, 49] width 40 height 13
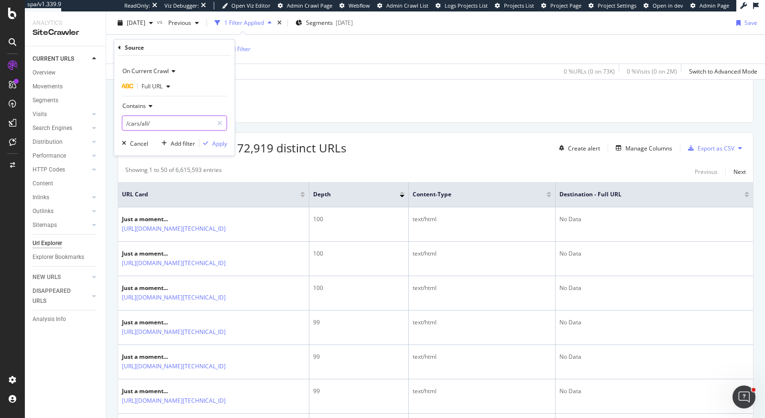
click at [175, 123] on input "/cars/all/" at bounding box center [167, 123] width 90 height 15
click at [139, 107] on span "Contains" at bounding box center [133, 106] width 23 height 8
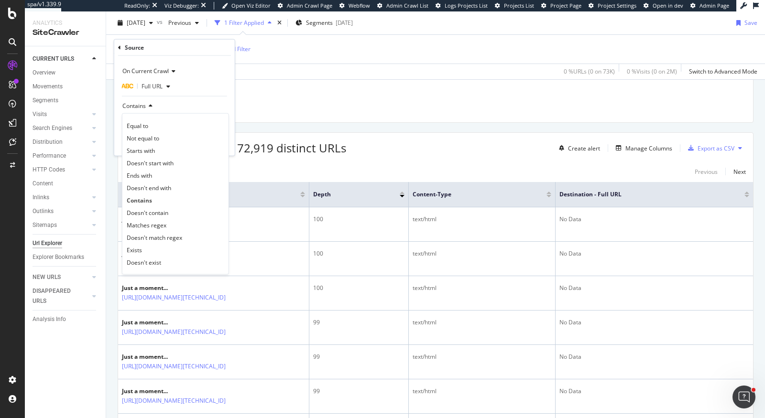
click at [180, 43] on div "Source" at bounding box center [174, 48] width 113 height 16
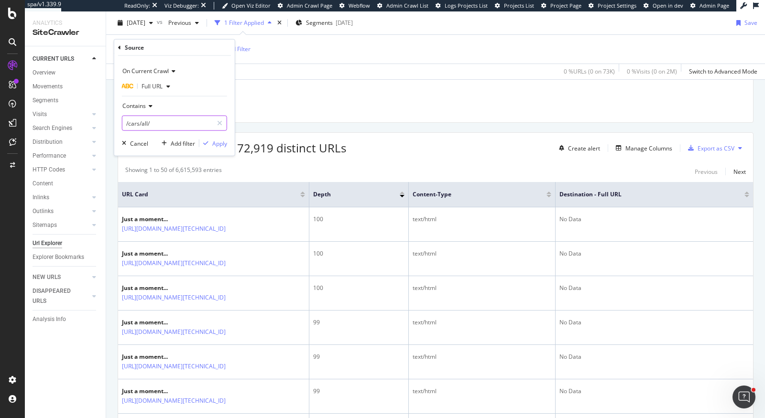
click at [124, 118] on input "/cars/all/" at bounding box center [167, 123] width 90 height 15
type input "https://www.carmax.com/cars/all/"
click at [137, 102] on span "Contains" at bounding box center [133, 106] width 23 height 8
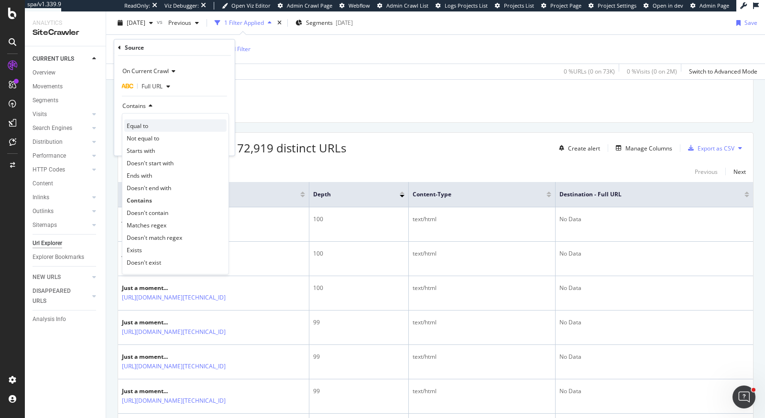
click at [149, 123] on div "Equal to" at bounding box center [175, 125] width 102 height 12
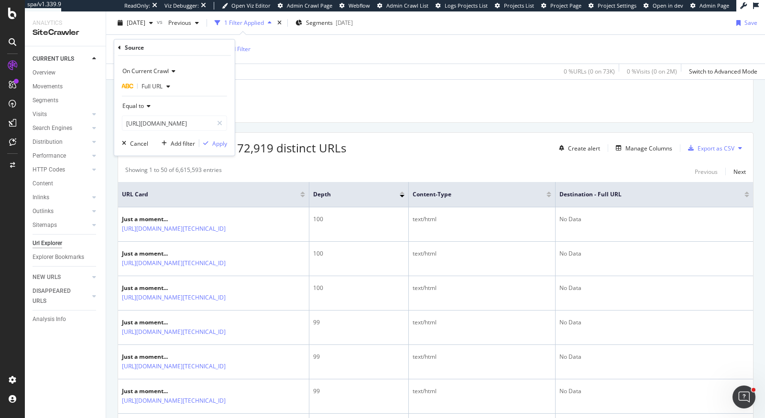
click at [218, 148] on div "On Current Crawl Full URL Equal to https://www.carmax.com/cars/all/ Cancel Add …" at bounding box center [174, 106] width 120 height 100
click at [216, 139] on div "Apply" at bounding box center [219, 143] width 15 height 8
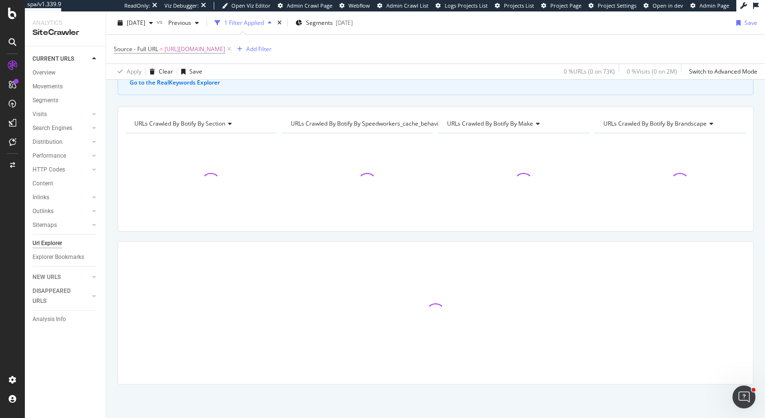
scroll to position [68, 0]
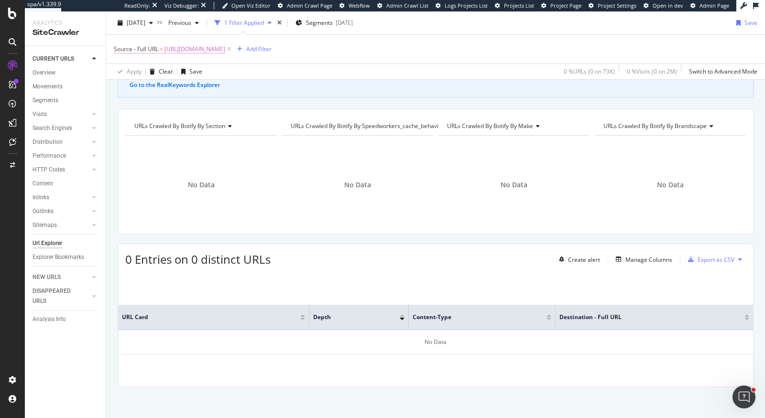
click at [204, 49] on span "https://www.carmax.com/cars/all/" at bounding box center [194, 49] width 61 height 13
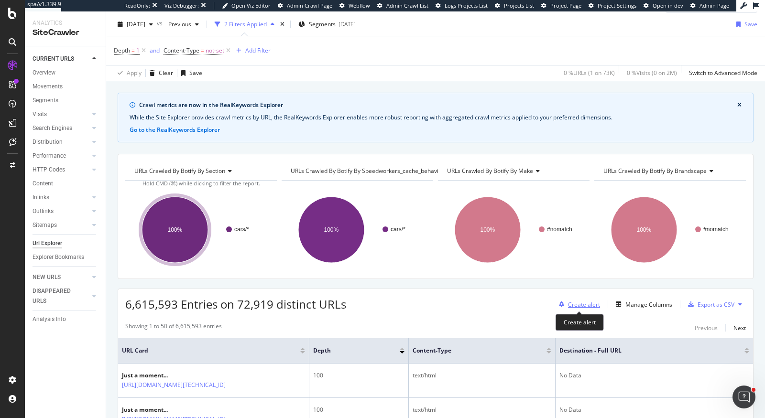
scroll to position [22, 0]
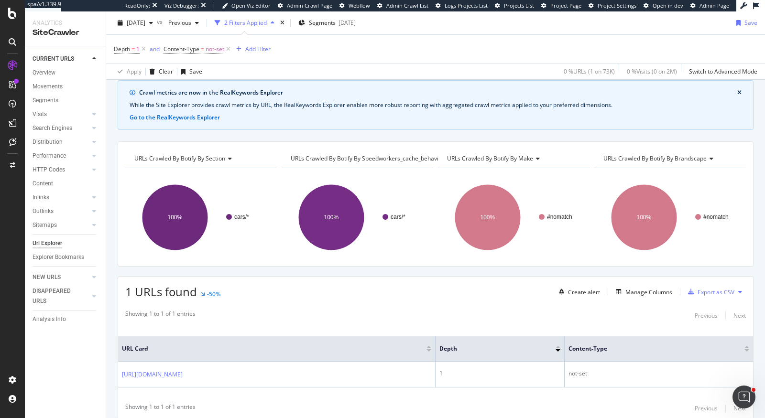
scroll to position [68, 0]
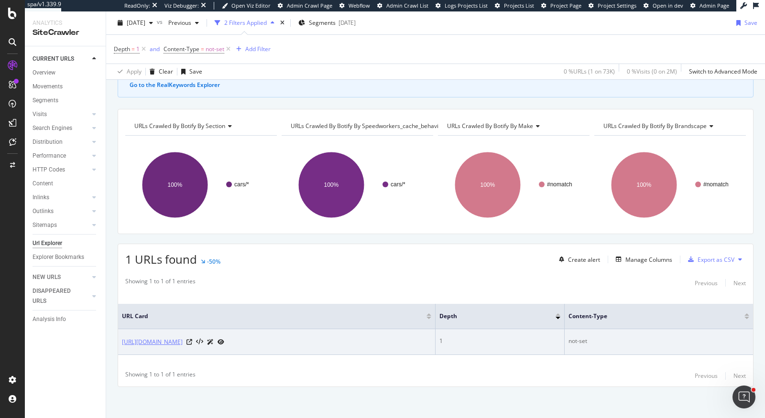
click at [183, 339] on link "https://www.carmax.com/cars/all" at bounding box center [152, 342] width 61 height 10
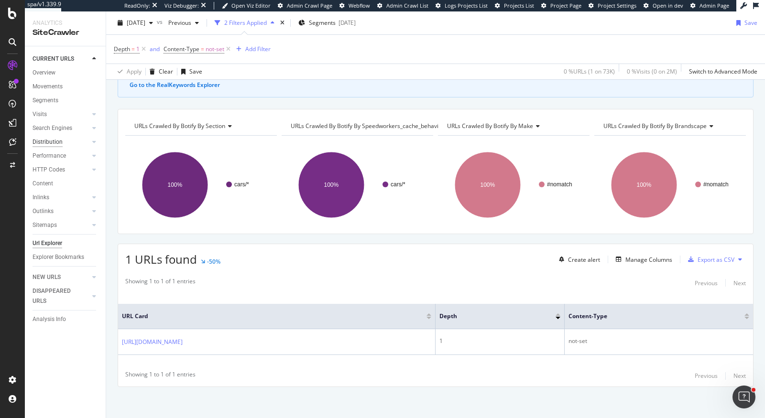
click at [52, 140] on div "Distribution" at bounding box center [47, 142] width 30 height 10
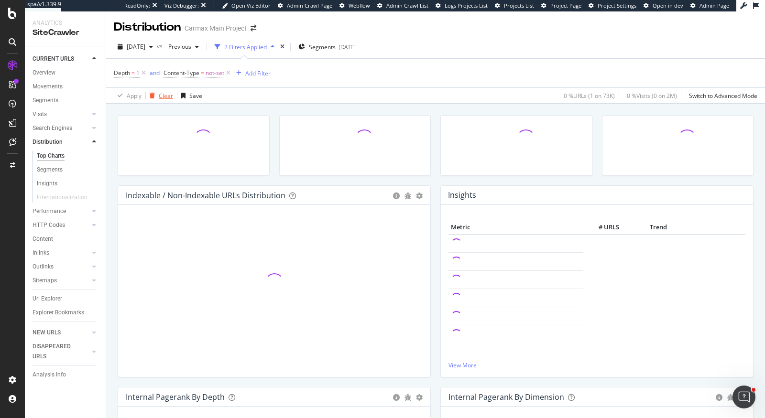
click at [167, 93] on div "Clear" at bounding box center [166, 96] width 14 height 8
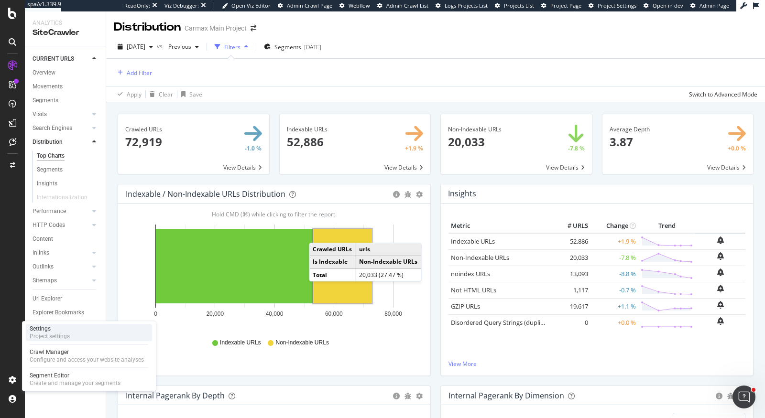
click at [73, 326] on div "Settings Project settings" at bounding box center [89, 332] width 126 height 17
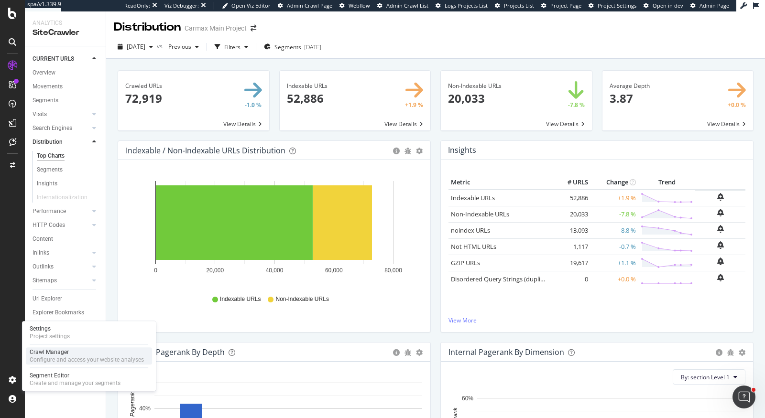
click at [92, 352] on div "Crawl Manager" at bounding box center [87, 352] width 114 height 8
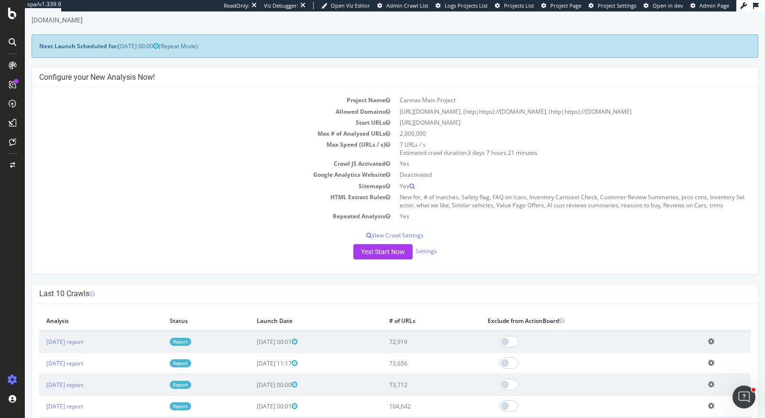
scroll to position [40, 0]
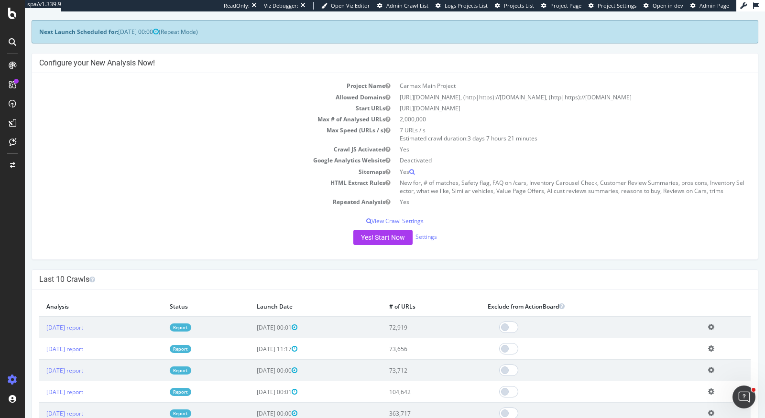
drag, startPoint x: 289, startPoint y: 329, endPoint x: 323, endPoint y: 329, distance: 33.9
click at [297, 329] on span "2025-10-12 00:01" at bounding box center [277, 328] width 41 height 8
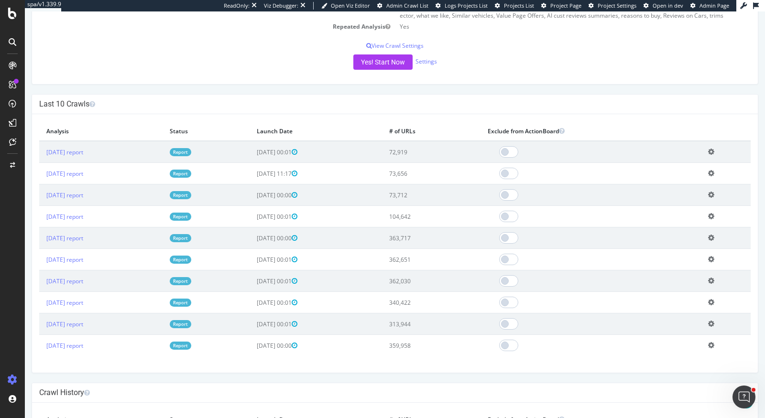
scroll to position [216, 0]
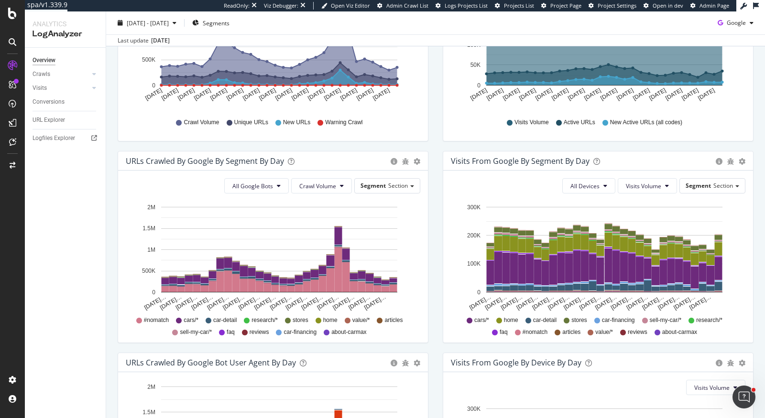
scroll to position [309, 0]
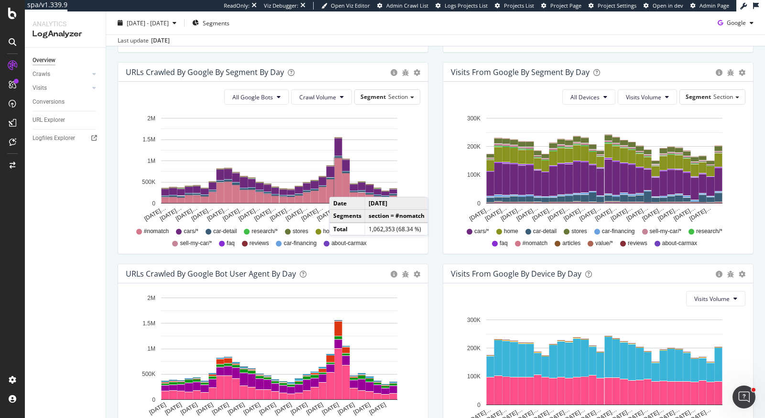
click at [338, 186] on rect "A chart." at bounding box center [339, 180] width 8 height 45
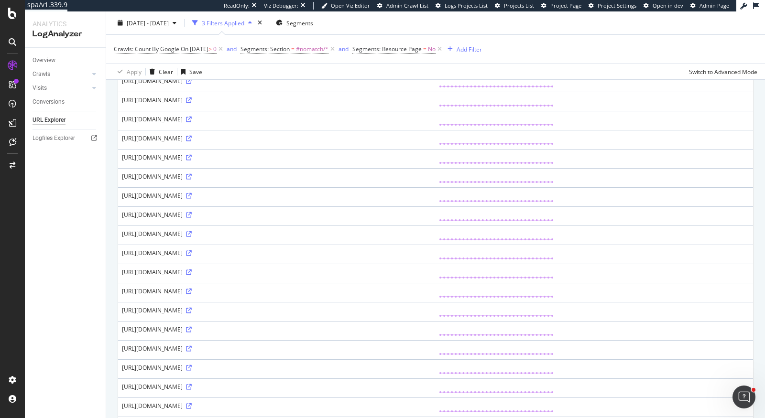
scroll to position [442, 0]
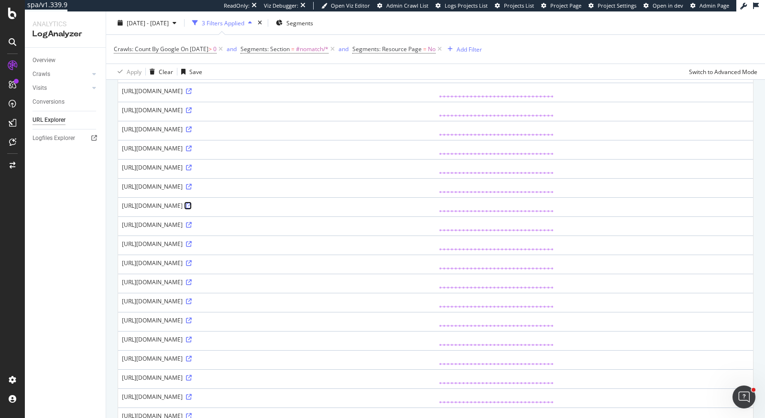
click at [192, 203] on icon at bounding box center [189, 206] width 6 height 6
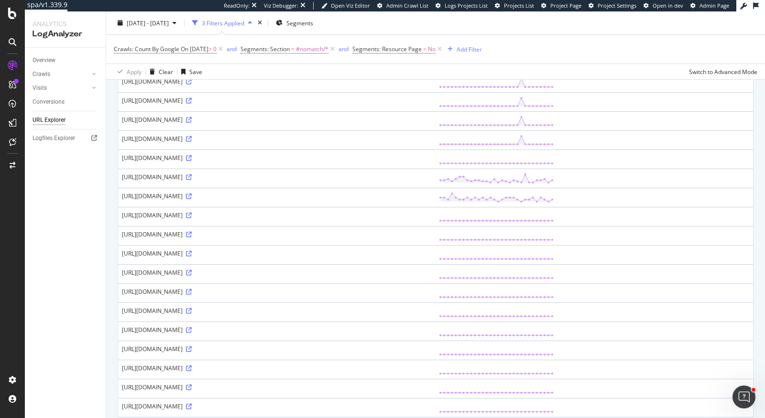
scroll to position [192, 0]
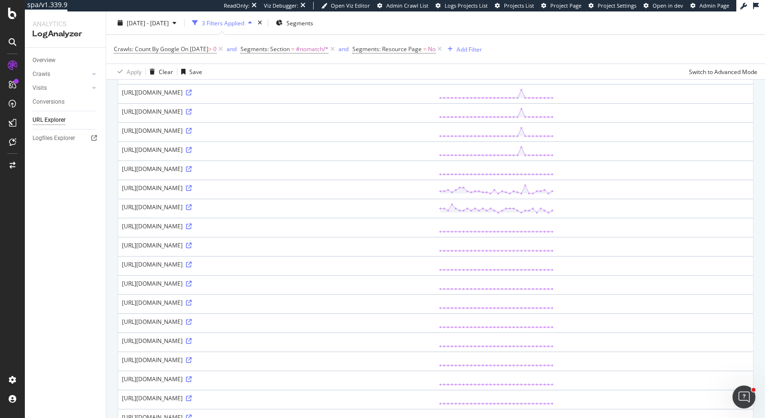
click at [187, 280] on div "[URL][DOMAIN_NAME]" at bounding box center [276, 284] width 309 height 8
click at [213, 280] on div "[URL][DOMAIN_NAME]" at bounding box center [276, 284] width 309 height 8
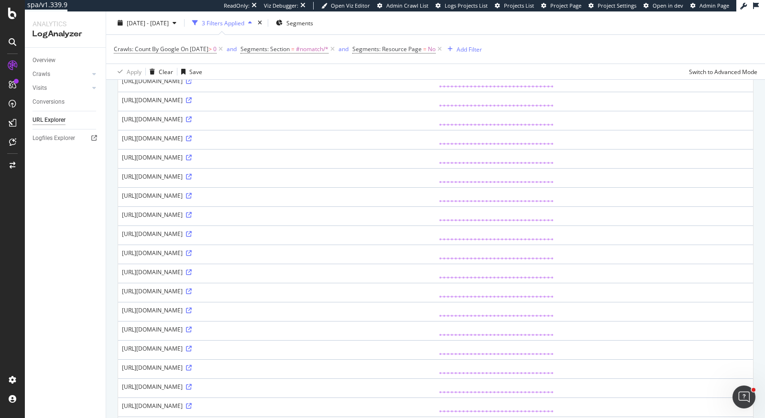
scroll to position [751, 0]
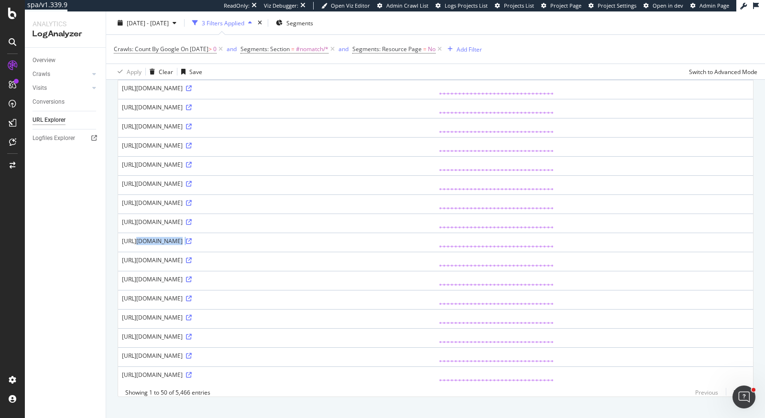
drag, startPoint x: 121, startPoint y: 229, endPoint x: 259, endPoint y: 238, distance: 138.4
click at [259, 238] on td "[URL][DOMAIN_NAME]" at bounding box center [276, 242] width 317 height 19
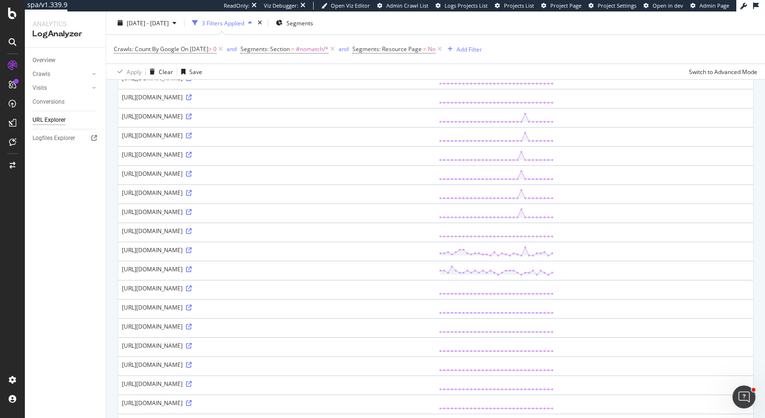
scroll to position [0, 0]
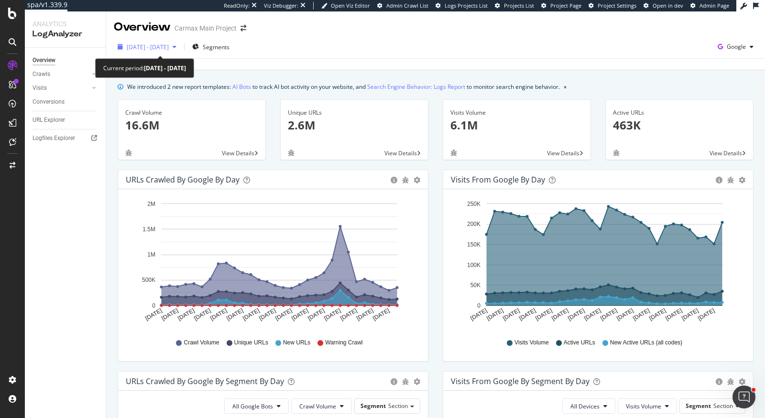
click at [135, 50] on span "[DATE] - [DATE]" at bounding box center [148, 47] width 42 height 8
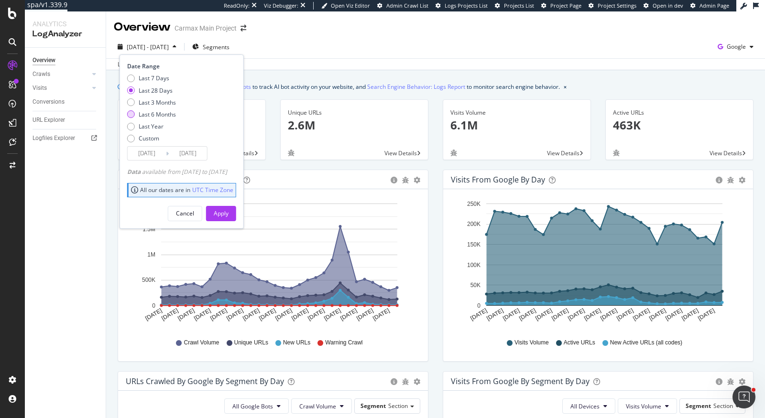
click at [162, 115] on div "Last 6 Months" at bounding box center [157, 114] width 37 height 8
type input "[DATE]"
click at [228, 211] on div "Apply" at bounding box center [221, 213] width 15 height 8
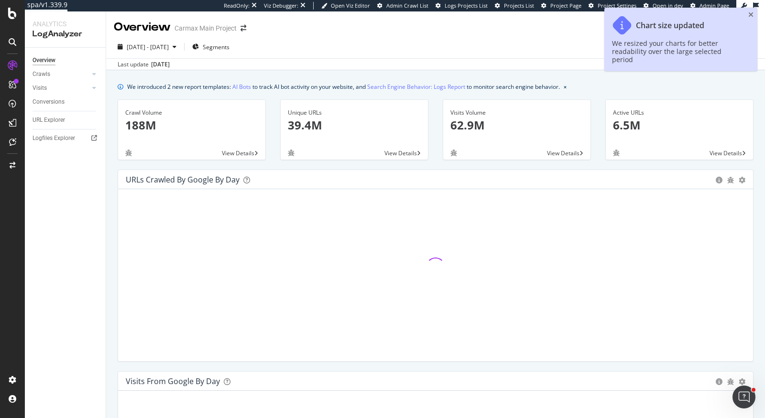
click at [688, 10] on div "Chart size updated We resized your charts for better readability over the large…" at bounding box center [680, 40] width 153 height 64
click at [688, 17] on icon "close toast" at bounding box center [750, 14] width 5 height 7
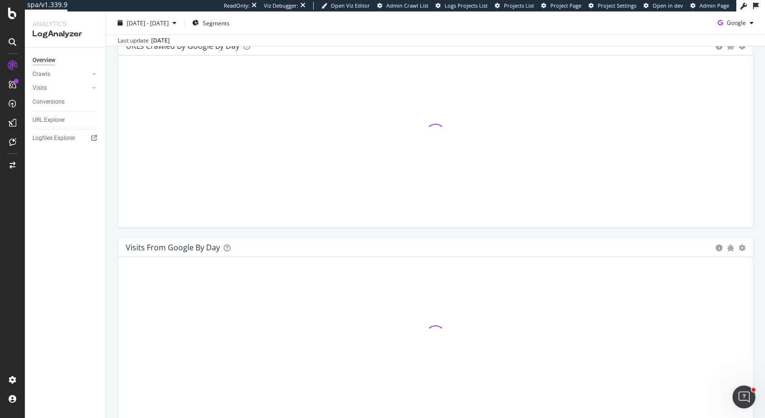
scroll to position [146, 0]
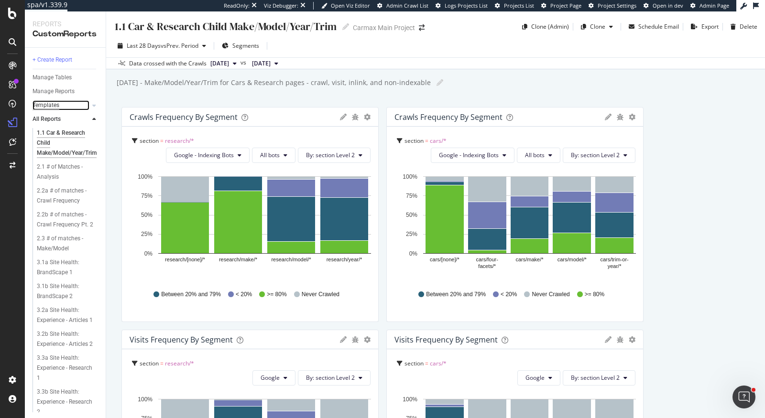
click at [54, 106] on div "Templates" at bounding box center [45, 105] width 27 height 10
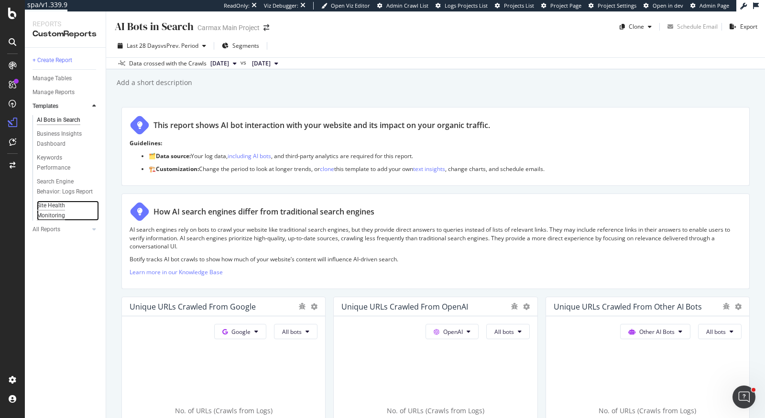
click at [56, 216] on div "Site Health Monitoring" at bounding box center [64, 211] width 54 height 20
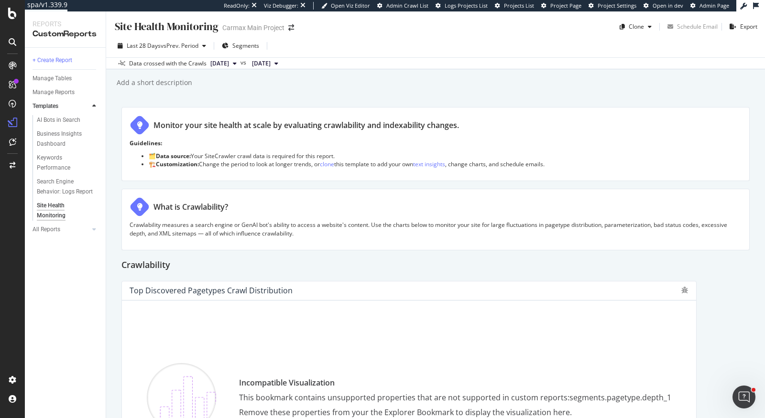
click at [229, 66] on span "[DATE]" at bounding box center [219, 63] width 19 height 9
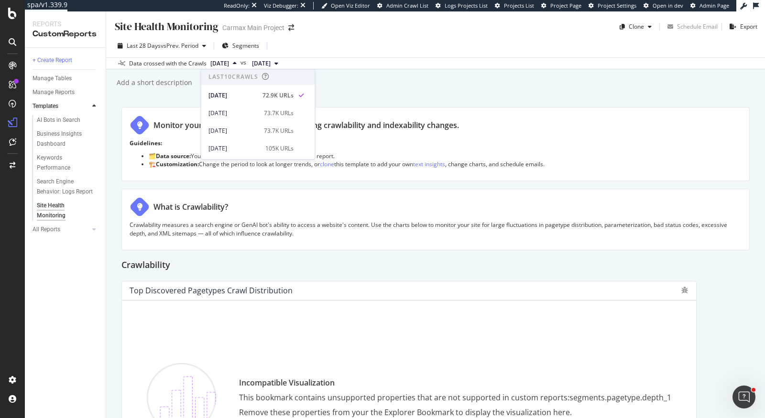
click at [270, 65] on span "[DATE]" at bounding box center [261, 63] width 19 height 9
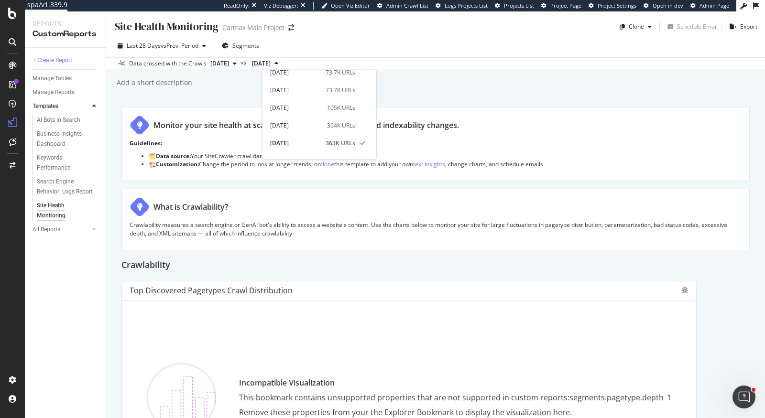
scroll to position [61, 0]
click at [441, 87] on div "Add a short description Add a short description" at bounding box center [440, 83] width 649 height 14
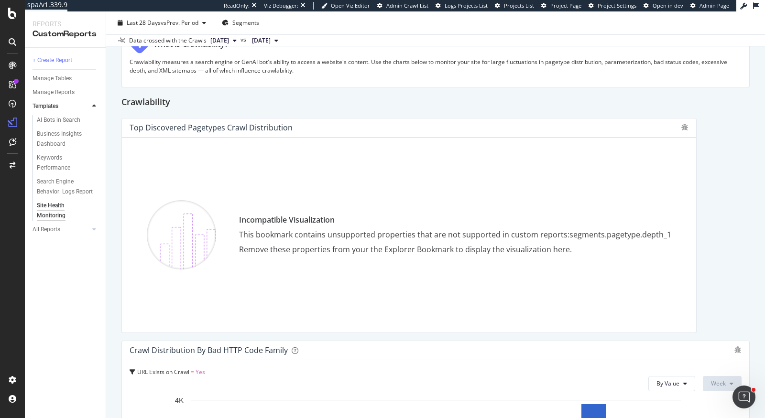
scroll to position [152, 0]
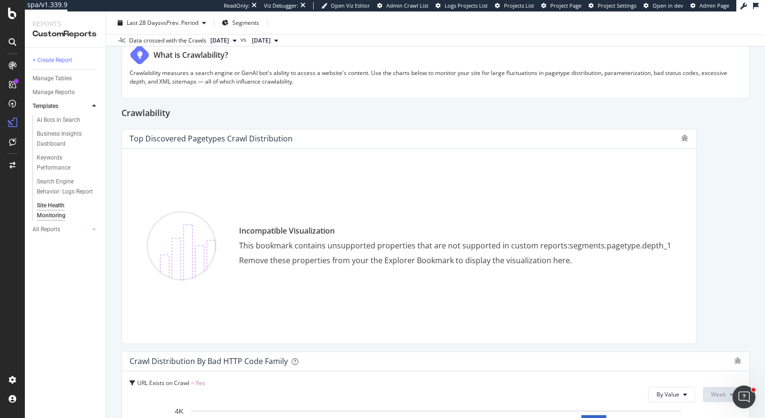
click at [229, 43] on span "[DATE]" at bounding box center [219, 40] width 19 height 9
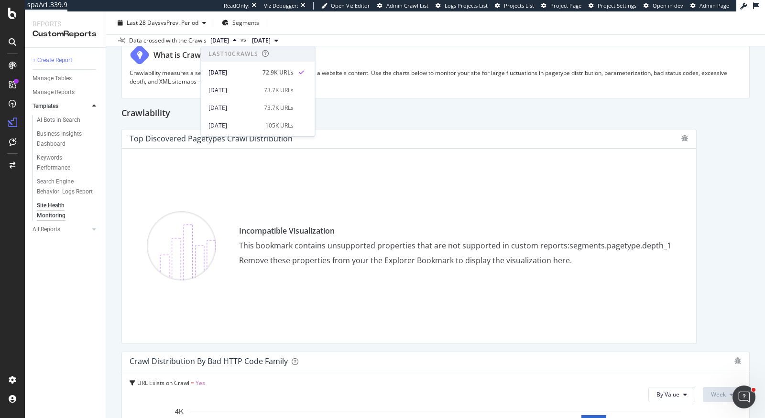
click at [270, 42] on span "[DATE]" at bounding box center [261, 40] width 19 height 9
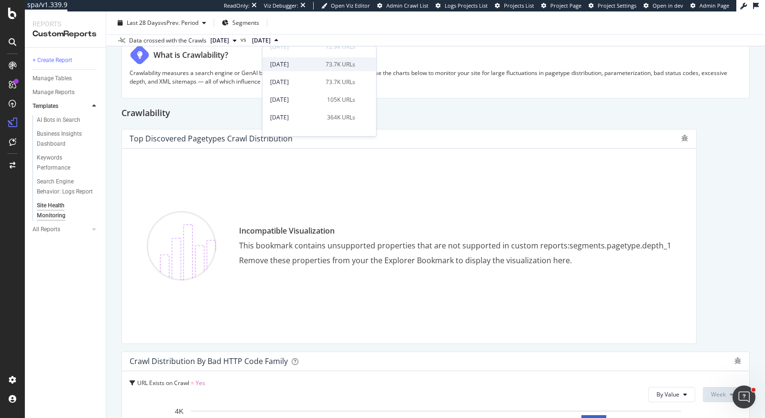
scroll to position [67, 0]
click at [318, 88] on div "[DATE] 363K URLs" at bounding box center [319, 94] width 114 height 14
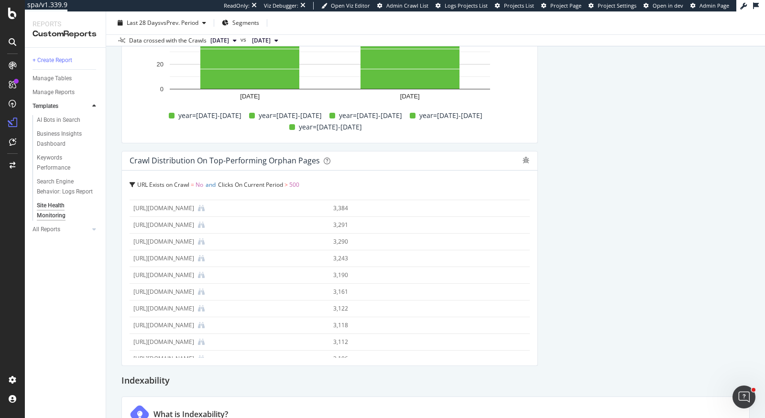
scroll to position [0, 0]
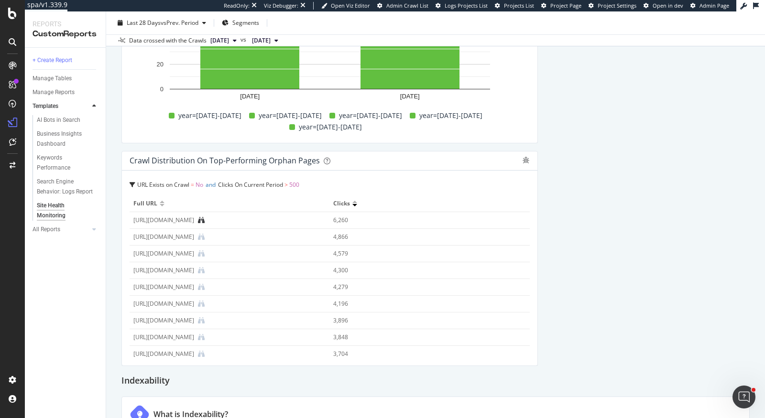
click at [205, 217] on icon at bounding box center [201, 220] width 7 height 7
click at [324, 158] on icon at bounding box center [327, 161] width 7 height 7
click at [379, 175] on div "URL Exists on Crawl = No and Clicks On Current Period > 500 Full URL Clicks [UR…" at bounding box center [329, 268] width 415 height 195
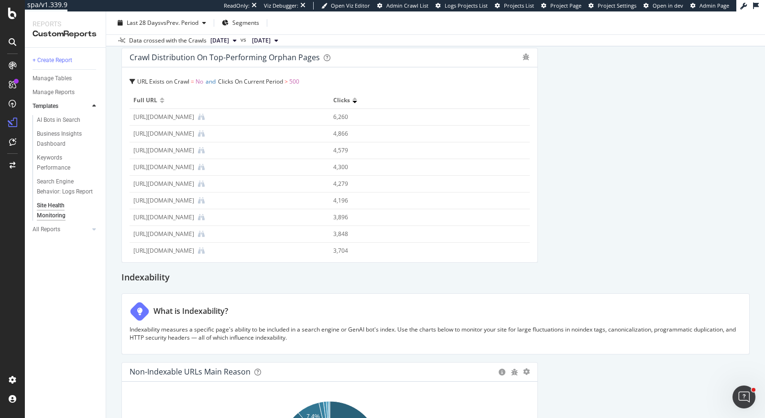
scroll to position [1230, 0]
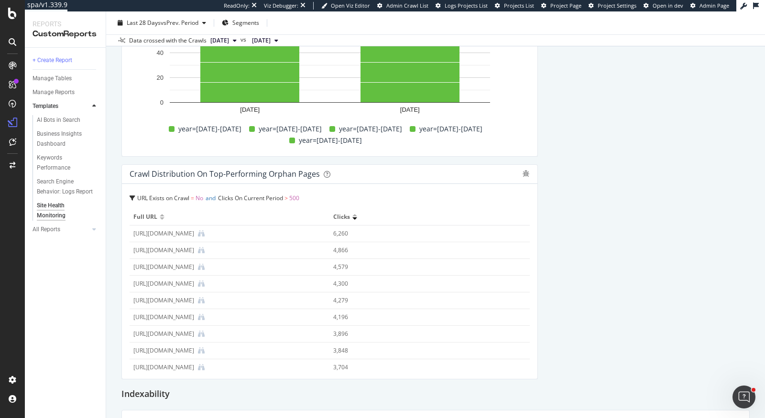
click at [136, 193] on div "URL Exists on Crawl = No and Clicks On Current Period > 500" at bounding box center [330, 198] width 400 height 13
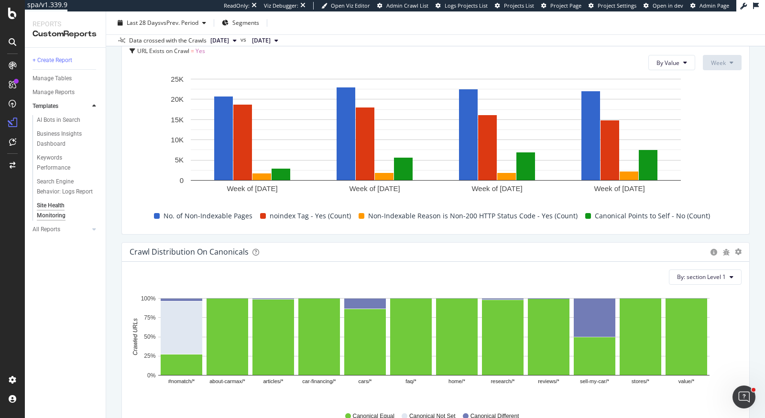
scroll to position [1912, 0]
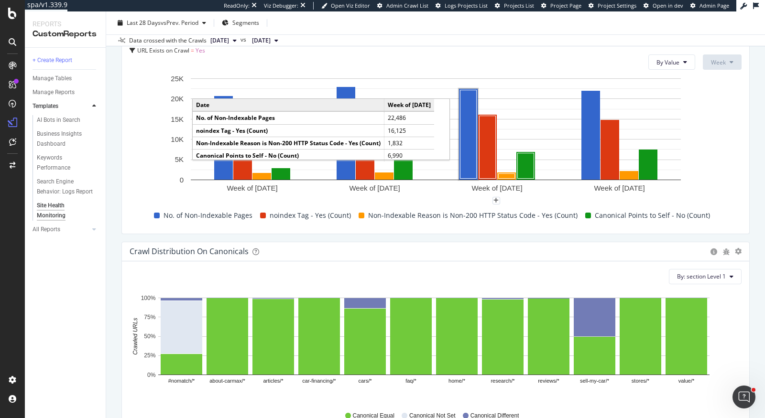
click at [464, 148] on rect "A chart." at bounding box center [468, 134] width 16 height 88
click at [464, 148] on rect "A chart." at bounding box center [468, 134] width 19 height 91
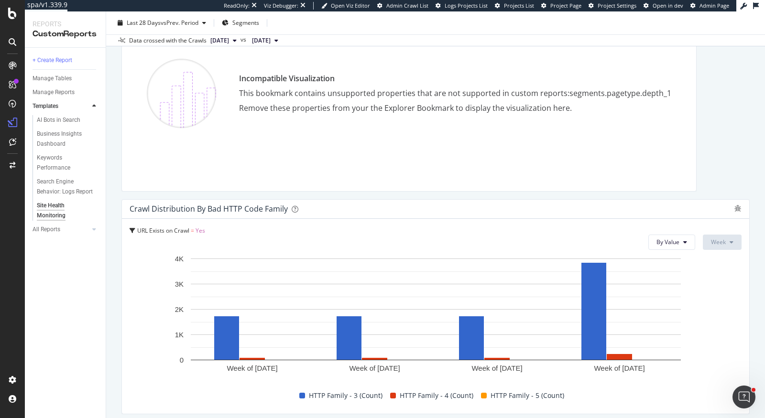
scroll to position [0, 0]
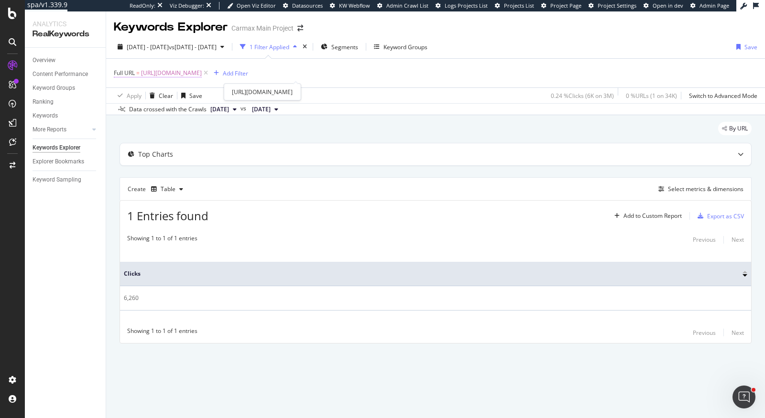
click at [202, 76] on span "[URL][DOMAIN_NAME]" at bounding box center [171, 72] width 61 height 13
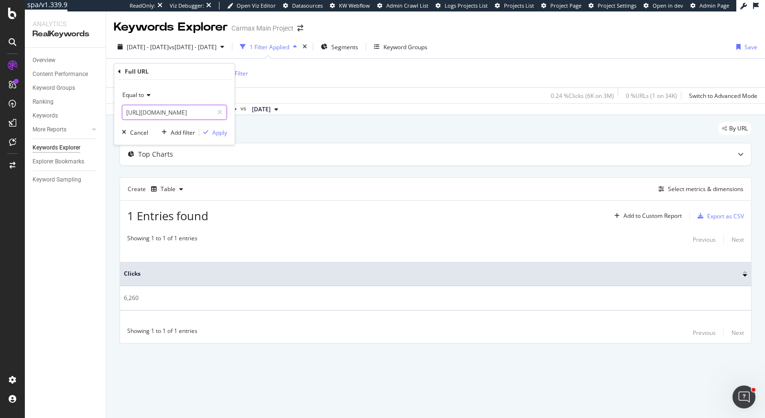
click at [151, 111] on input "[URL][DOMAIN_NAME]" at bounding box center [167, 112] width 90 height 15
click at [412, 124] on div "By URL" at bounding box center [435, 132] width 632 height 21
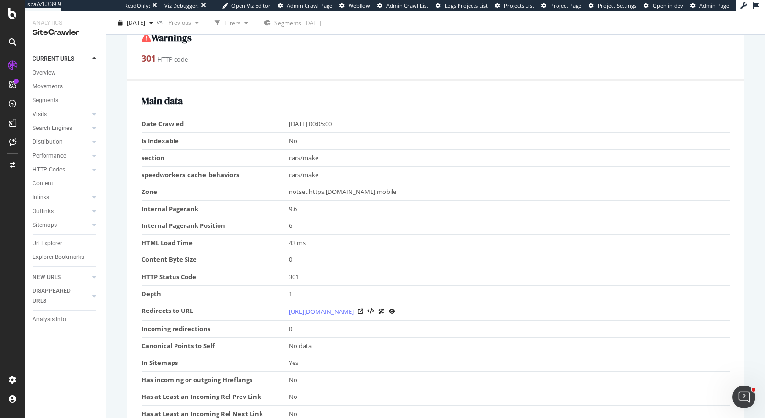
scroll to position [178, 0]
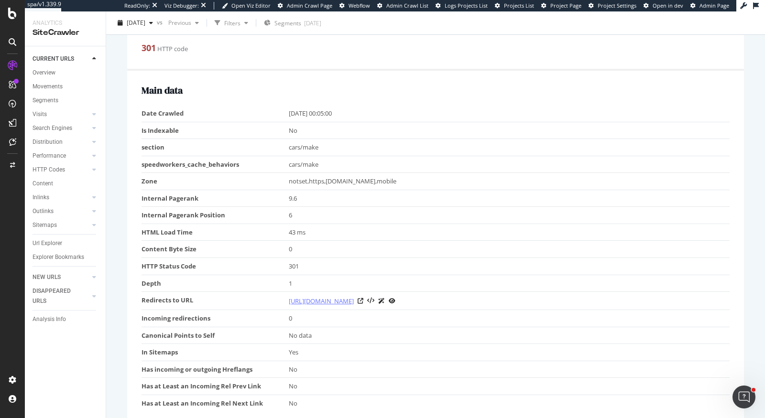
click at [328, 302] on link "[URL][DOMAIN_NAME]" at bounding box center [321, 301] width 65 height 10
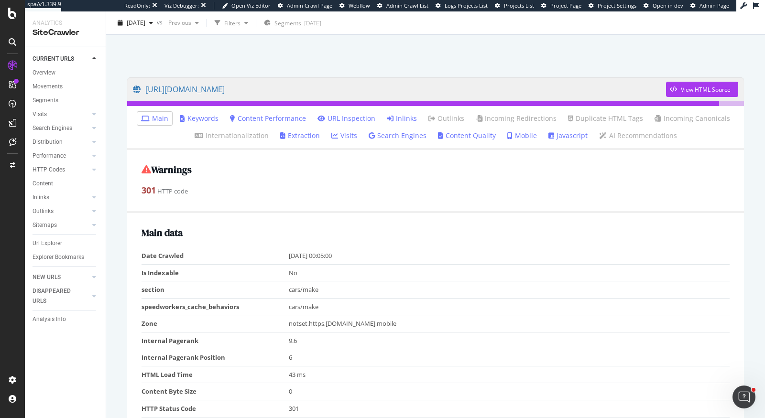
scroll to position [0, 0]
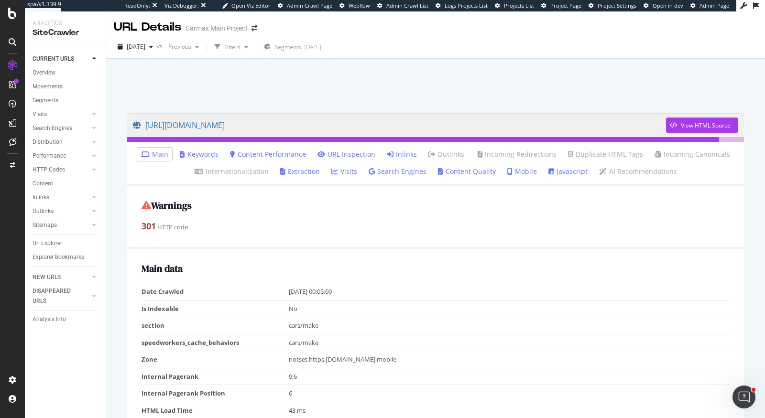
click at [409, 150] on link "Inlinks" at bounding box center [402, 155] width 30 height 10
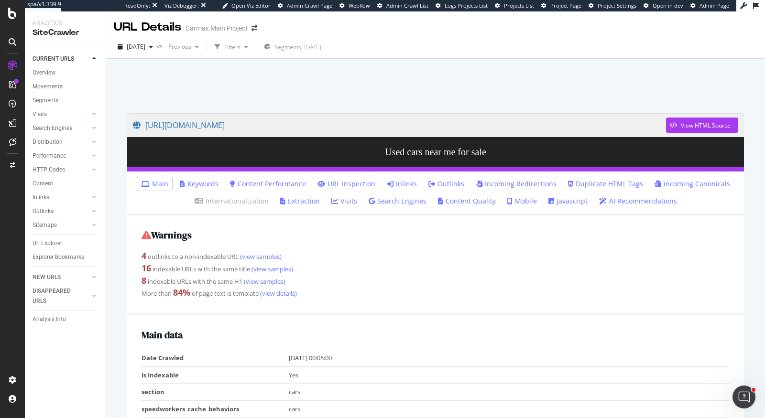
click at [445, 184] on link "Outlinks" at bounding box center [446, 184] width 36 height 10
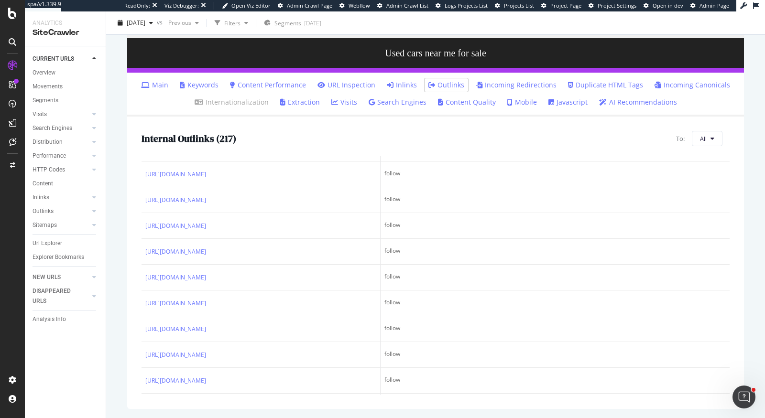
scroll to position [5348, 0]
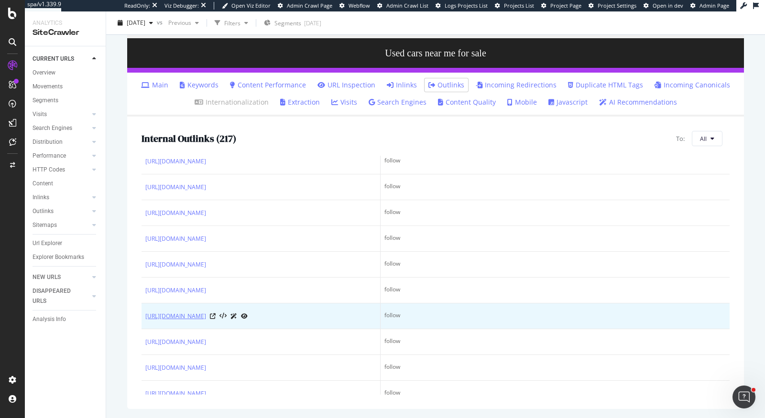
click at [206, 312] on link "https://www.carmax.com/cars/2021" at bounding box center [175, 317] width 61 height 10
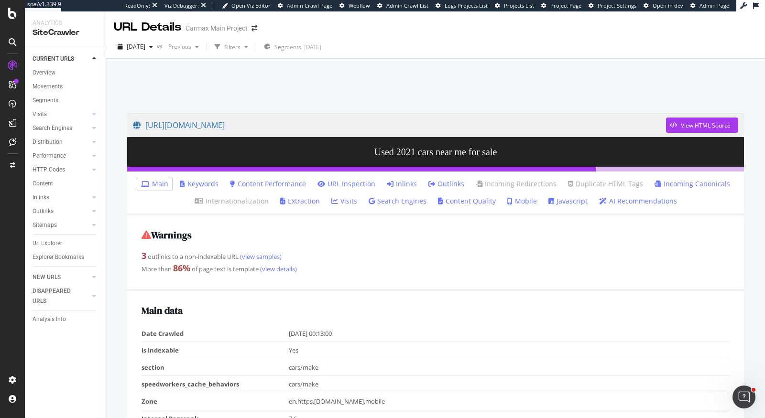
click at [443, 185] on link "Outlinks" at bounding box center [446, 184] width 36 height 10
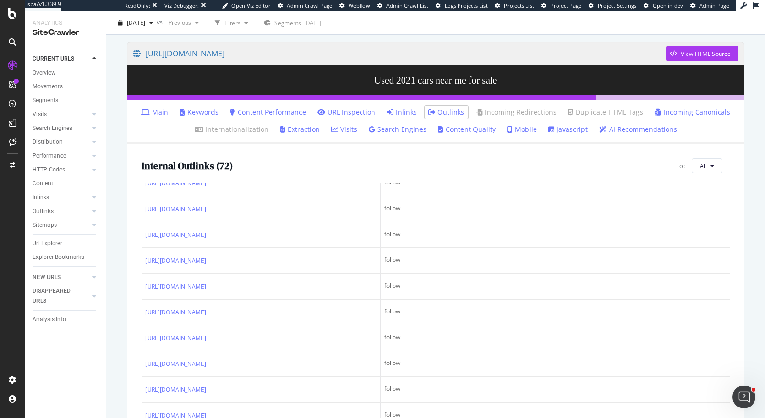
scroll to position [99, 0]
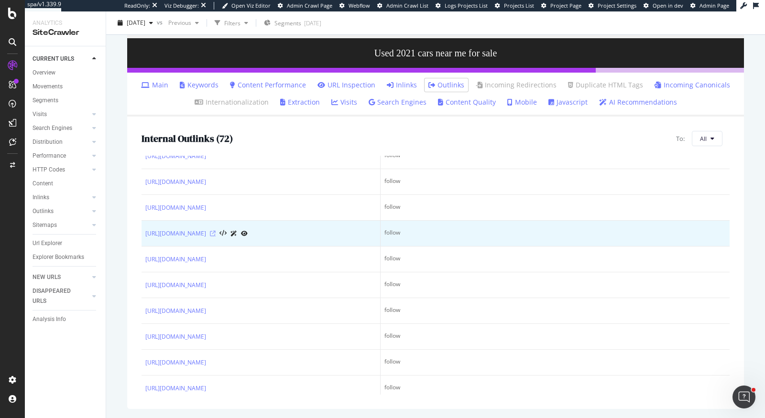
click at [216, 231] on icon at bounding box center [213, 234] width 6 height 6
click at [206, 230] on link "[URL][DOMAIN_NAME]" at bounding box center [175, 234] width 61 height 10
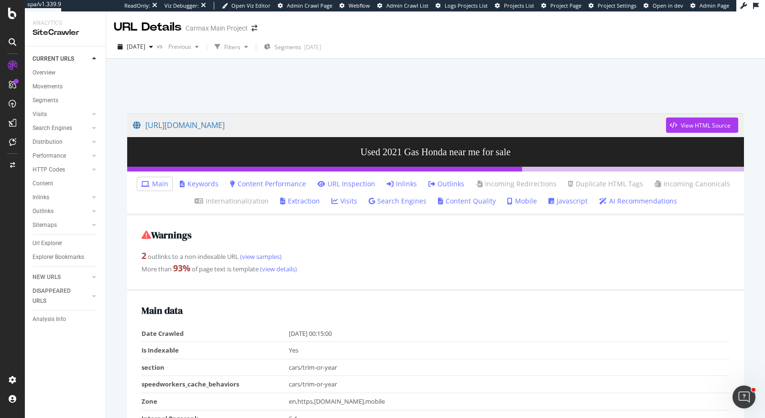
click at [461, 182] on link "Outlinks" at bounding box center [446, 184] width 36 height 10
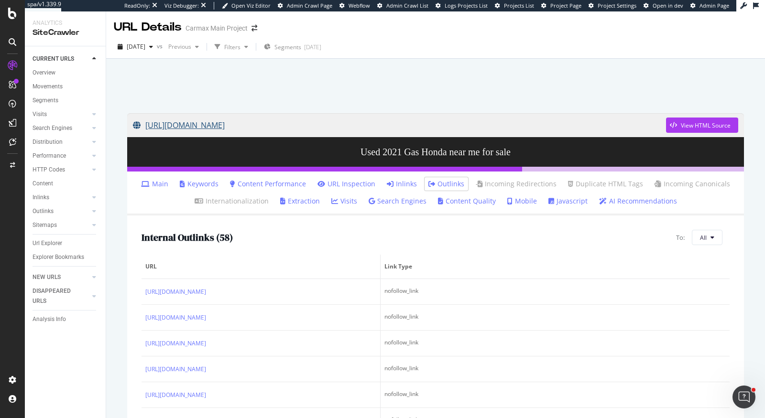
click at [306, 122] on link "https://www.carmax.com/cars/honda/gas/2021" at bounding box center [399, 125] width 533 height 24
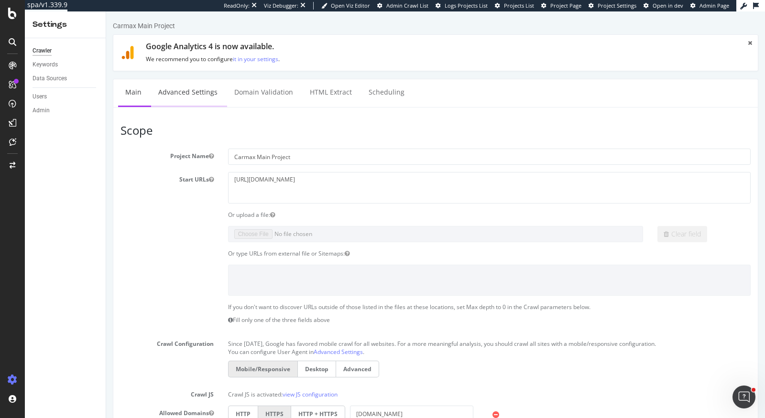
click at [201, 104] on link "Advanced Settings" at bounding box center [188, 92] width 74 height 26
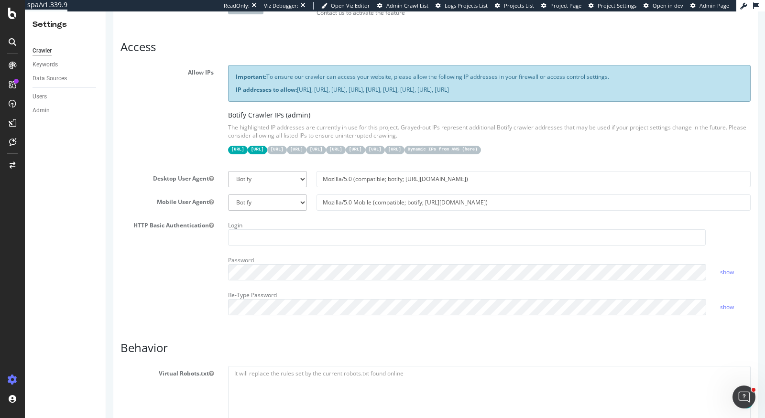
scroll to position [143, 0]
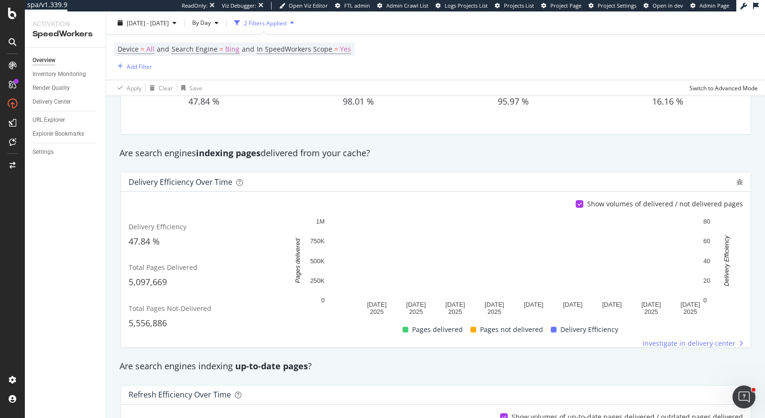
scroll to position [94, 0]
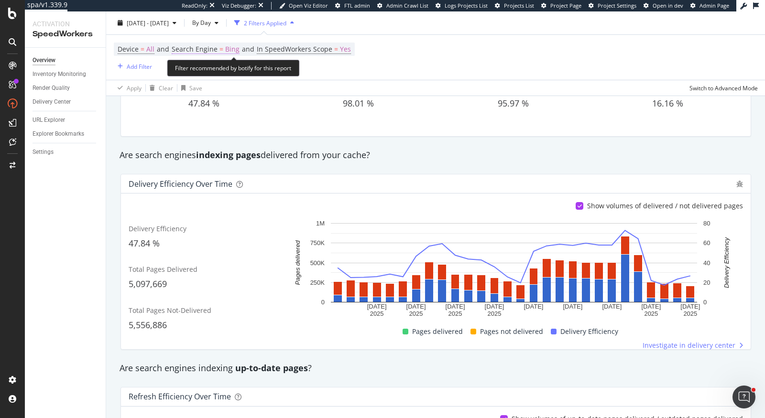
click at [209, 47] on span "Search Engine" at bounding box center [195, 48] width 46 height 9
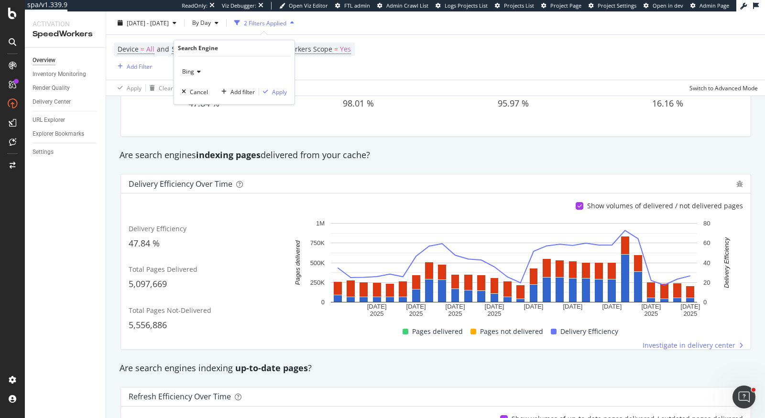
click at [196, 72] on icon at bounding box center [197, 72] width 7 height 6
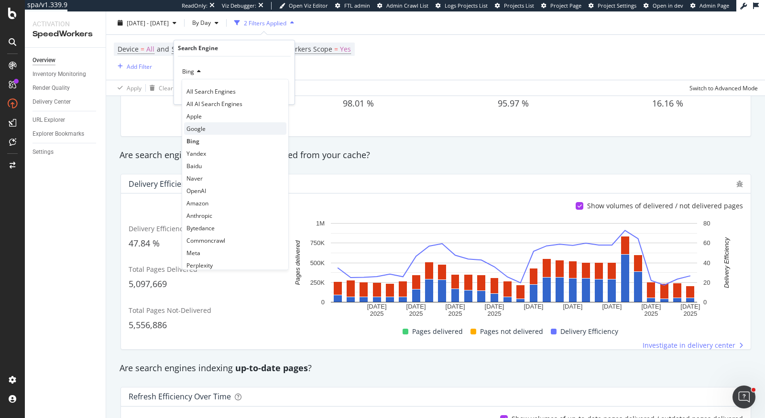
click at [201, 122] on div "Google" at bounding box center [235, 128] width 102 height 12
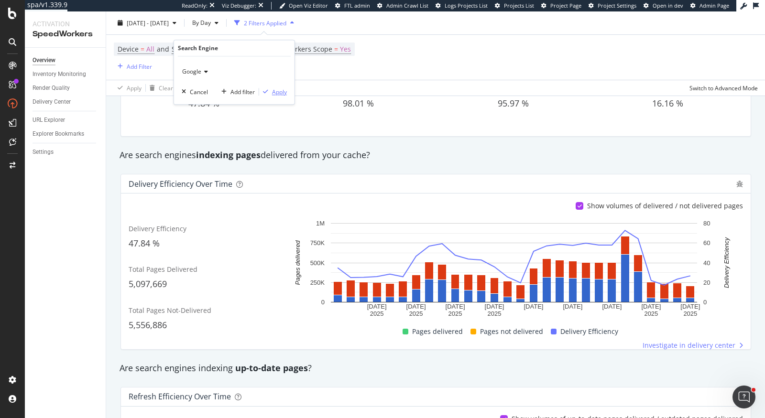
click at [278, 92] on div "Apply" at bounding box center [279, 92] width 15 height 8
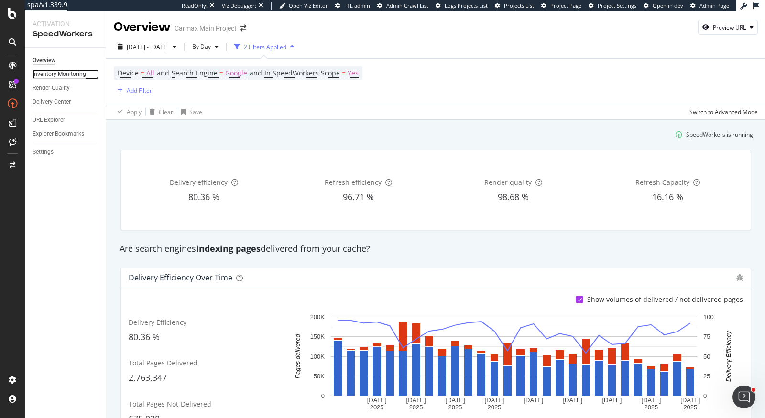
click at [63, 78] on div "Inventory Monitoring" at bounding box center [59, 74] width 54 height 10
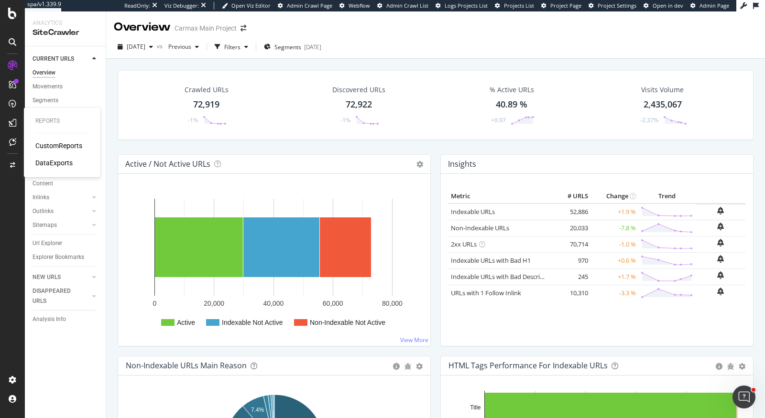
click at [51, 149] on div "CustomReports" at bounding box center [58, 146] width 47 height 10
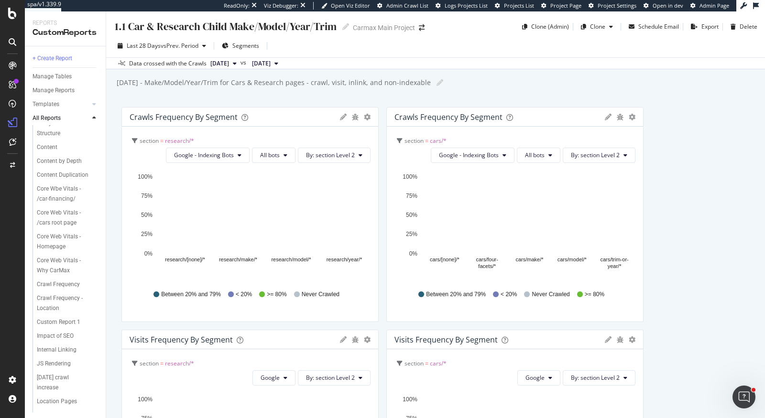
scroll to position [523, 0]
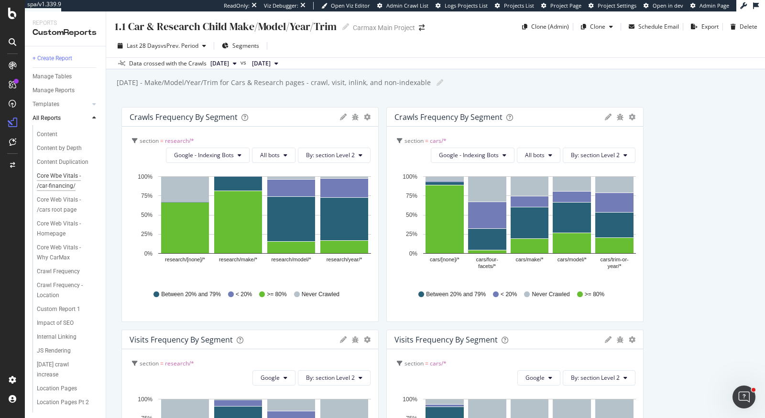
click at [61, 183] on div "Core Wbe Vitals - /car-financing/" at bounding box center [65, 181] width 56 height 20
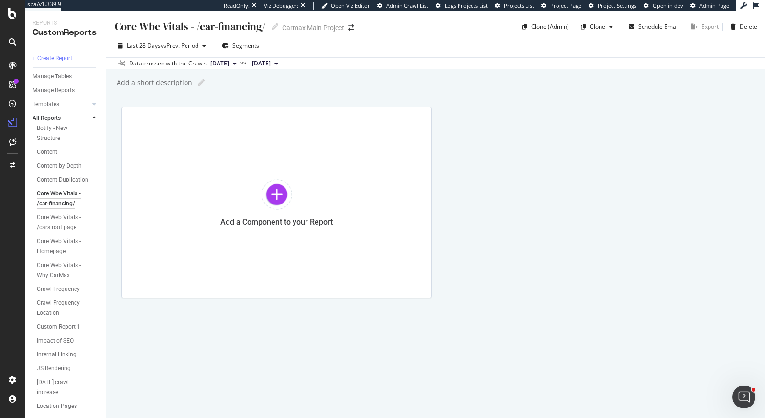
scroll to position [508, 0]
click at [54, 244] on div "Core Web Vitals - Homepage" at bounding box center [64, 245] width 55 height 20
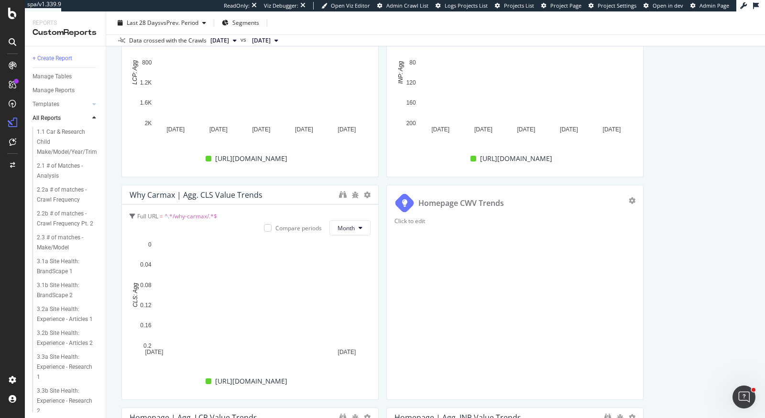
scroll to position [573, 0]
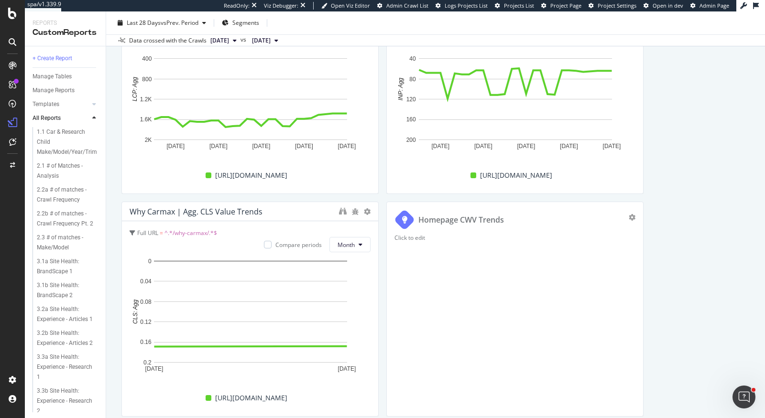
click at [495, 288] on div "Click to edit" at bounding box center [514, 321] width 241 height 175
click at [689, 231] on div "Why Carmax & Homepage URL | CWV Current vs. Previous Period Change Table Full U…" at bounding box center [435, 198] width 628 height 1329
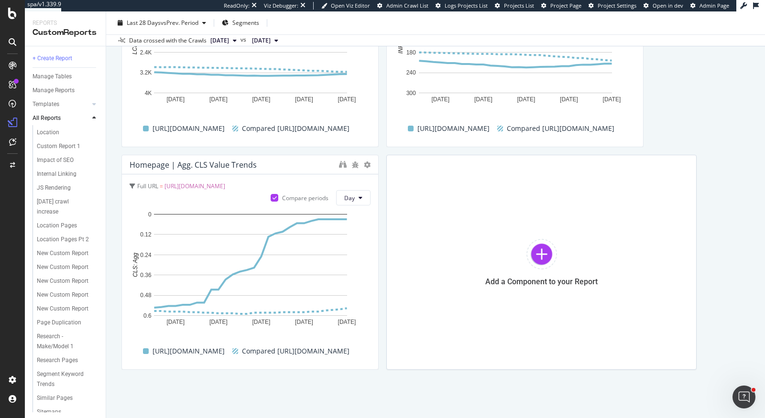
scroll to position [720, 0]
